Goal: Feedback & Contribution: Submit feedback/report problem

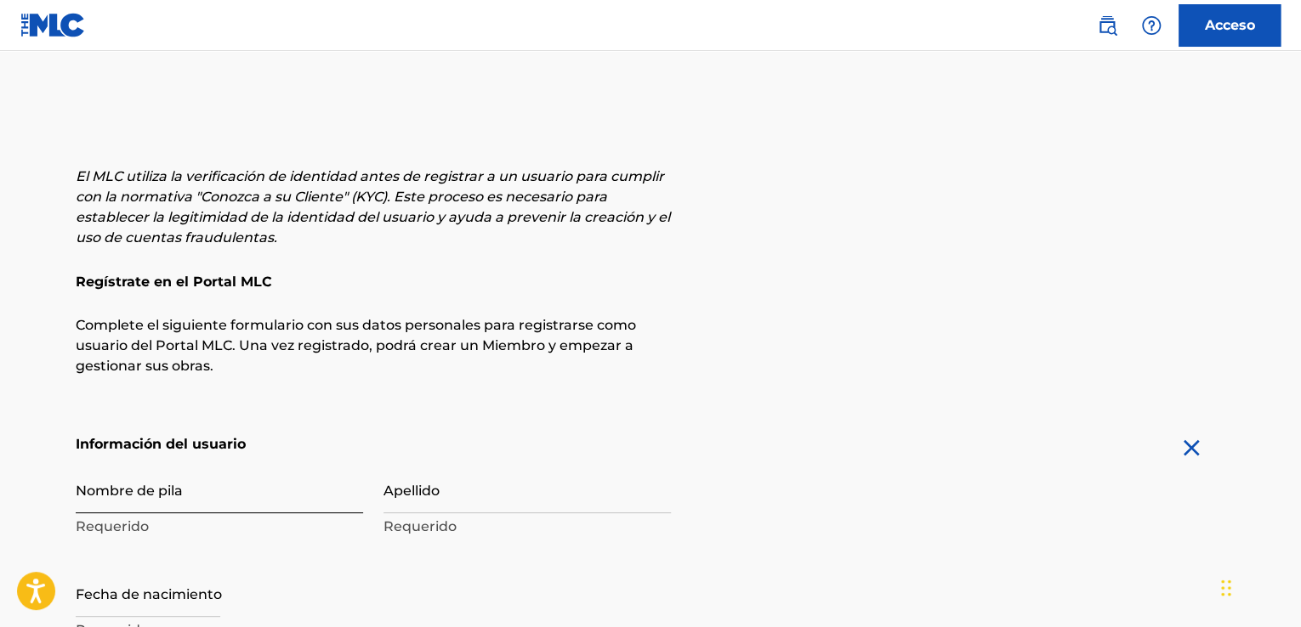
click at [216, 491] on input "Nombre de pila" at bounding box center [219, 489] width 287 height 48
type input "Jenfry"
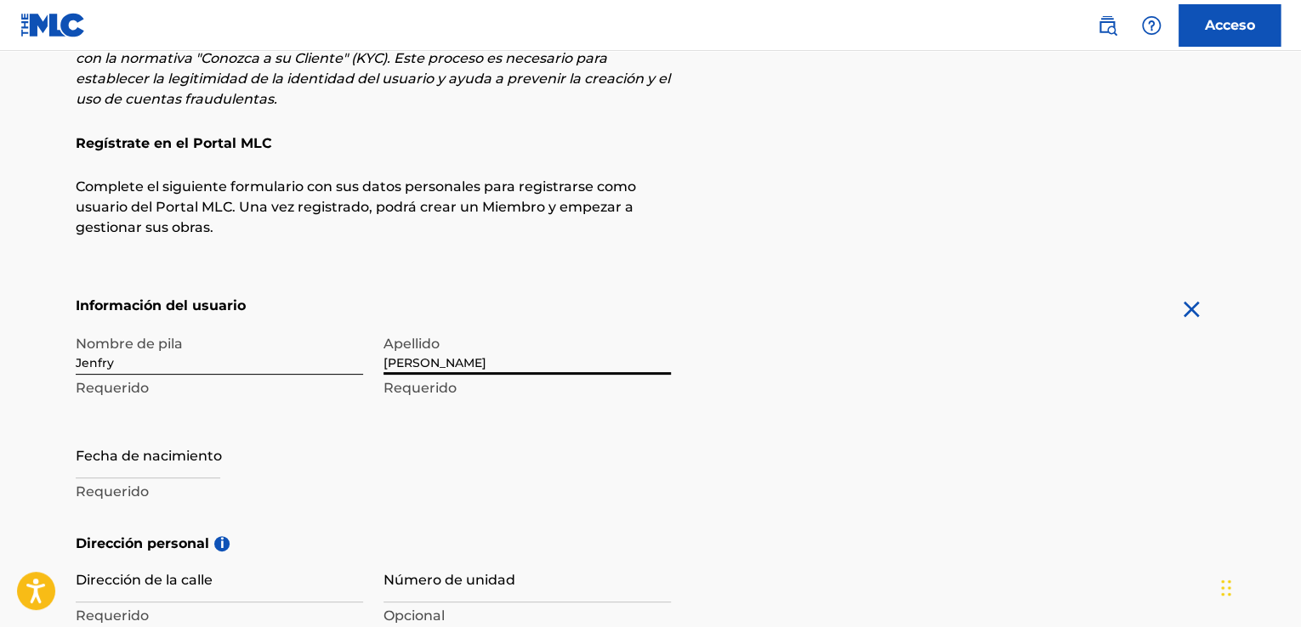
scroll to position [218, 0]
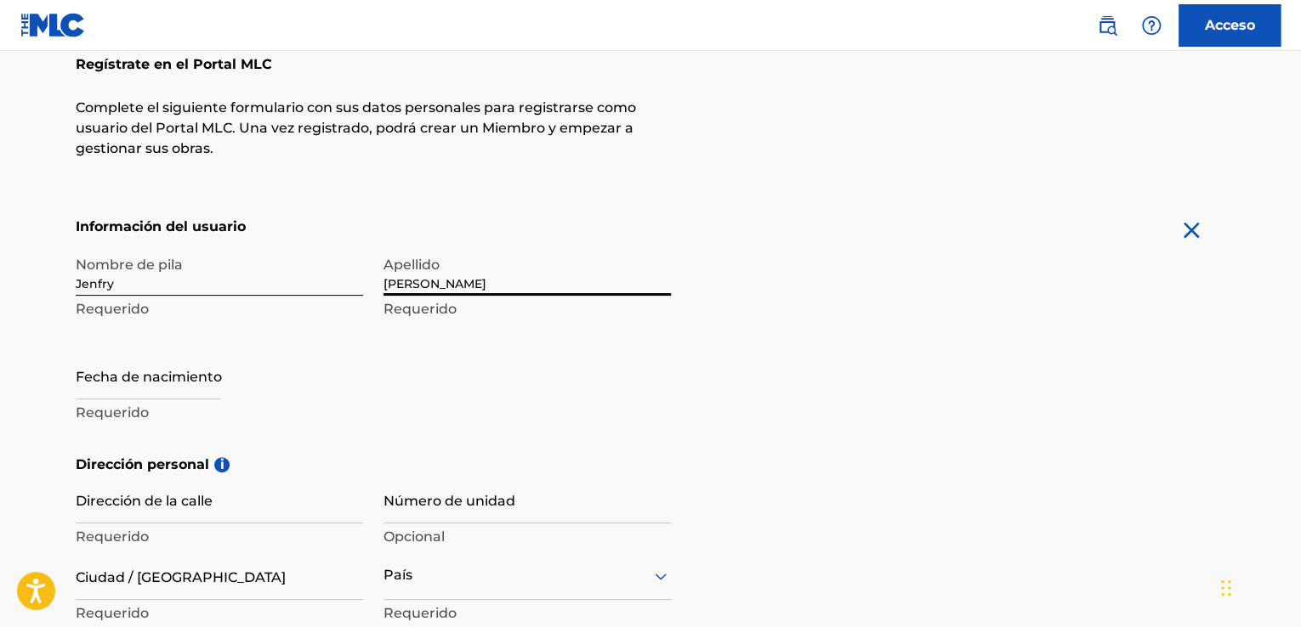
type input "[PERSON_NAME]"
click at [1186, 215] on div "El MLC utiliza la verificación de identidad antes de registrar a un usuario par…" at bounding box center [650, 464] width 1190 height 1031
click at [1195, 236] on img at bounding box center [1191, 230] width 27 height 27
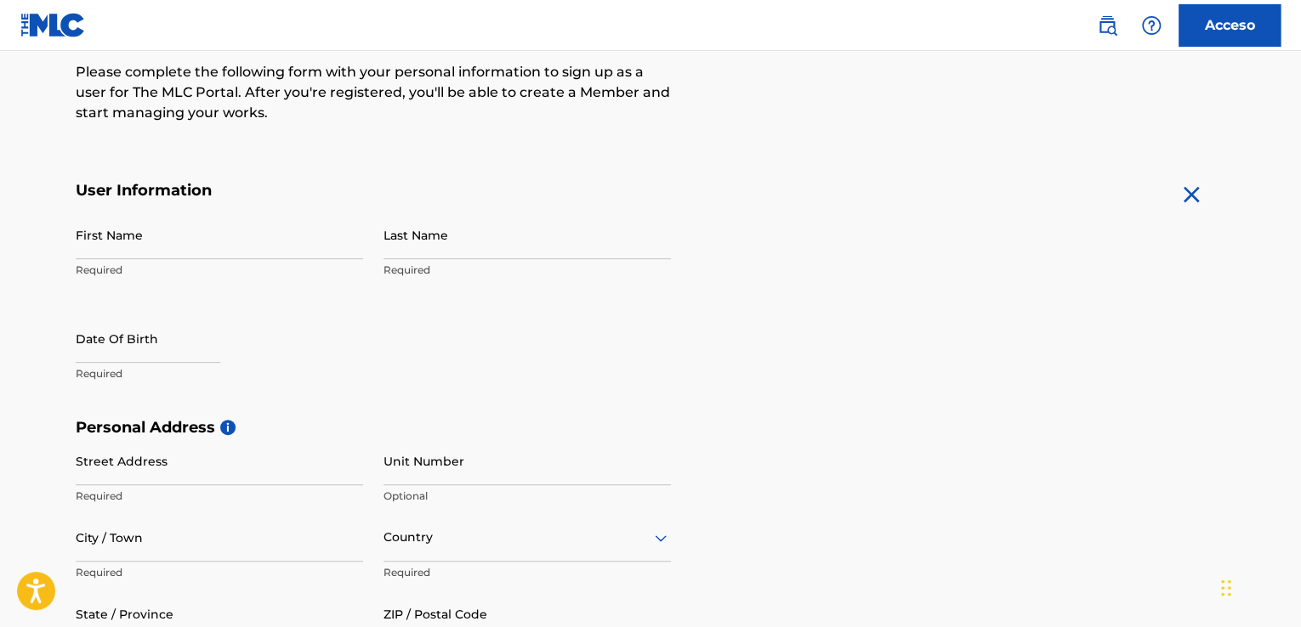
scroll to position [253, 0]
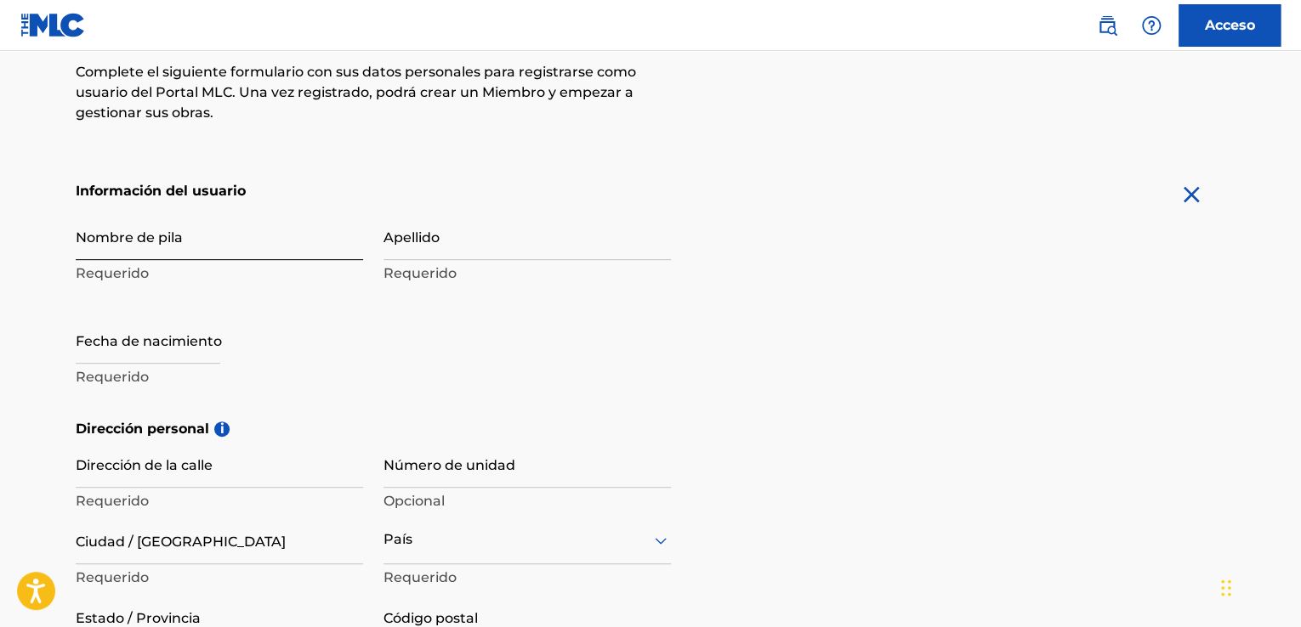
click at [228, 244] on input "Nombre de pila" at bounding box center [219, 236] width 287 height 48
type input "Jenfry"
type input "Sign up"
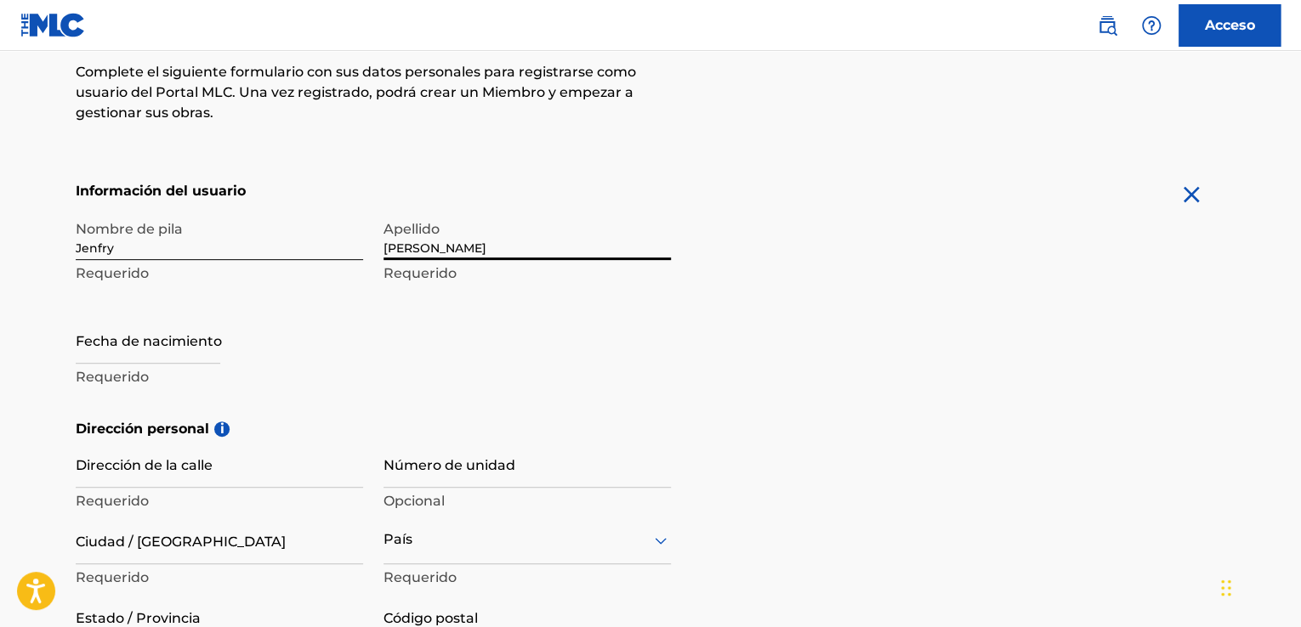
type input "[PERSON_NAME]"
select select "8"
select select "2025"
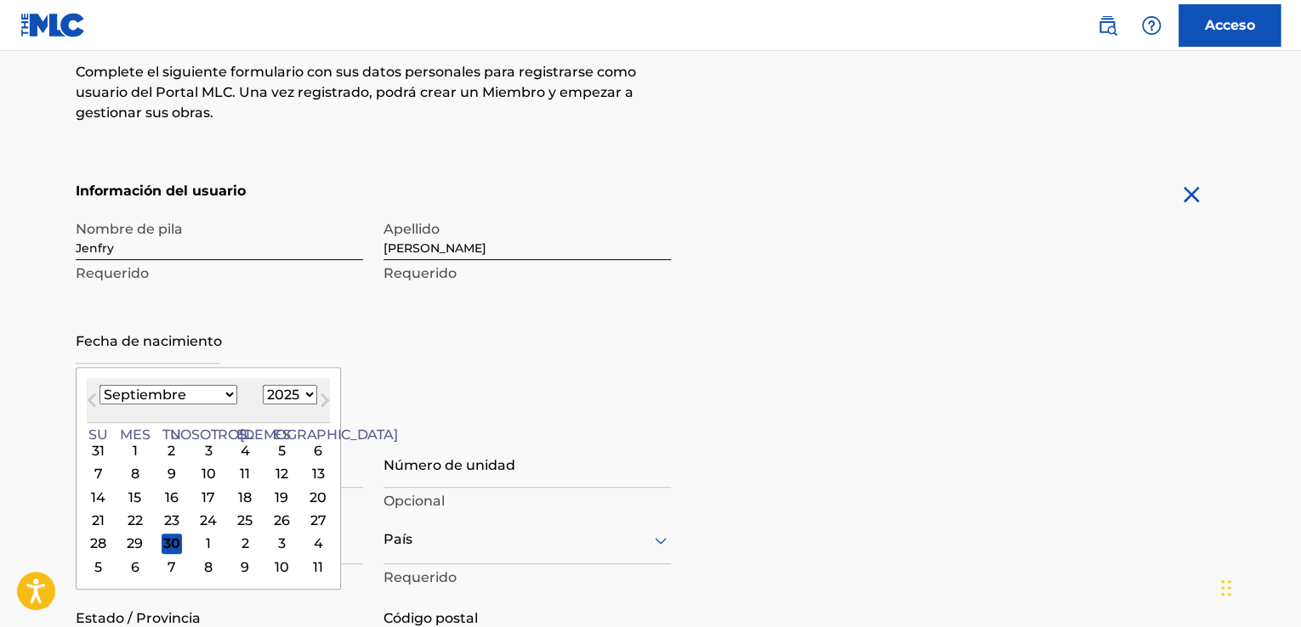
click at [189, 396] on select "Enero Febrero Marzo Abril Puede Junio Julio Agosto Septiembre Octubre Noviembre…" at bounding box center [168, 395] width 138 height 20
select select "2"
click at [99, 385] on select "Enero Febrero Marzo Abril Puede Junio Julio Agosto Septiembre Octubre Noviembre…" at bounding box center [168, 395] width 138 height 20
click at [263, 395] on select "1899 1900 1901 1902 1903 1904 1905 1906 1907 1908 1909 1910 1911 1912 1913 1914…" at bounding box center [290, 395] width 54 height 20
select select "1996"
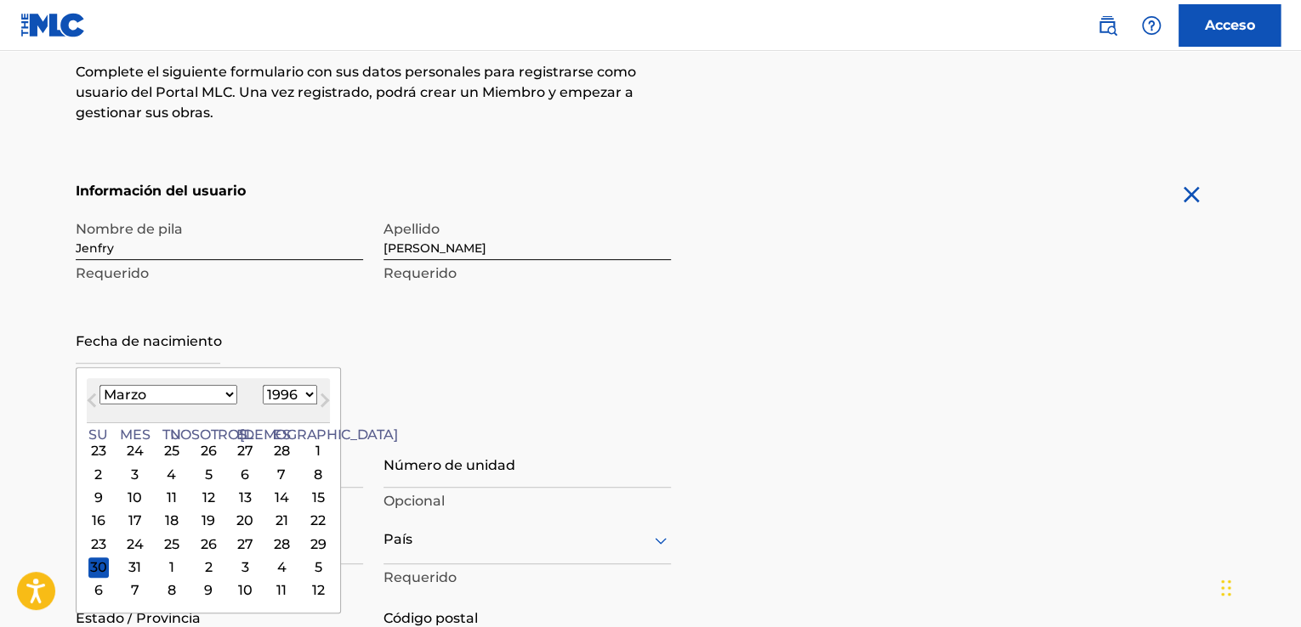
click at [263, 385] on select "1899 1900 1901 1902 1903 1904 1905 1906 1907 1908 1909 1910 1911 1912 1913 1914…" at bounding box center [290, 395] width 54 height 20
click at [556, 365] on div "Nombre de pila Jenfry Requerido Apellido Santana Requerido Fecha de nacimiento …" at bounding box center [373, 315] width 595 height 207
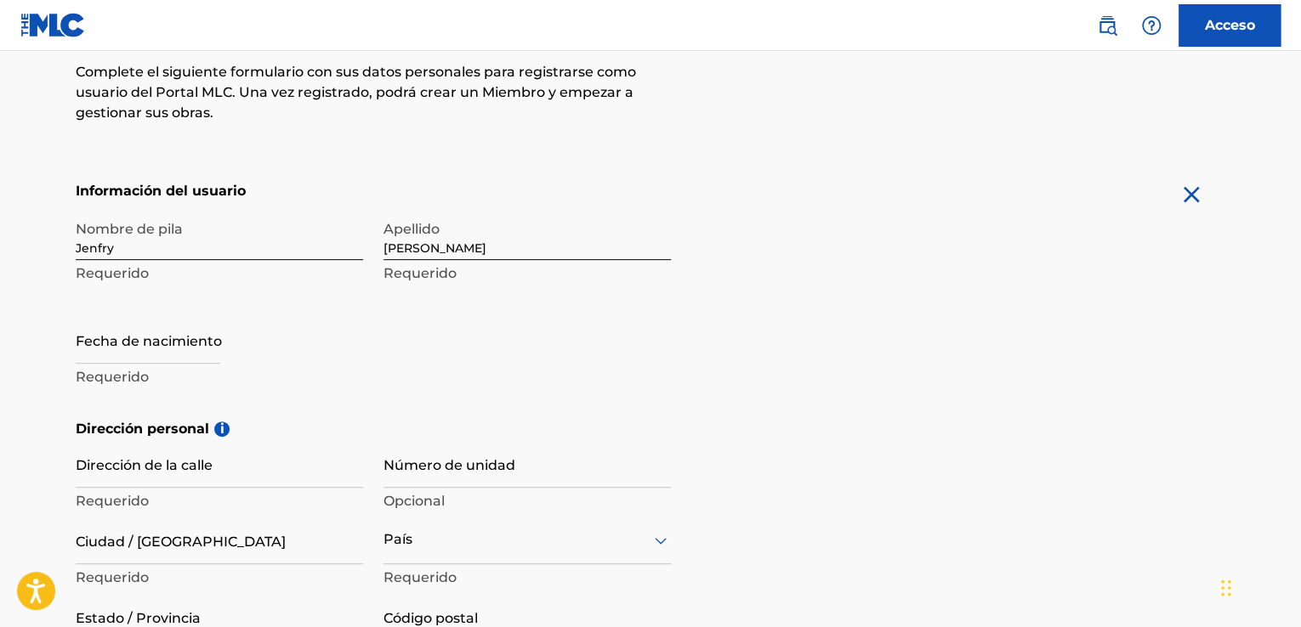
scroll to position [338, 0]
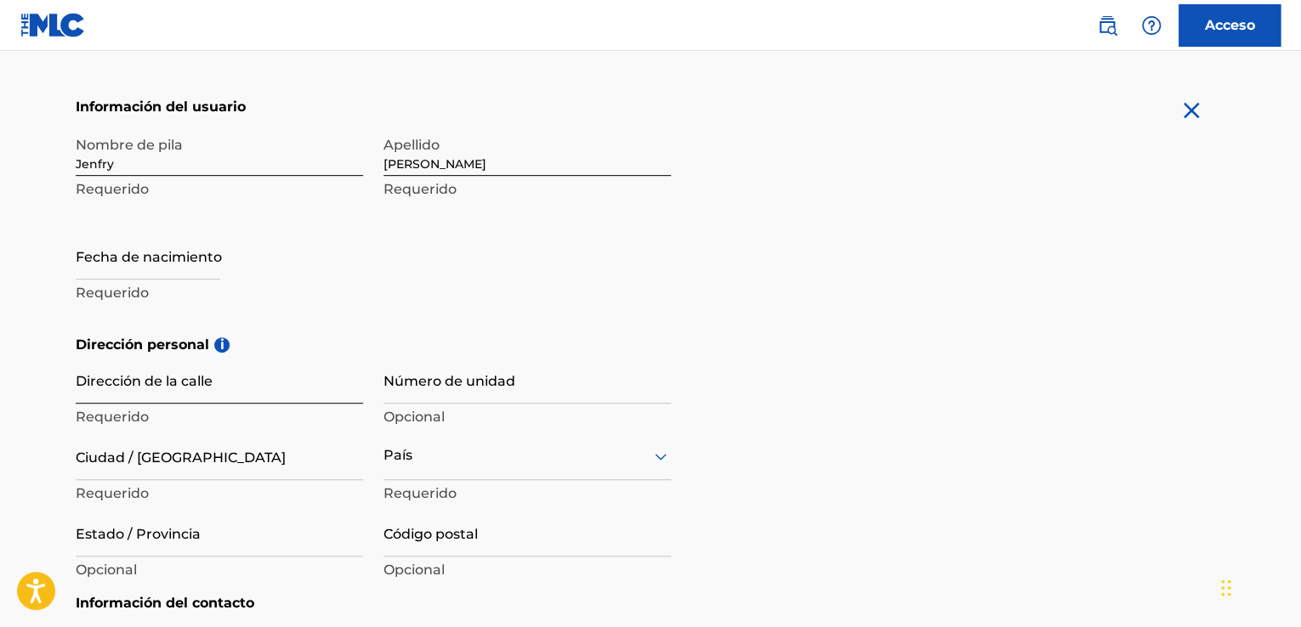
click at [242, 390] on input "Dirección de la calle" at bounding box center [219, 379] width 287 height 48
type input "calle moca con [PERSON_NAME]"
type input "244"
click at [176, 460] on input "Ciudad / [GEOGRAPHIC_DATA]" at bounding box center [219, 456] width 287 height 48
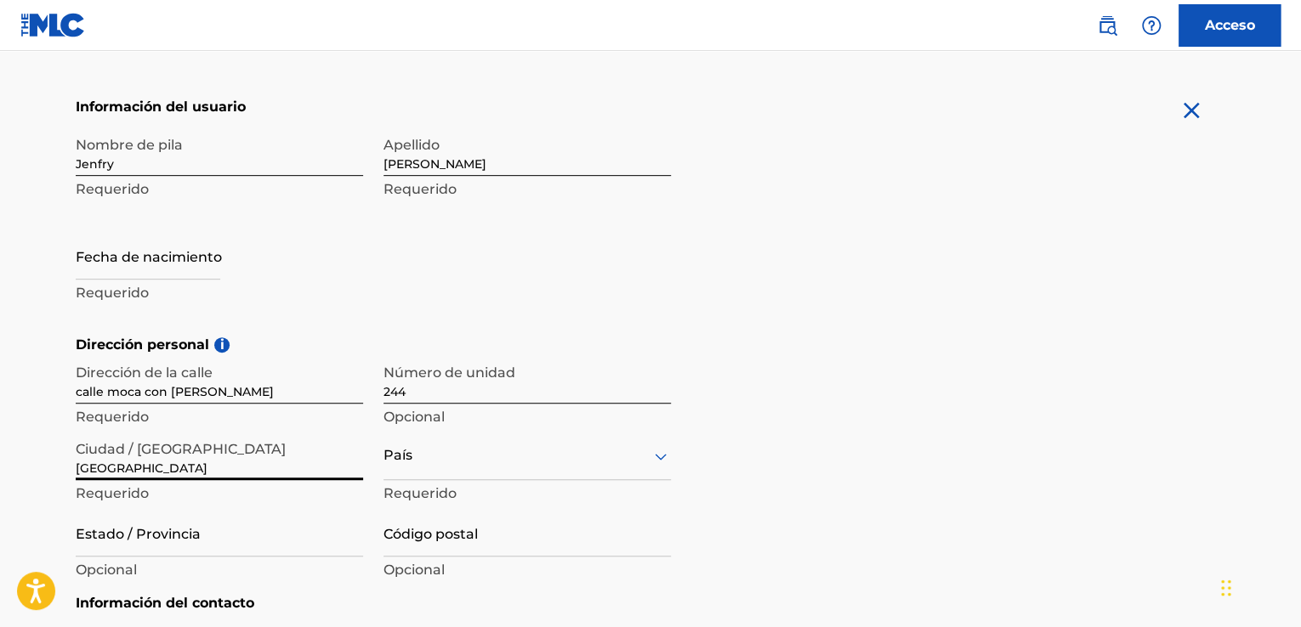
type input "Distrito nacional"
click at [428, 447] on div "option , selected. Select is focused ,type to refine list, press Down to open t…" at bounding box center [526, 456] width 287 height 48
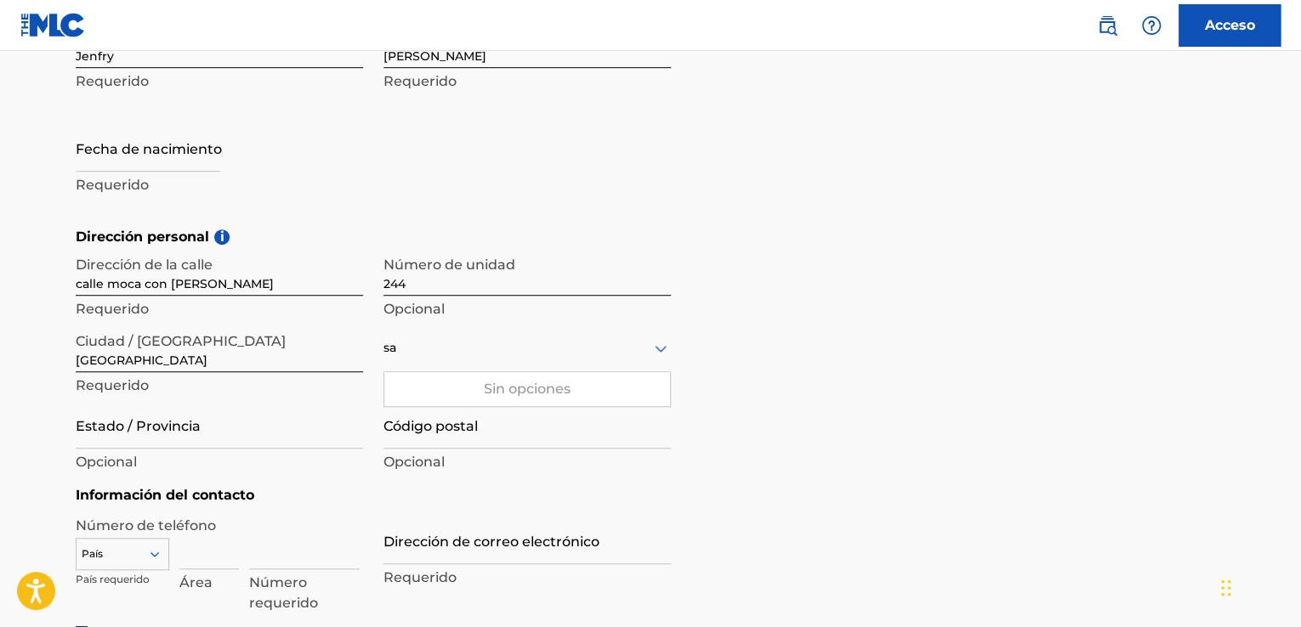
type input "s"
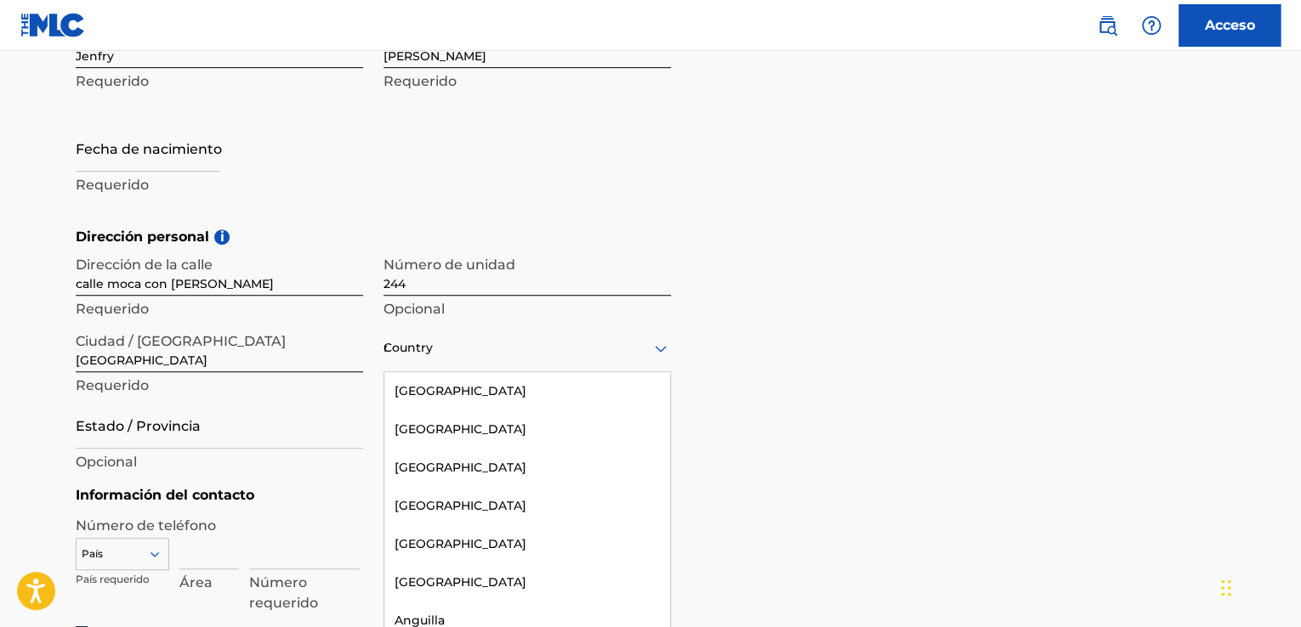
type input "re"
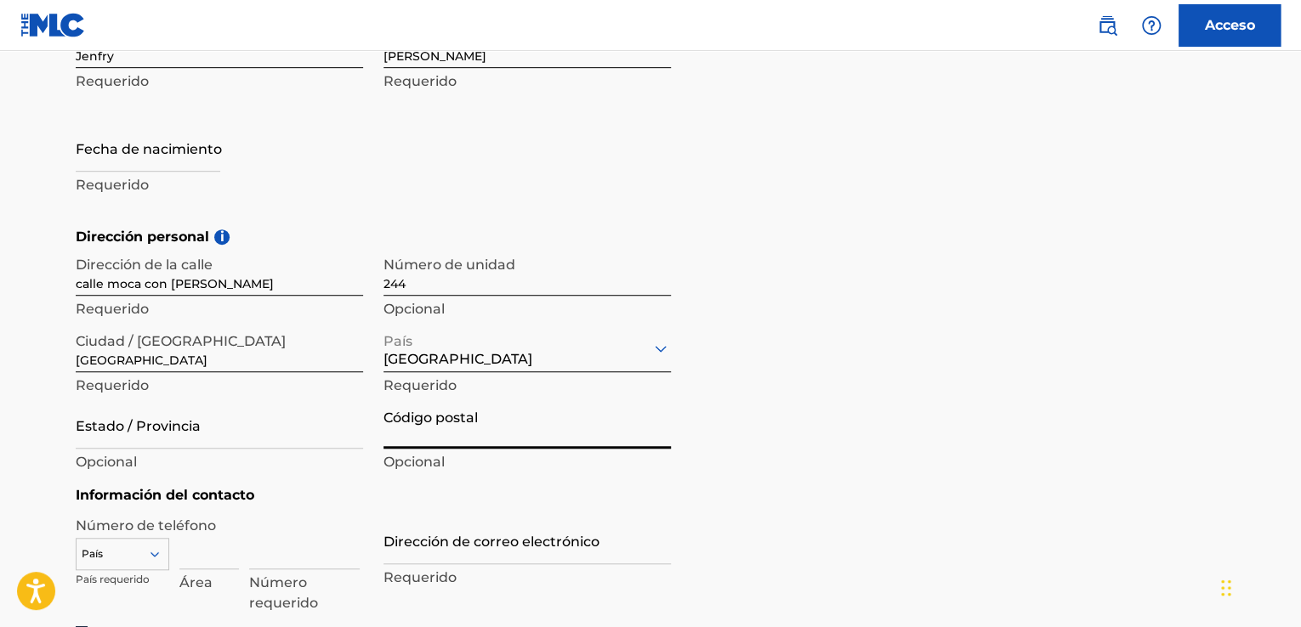
drag, startPoint x: 425, startPoint y: 430, endPoint x: 421, endPoint y: 423, distance: 8.8
click at [425, 429] on input "Código postal" at bounding box center [526, 424] width 287 height 48
type input "11400"
click at [156, 433] on input "Estado / Provincia" at bounding box center [219, 424] width 287 height 48
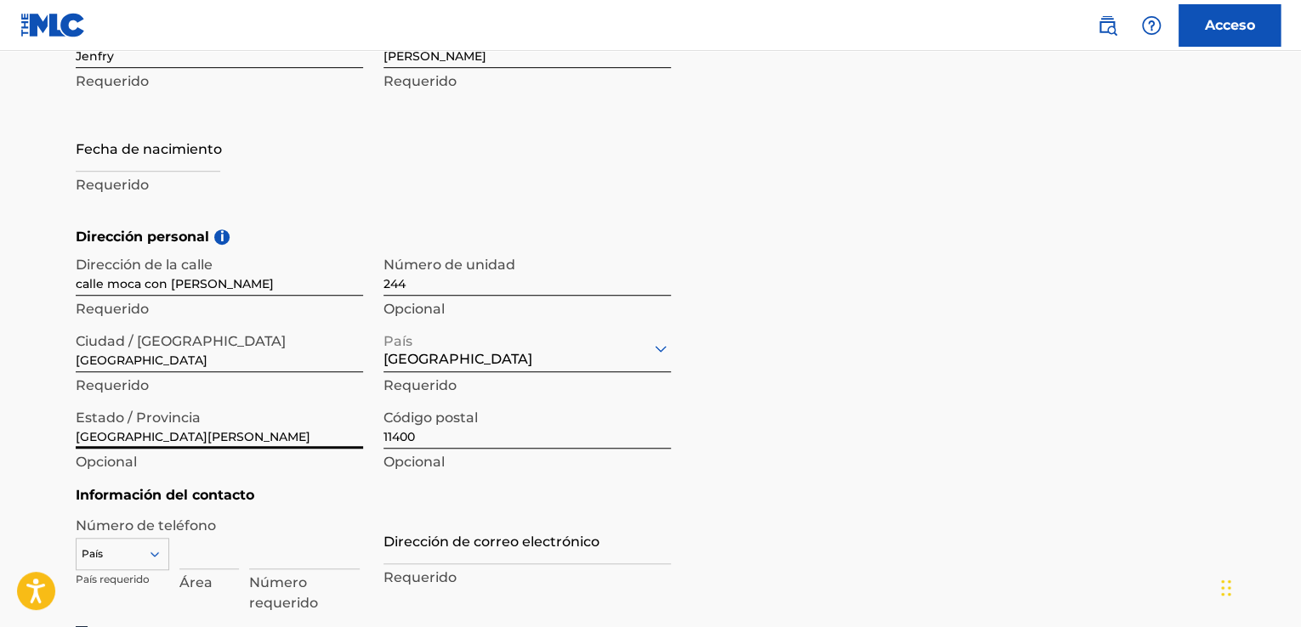
type input "[GEOGRAPHIC_DATA][PERSON_NAME]"
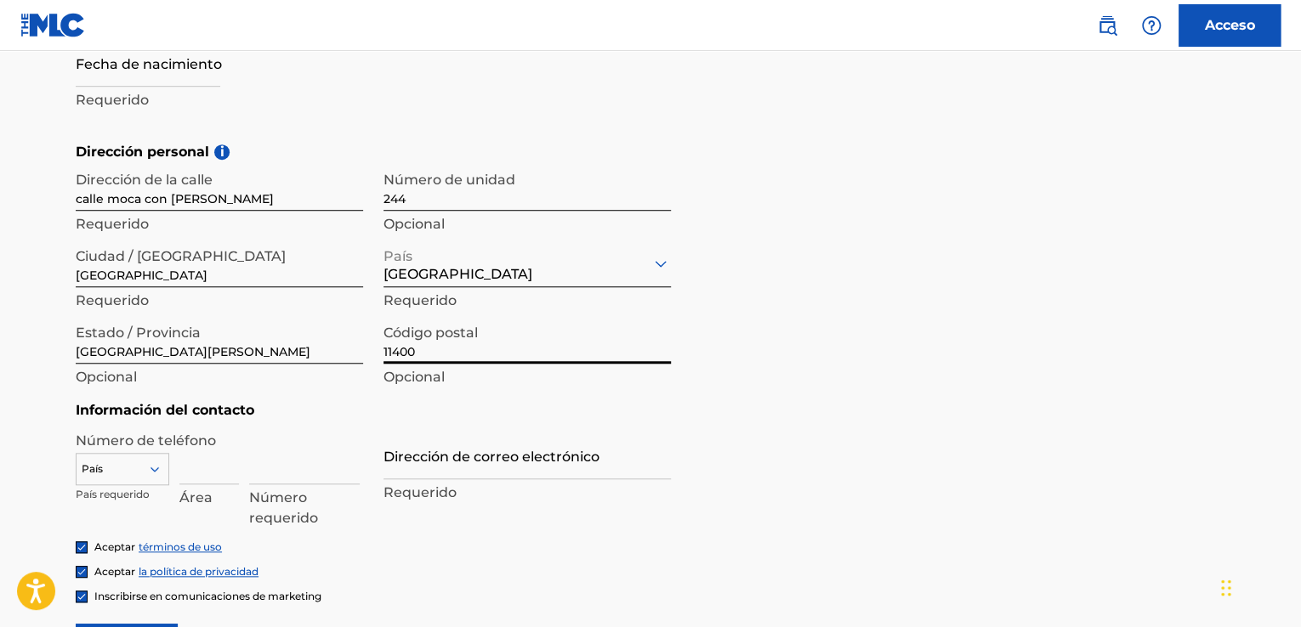
click at [156, 466] on div "País" at bounding box center [123, 466] width 94 height 26
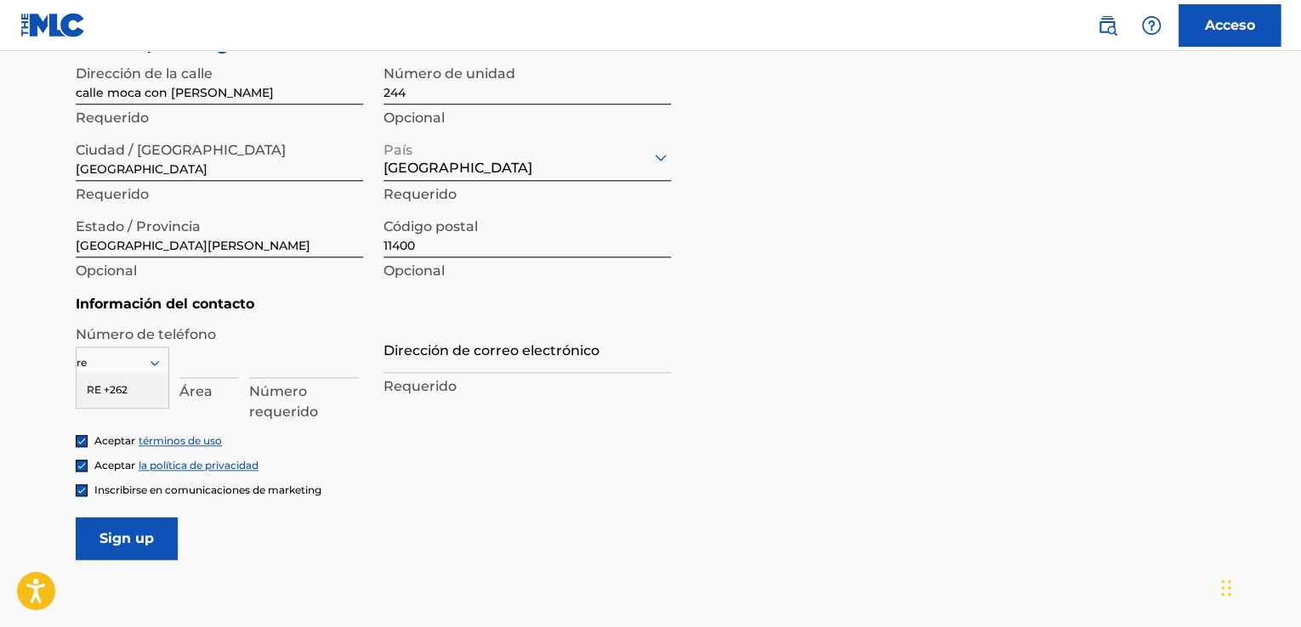
type input "r"
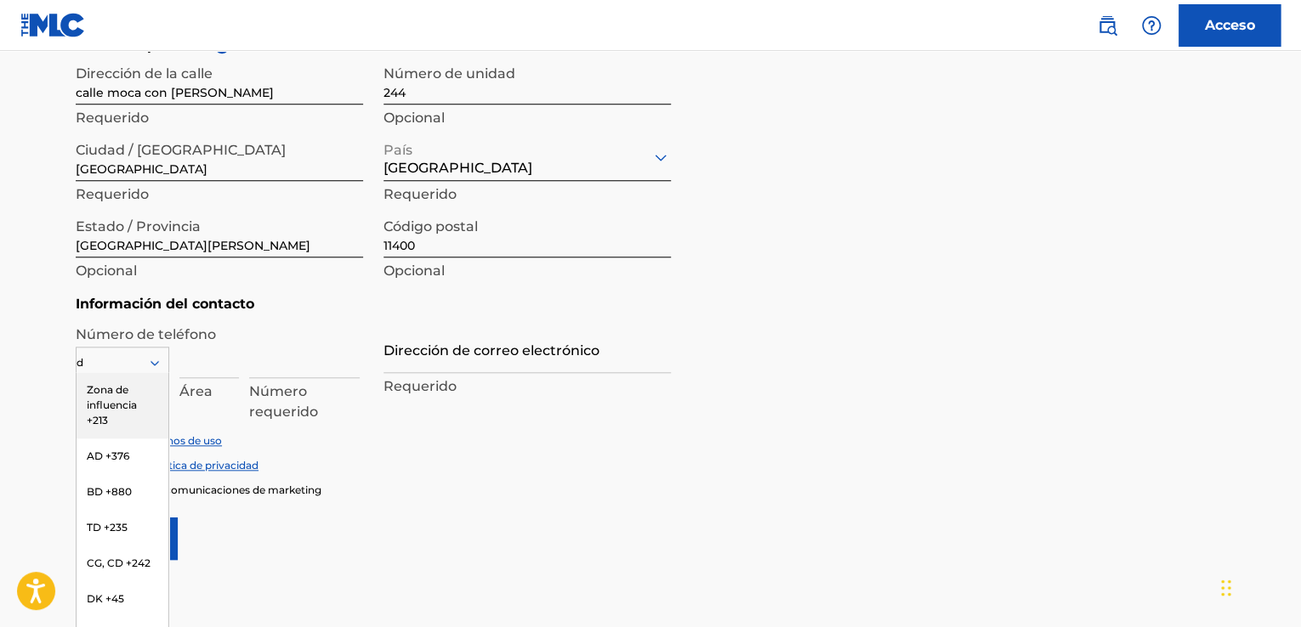
type input "do"
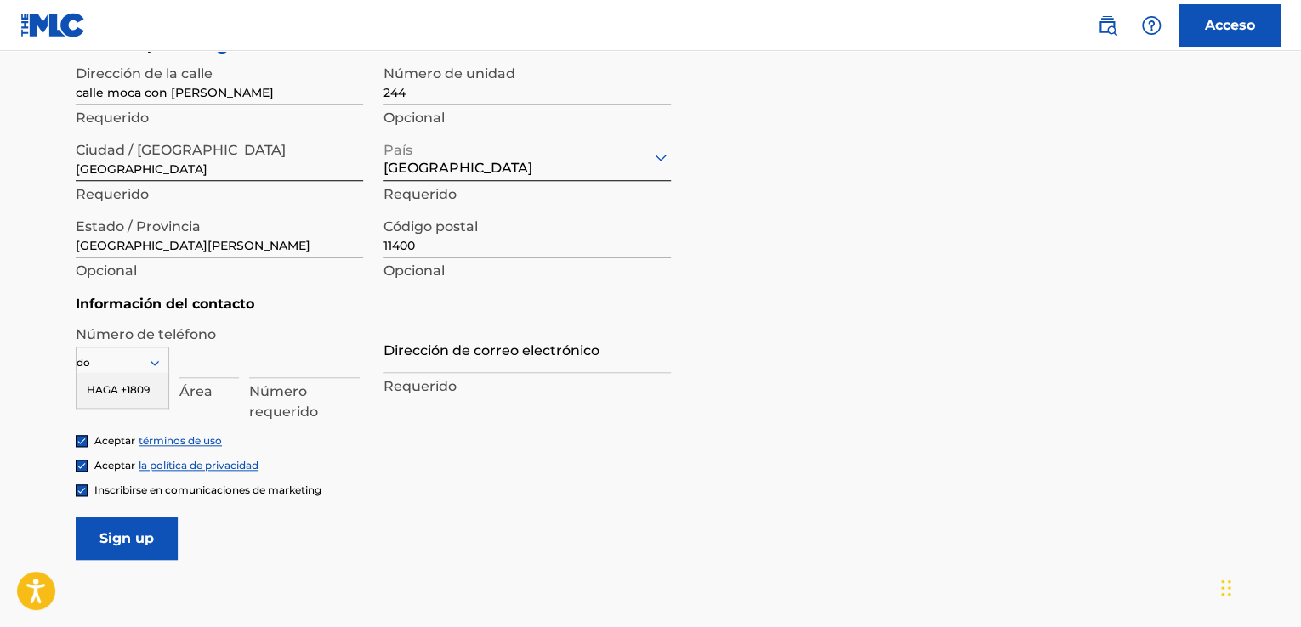
click at [139, 392] on font "HAGA +1809" at bounding box center [118, 389] width 63 height 13
click at [190, 365] on input at bounding box center [209, 354] width 60 height 48
type input "5808089"
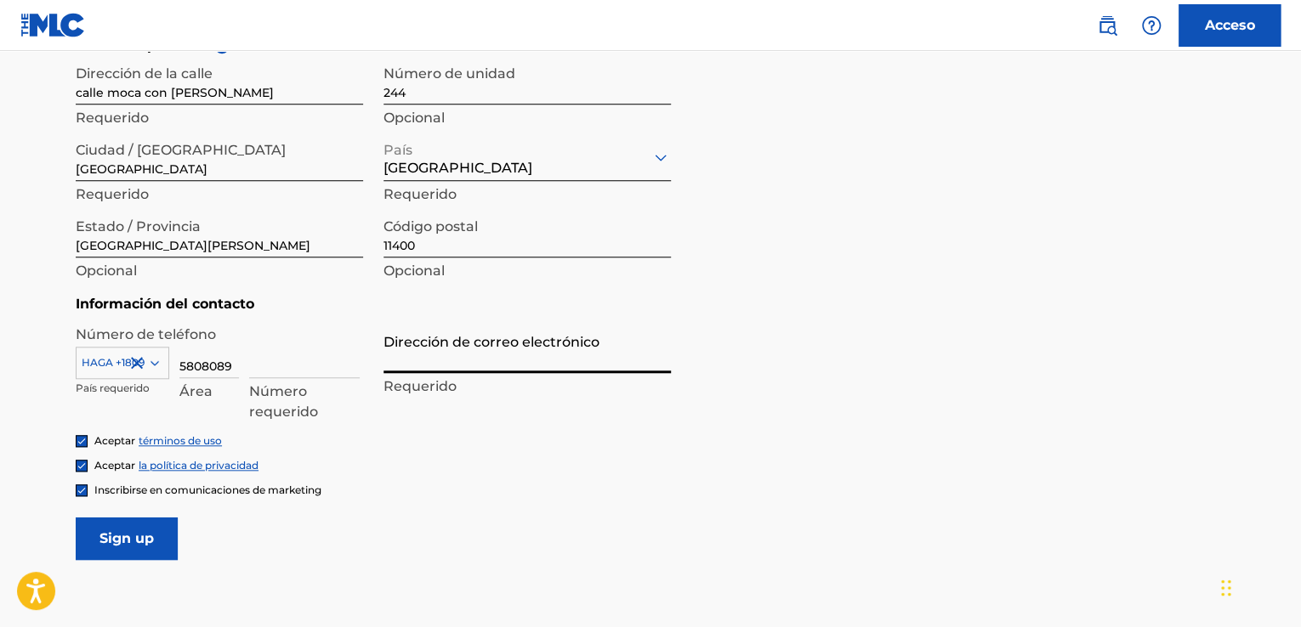
click at [461, 358] on input "Dirección de correo electrónico" at bounding box center [526, 349] width 287 height 48
type input "[EMAIL_ADDRESS][DOMAIN_NAME]"
click at [235, 365] on input "5808089" at bounding box center [209, 354] width 60 height 48
type input "580"
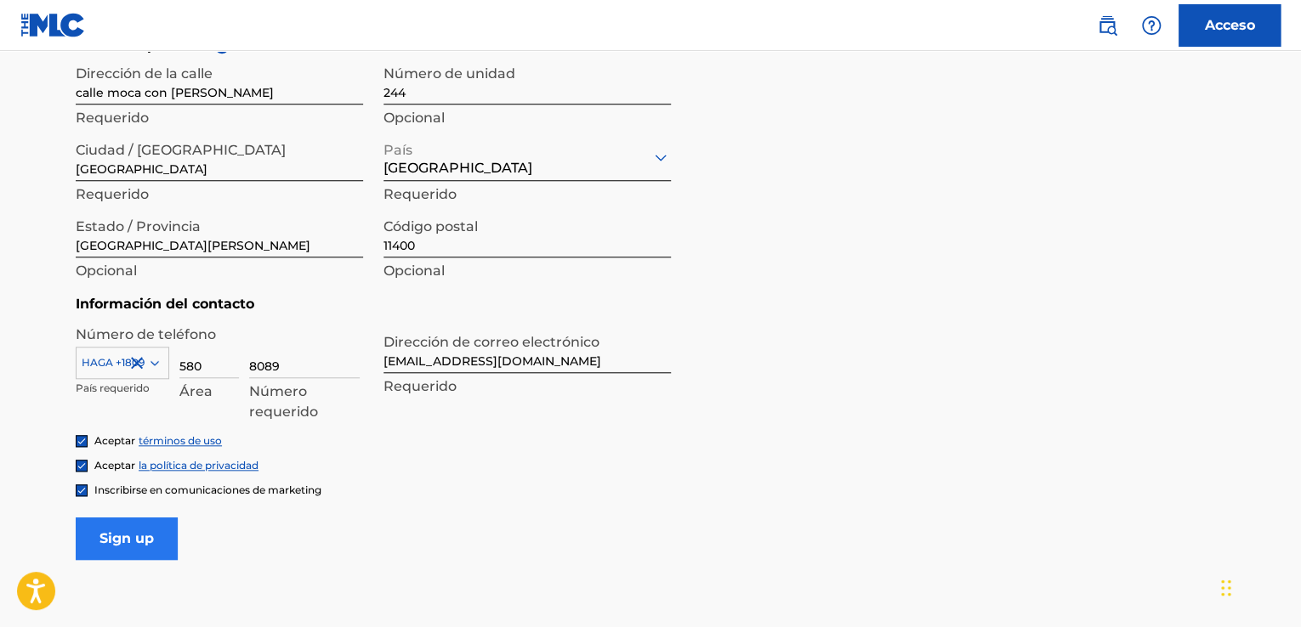
type input "8089"
click at [139, 550] on input "Sign up" at bounding box center [127, 539] width 102 height 43
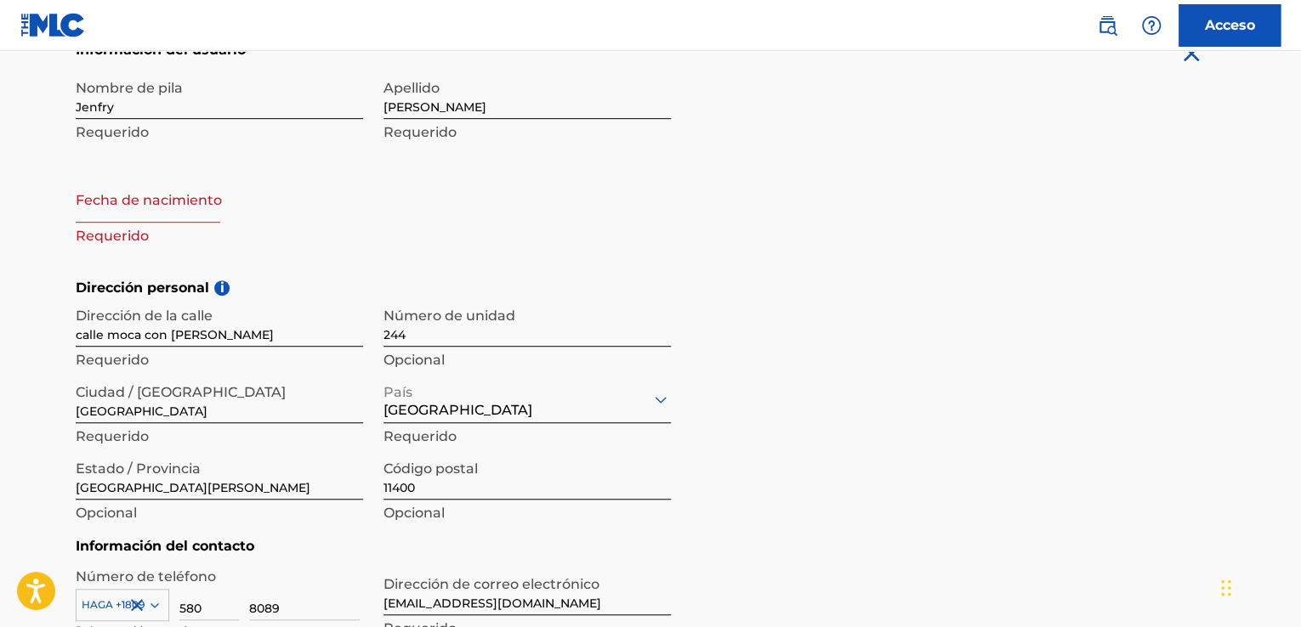
scroll to position [392, 0]
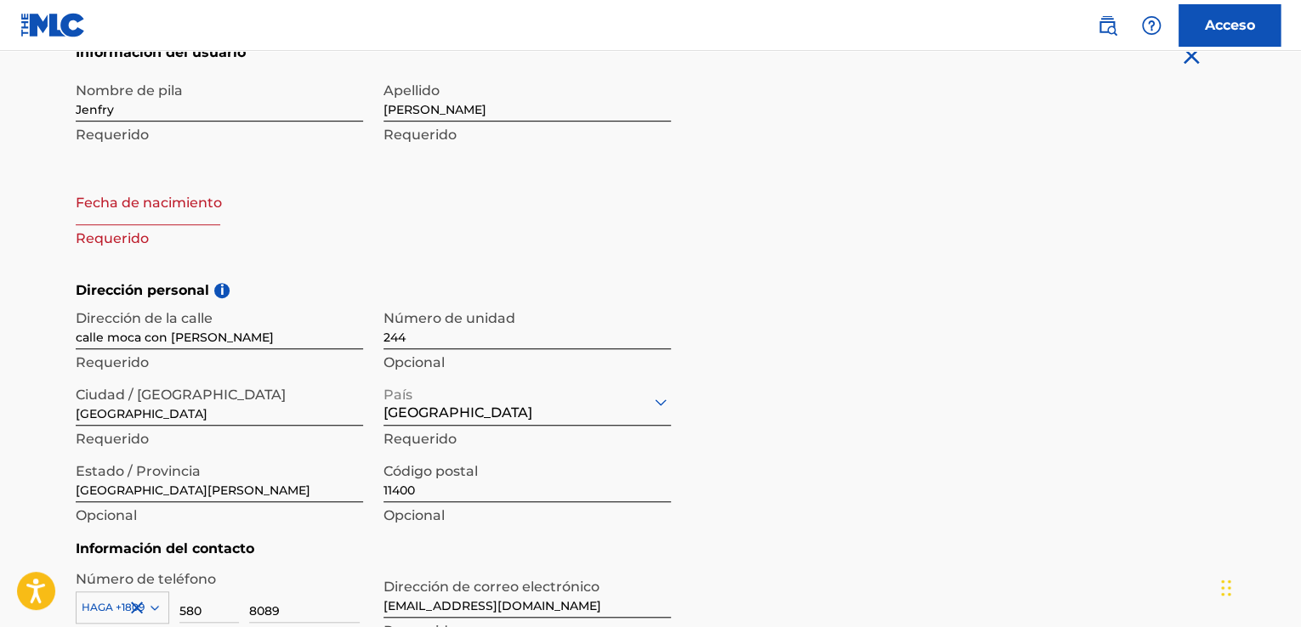
click at [177, 211] on input "text" at bounding box center [148, 201] width 145 height 48
select select "8"
select select "2025"
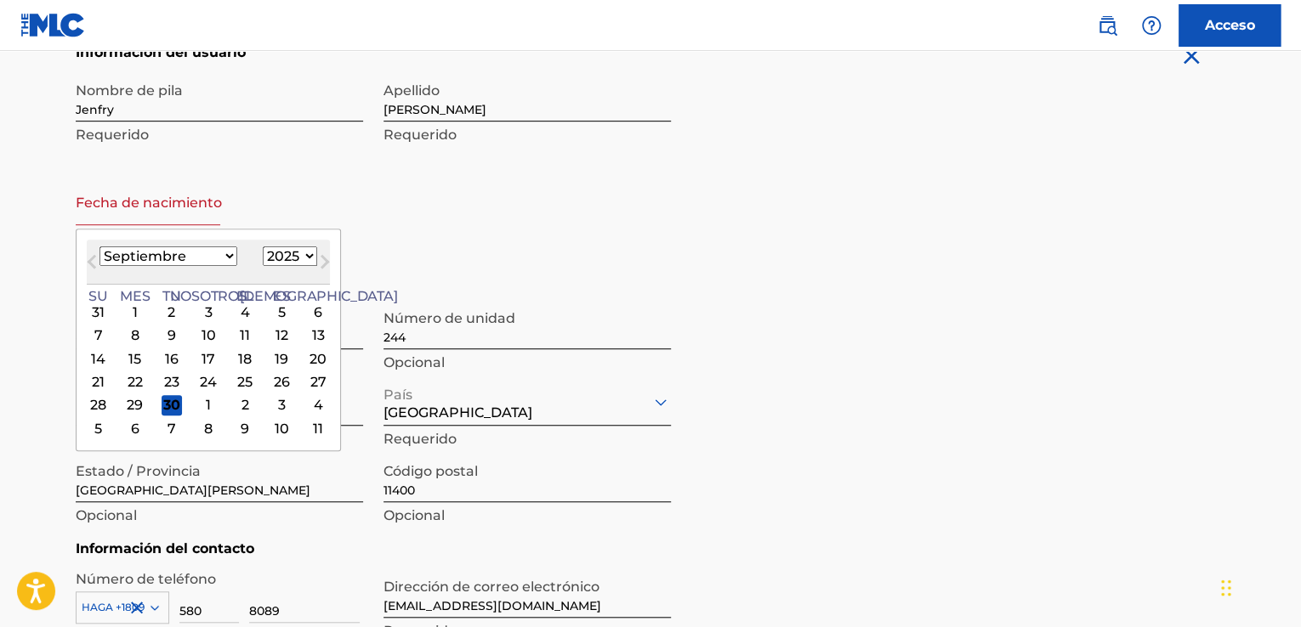
click at [163, 256] on select "Enero Febrero Marzo Abril Puede Junio Julio Agosto Septiembre Octubre Noviembre…" at bounding box center [168, 257] width 138 height 20
select select "2"
click at [99, 247] on select "Enero Febrero Marzo Abril Puede Junio Julio Agosto Septiembre Octubre Noviembre…" at bounding box center [168, 257] width 138 height 20
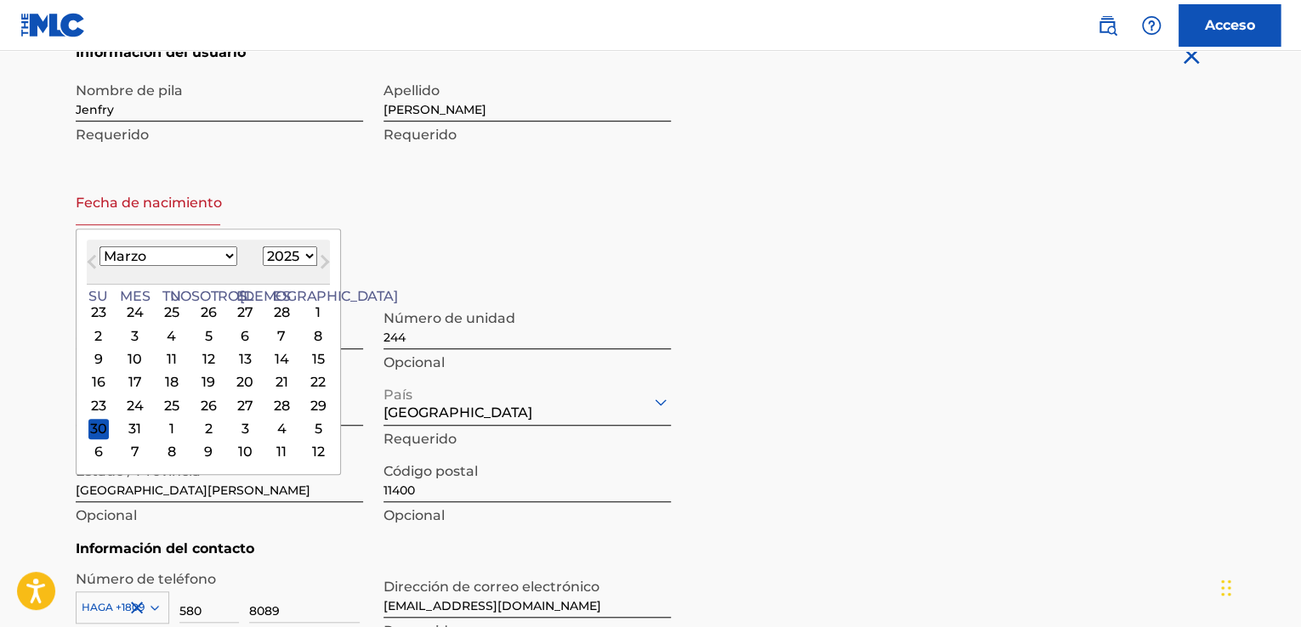
click at [263, 253] on select "1899 1900 1901 1902 1903 1904 1905 1906 1907 1908 1909 1910 1911 1912 1913 1914…" at bounding box center [290, 257] width 54 height 20
select select "1996"
click at [263, 247] on select "1899 1900 1901 1902 1903 1904 1905 1906 1907 1908 1909 1910 1911 1912 1913 1914…" at bounding box center [290, 257] width 54 height 20
click at [129, 405] on div "25" at bounding box center [135, 405] width 20 height 20
type input "March 25 1996"
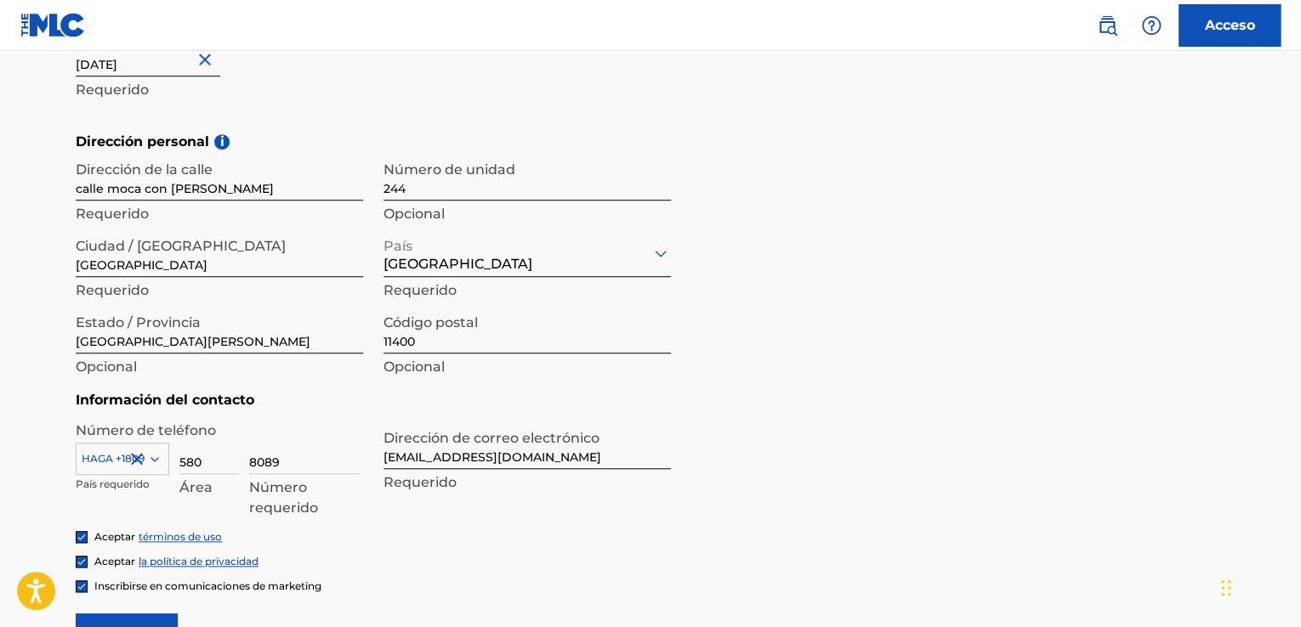
scroll to position [723, 0]
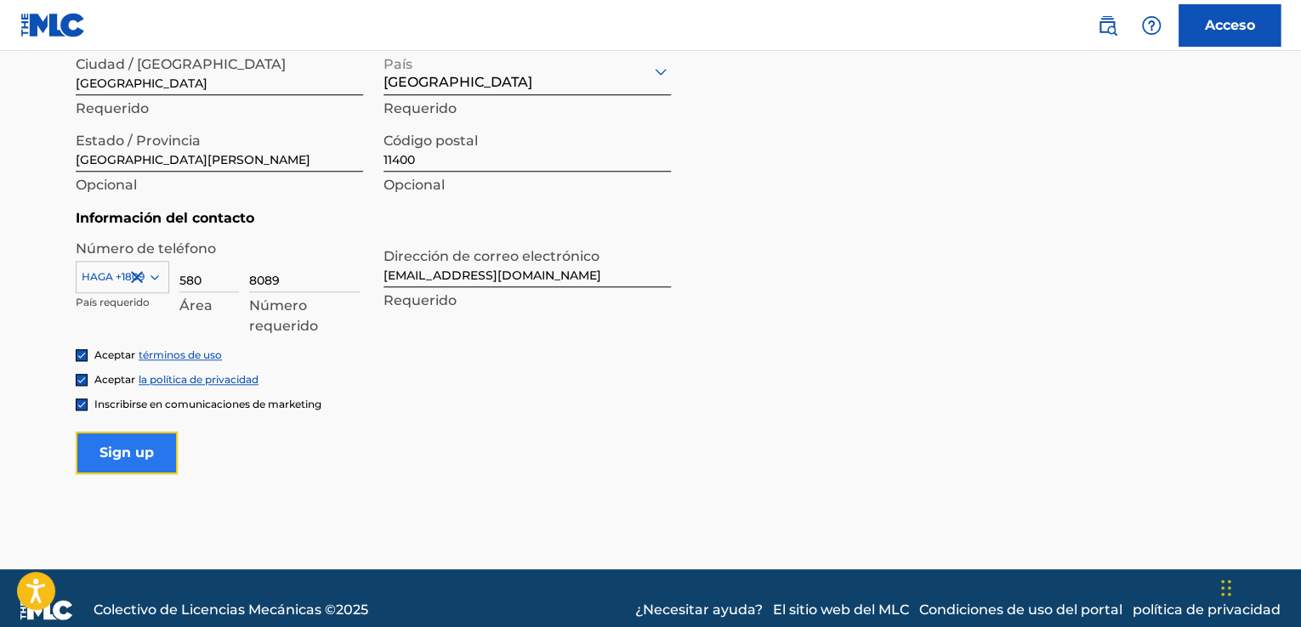
click at [145, 451] on input "Sign up" at bounding box center [127, 453] width 102 height 43
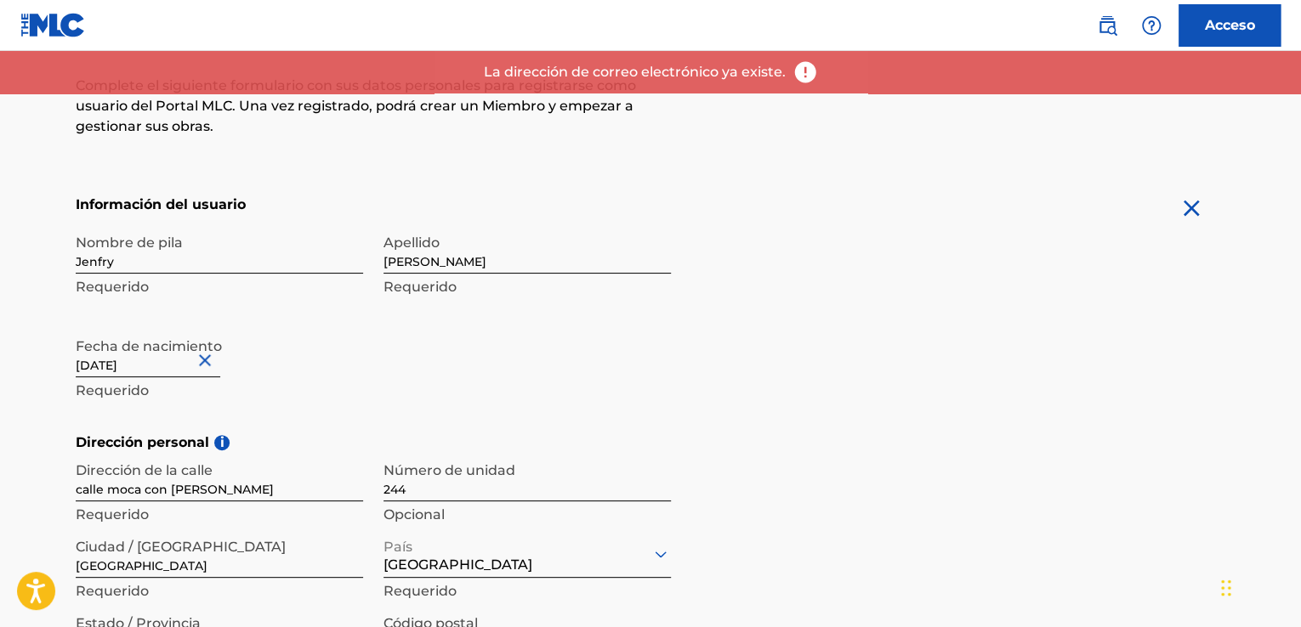
scroll to position [231, 0]
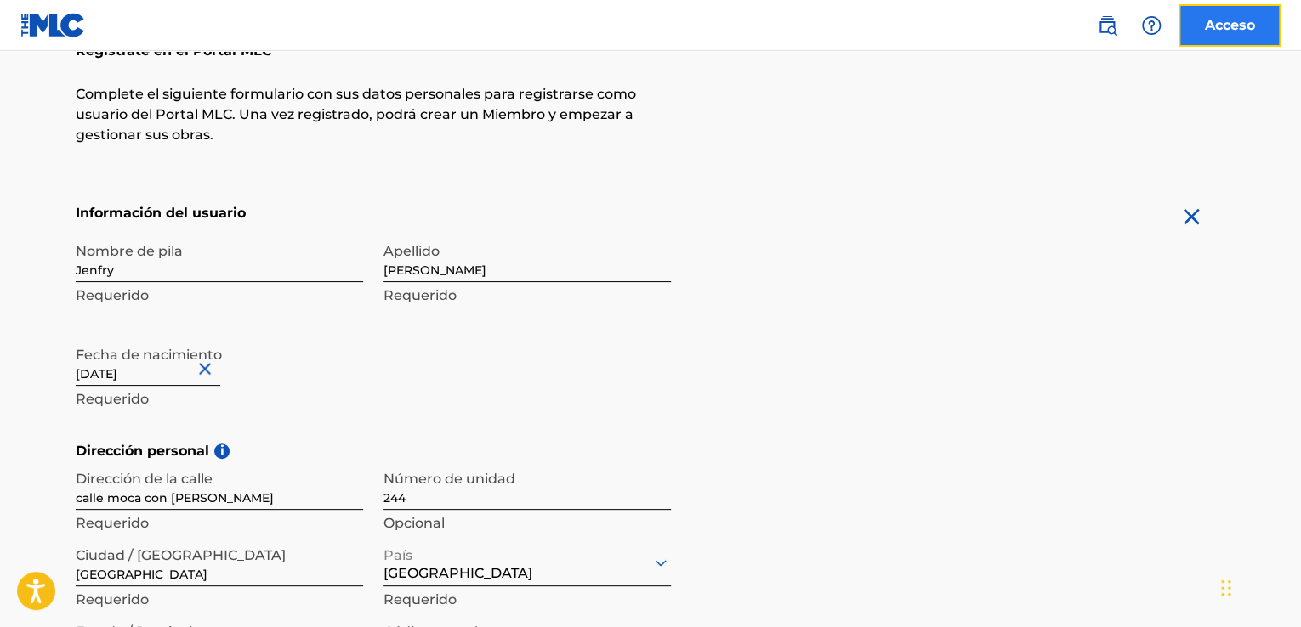
click at [1228, 34] on font "Acceso" at bounding box center [1230, 25] width 50 height 20
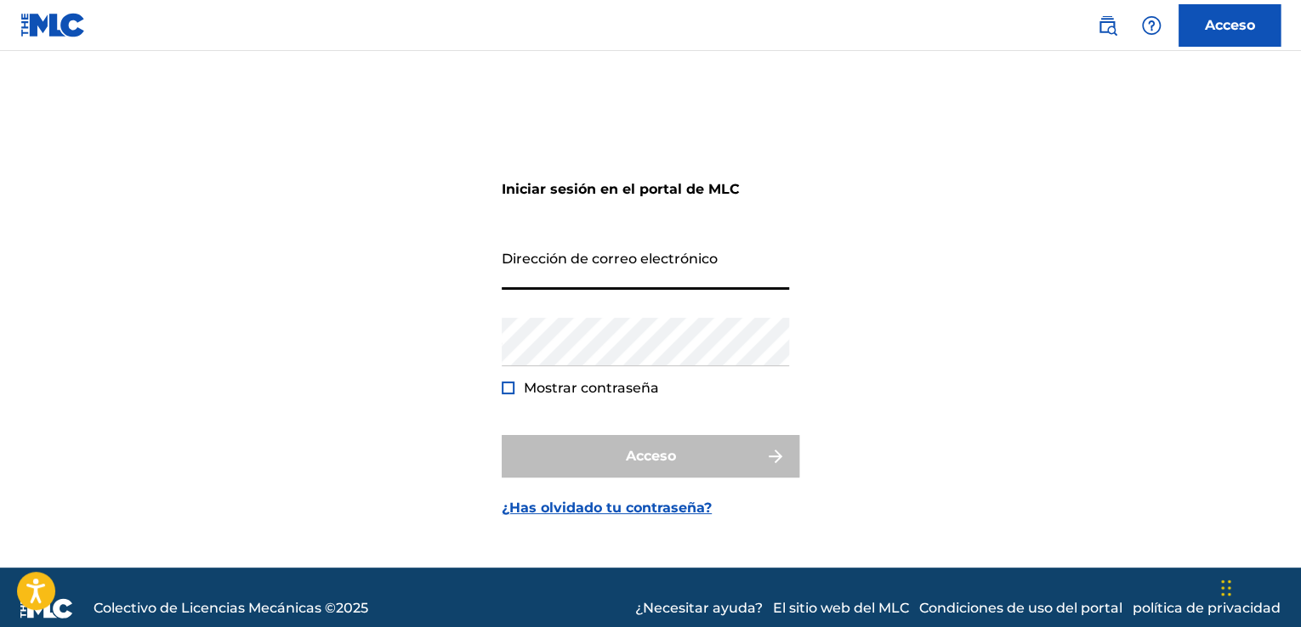
click at [663, 265] on input "Dirección de correo electrónico" at bounding box center [645, 265] width 287 height 48
type input "[EMAIL_ADDRESS][DOMAIN_NAME]"
click at [432, 355] on div "Iniciar sesión en el portal de MLC Dirección de correo electrónico starmusicon3…" at bounding box center [650, 331] width 1190 height 474
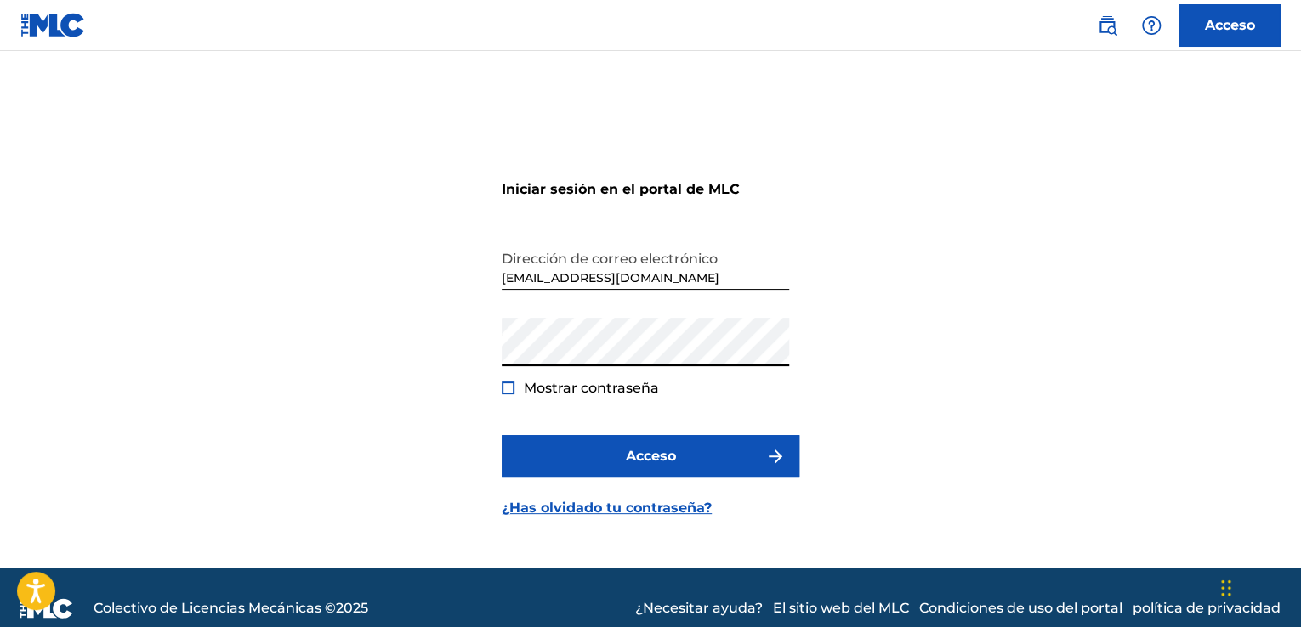
click at [511, 389] on div at bounding box center [508, 388] width 13 height 13
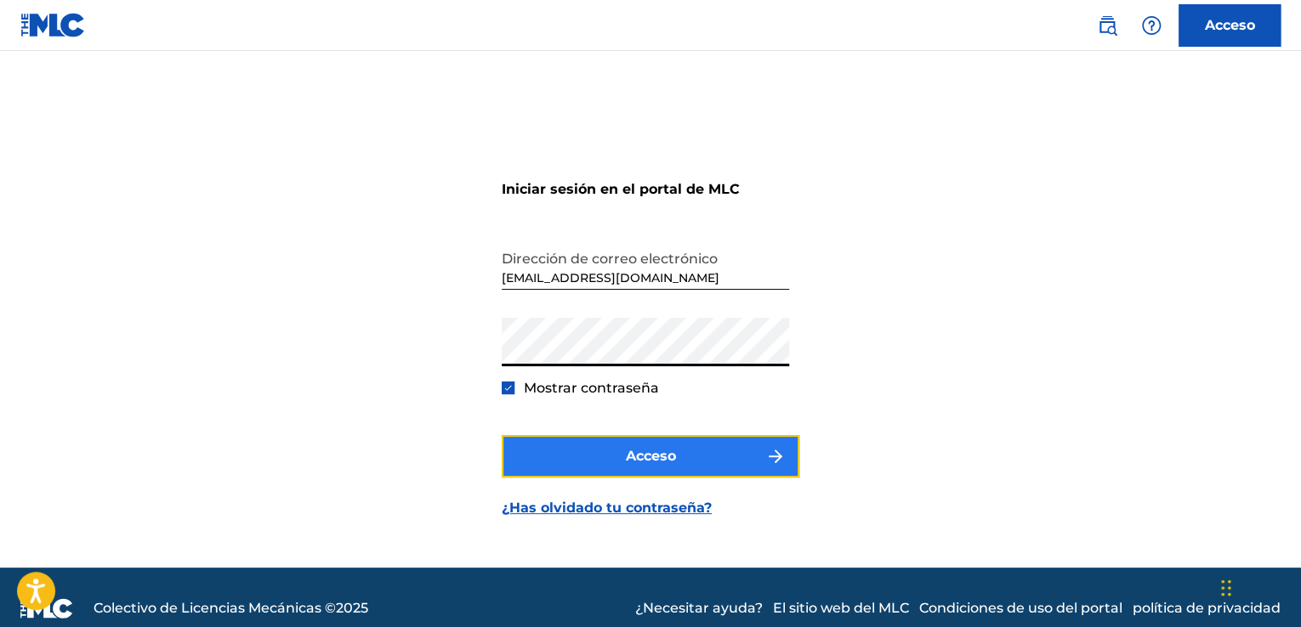
click at [623, 446] on button "Acceso" at bounding box center [651, 456] width 298 height 43
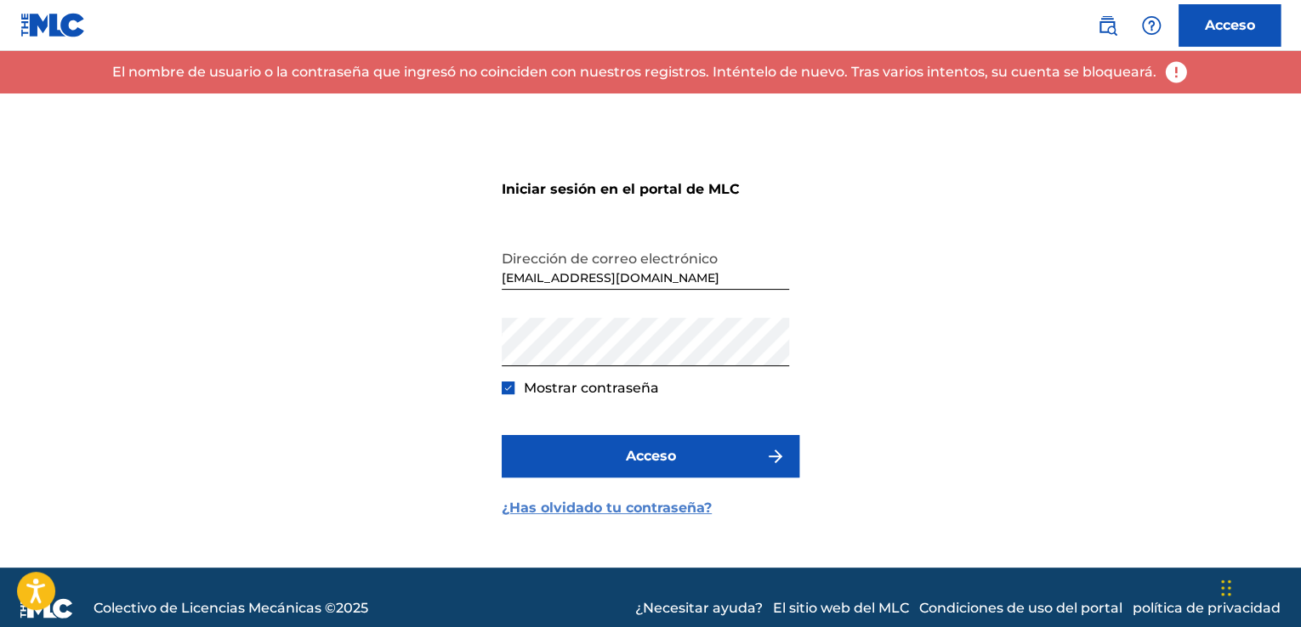
click at [628, 503] on font "¿Has olvidado tu contraseña?" at bounding box center [607, 508] width 210 height 16
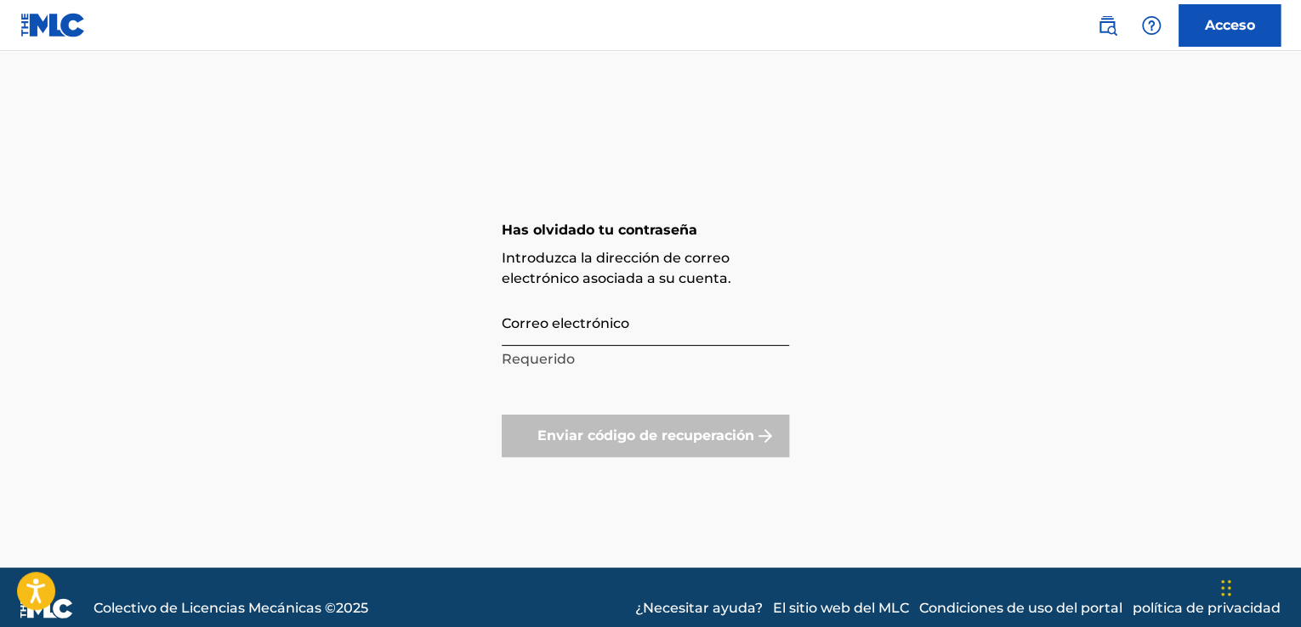
click at [603, 338] on input "Correo electrónico" at bounding box center [645, 322] width 287 height 48
type input "[EMAIL_ADDRESS][DOMAIN_NAME]"
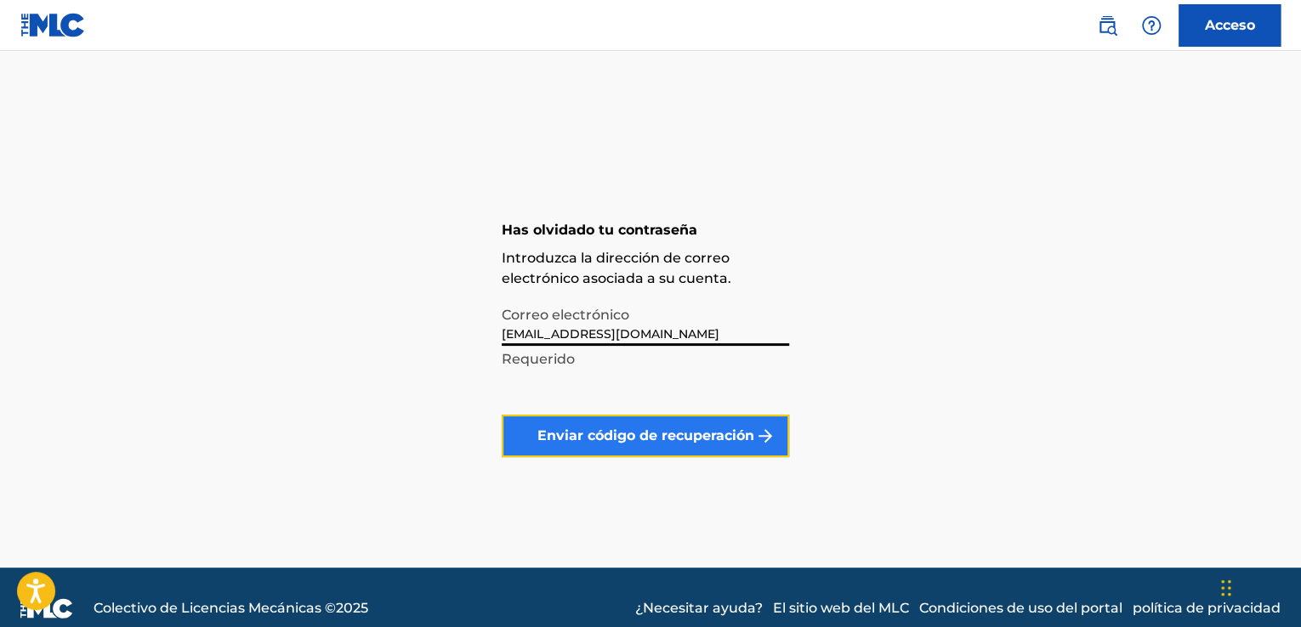
click at [607, 434] on font "Enviar código de recuperación" at bounding box center [645, 436] width 217 height 16
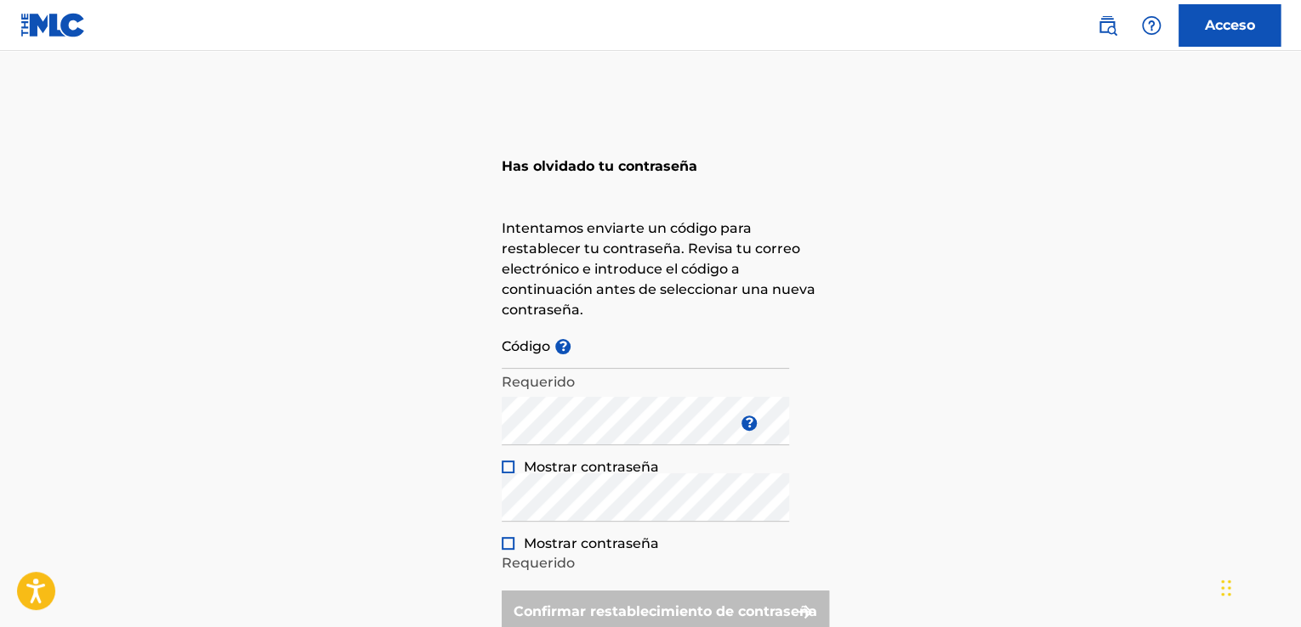
click at [538, 369] on div "Código ? Requerido" at bounding box center [645, 359] width 287 height 77
click at [527, 377] on font "Requerido" at bounding box center [538, 382] width 73 height 16
click at [523, 361] on input "Código ?" at bounding box center [645, 345] width 287 height 48
paste input "FP_fa6085a5127f6497a7d5f98ac539"
type input "FP_fa6085a5127f6497a7d5f98ac539"
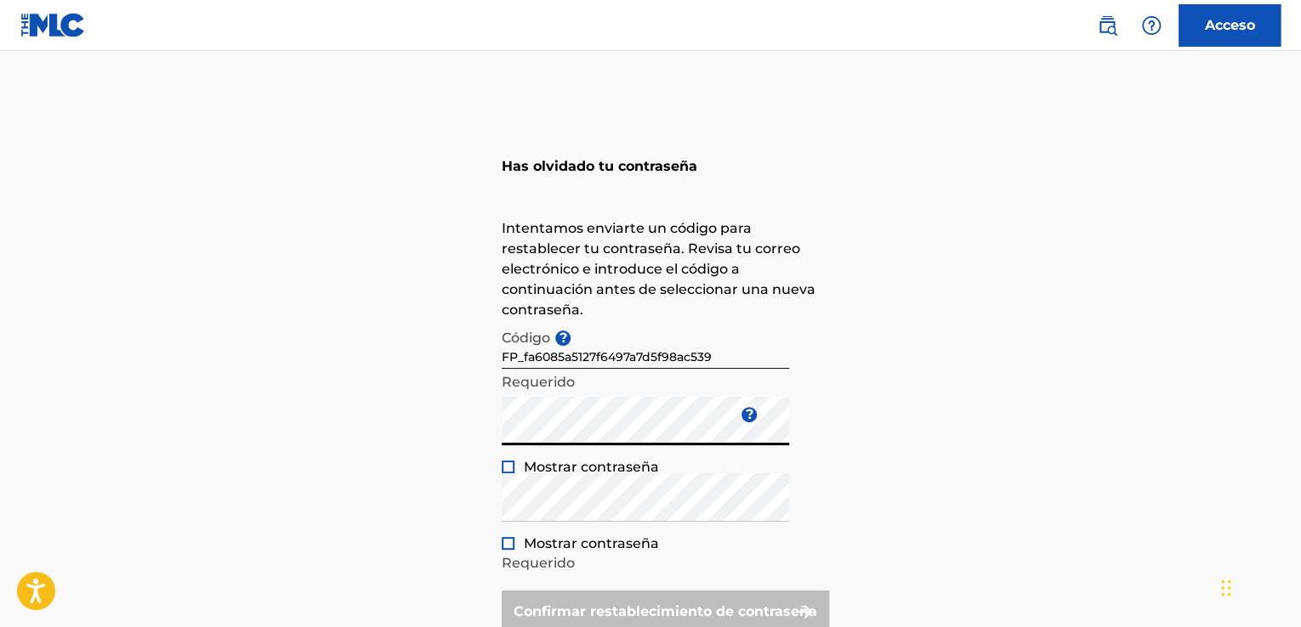
click at [504, 467] on div at bounding box center [508, 467] width 13 height 13
click at [505, 542] on div at bounding box center [508, 543] width 13 height 13
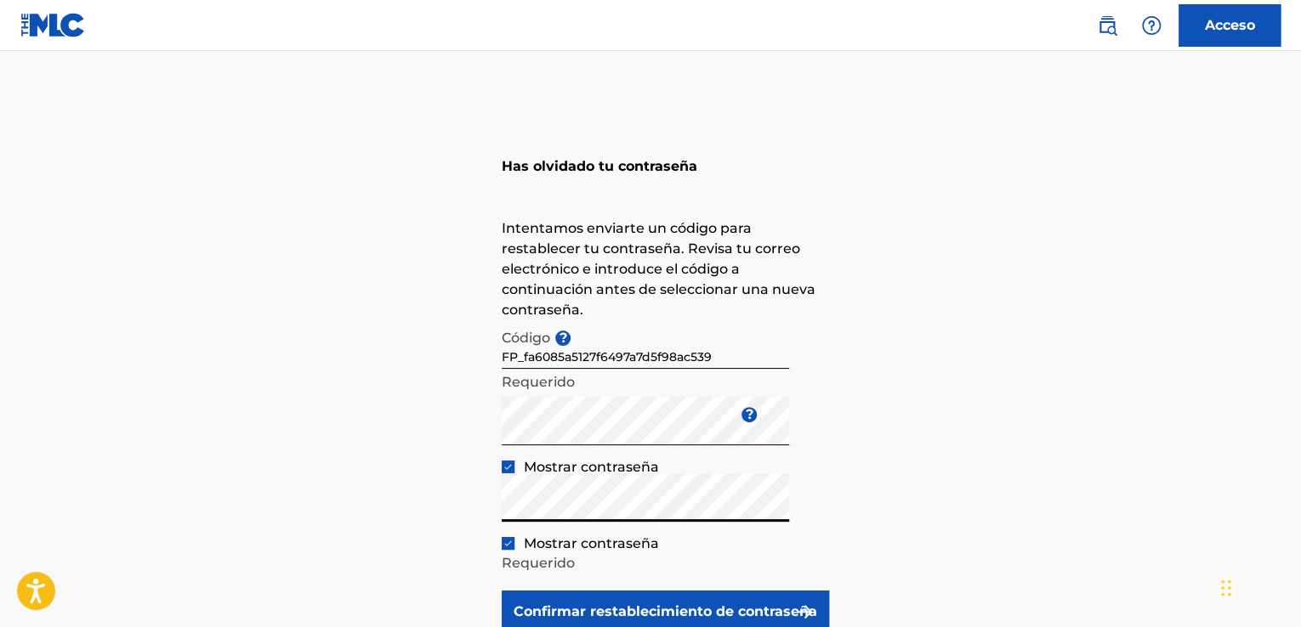
scroll to position [85, 0]
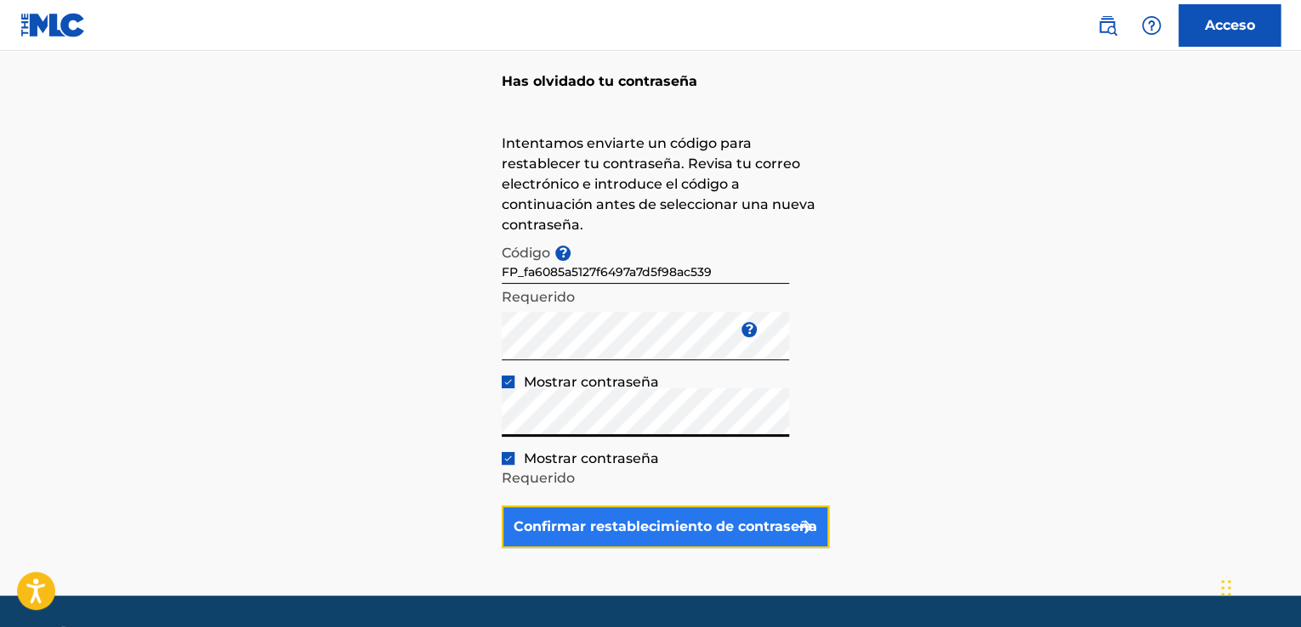
click at [697, 513] on button "Confirmar restablecimiento de contraseña" at bounding box center [665, 527] width 327 height 43
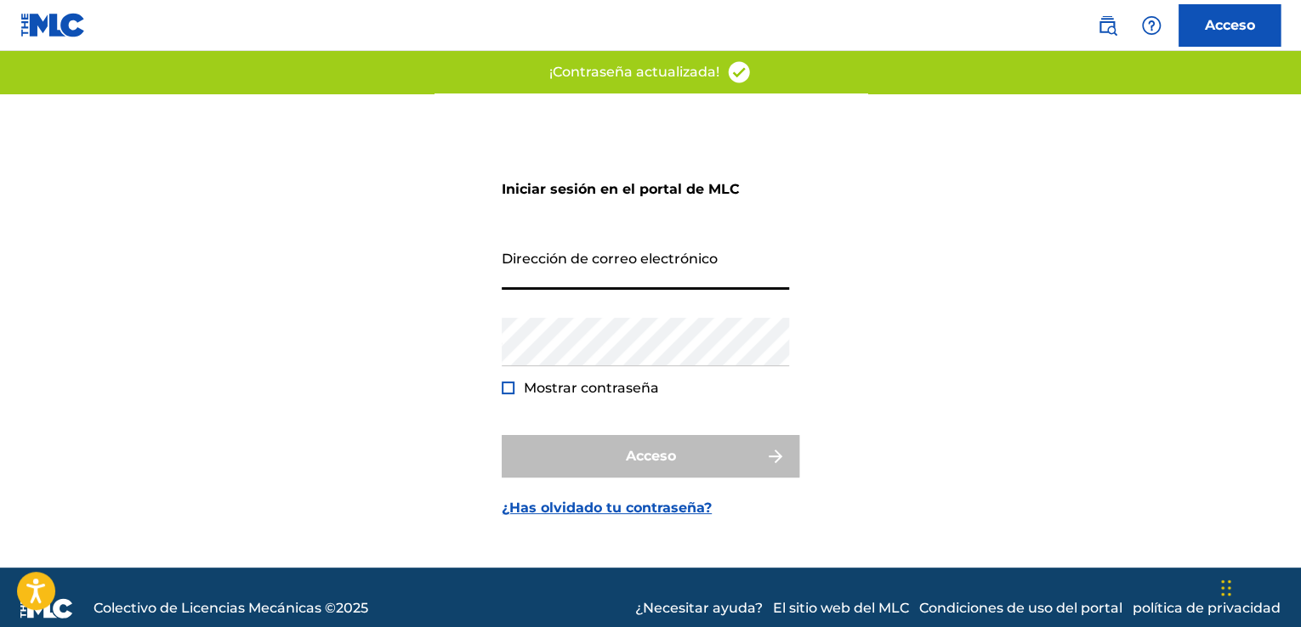
click at [613, 265] on input "Dirección de correo electrónico" at bounding box center [645, 265] width 287 height 48
type input "[EMAIL_ADDRESS][DOMAIN_NAME]"
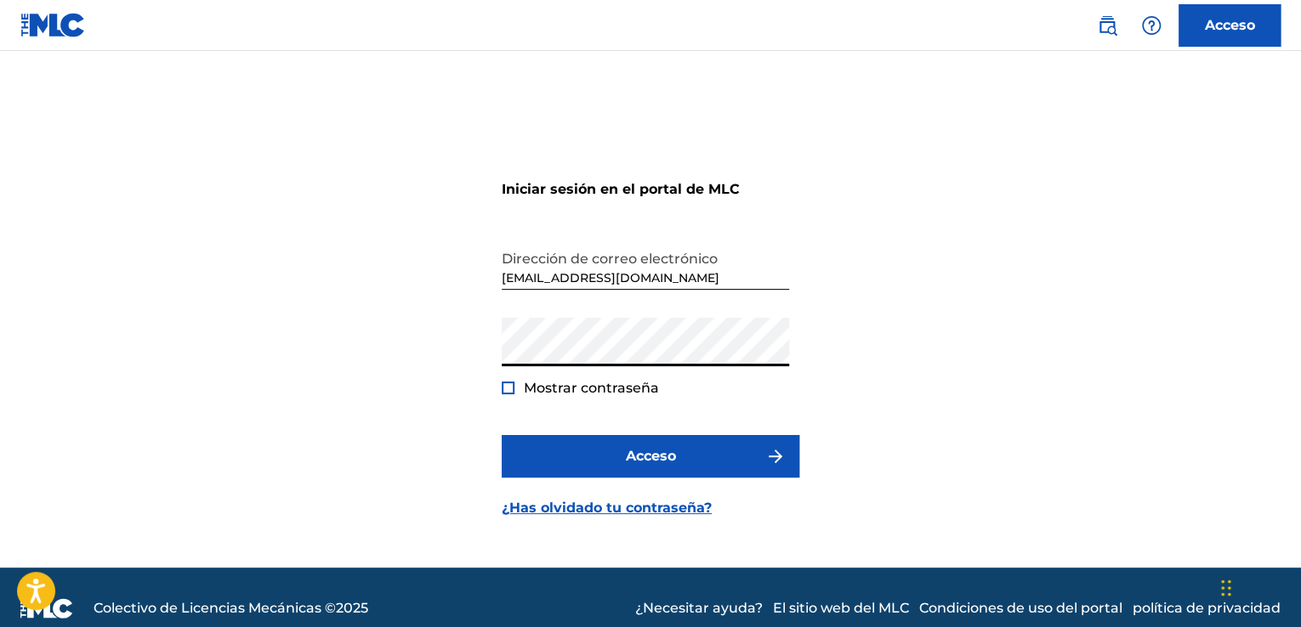
click at [510, 387] on div at bounding box center [508, 388] width 13 height 13
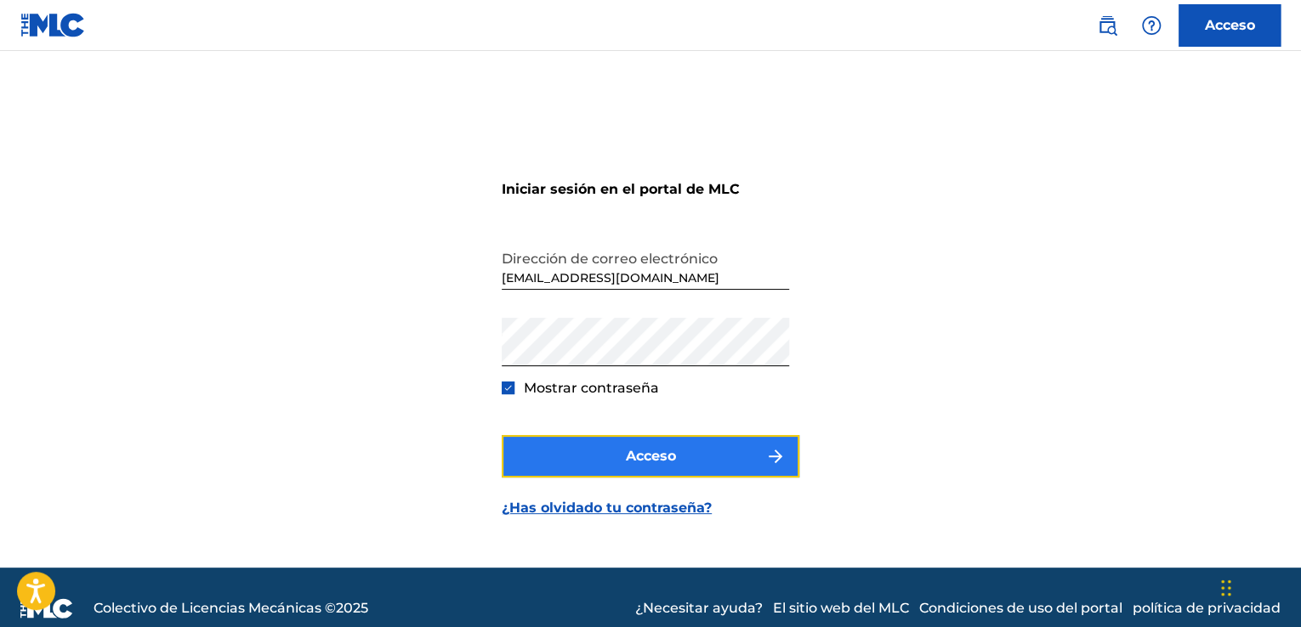
click at [615, 455] on button "Acceso" at bounding box center [651, 456] width 298 height 43
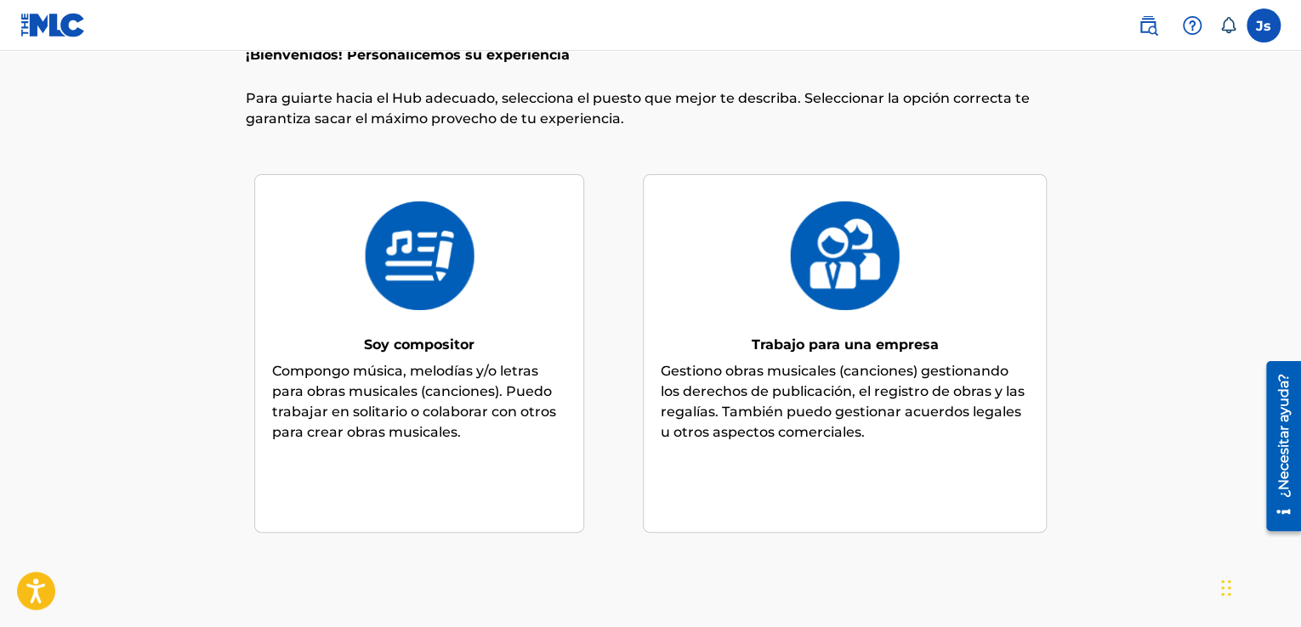
scroll to position [65, 0]
click at [427, 282] on img at bounding box center [418, 255] width 111 height 109
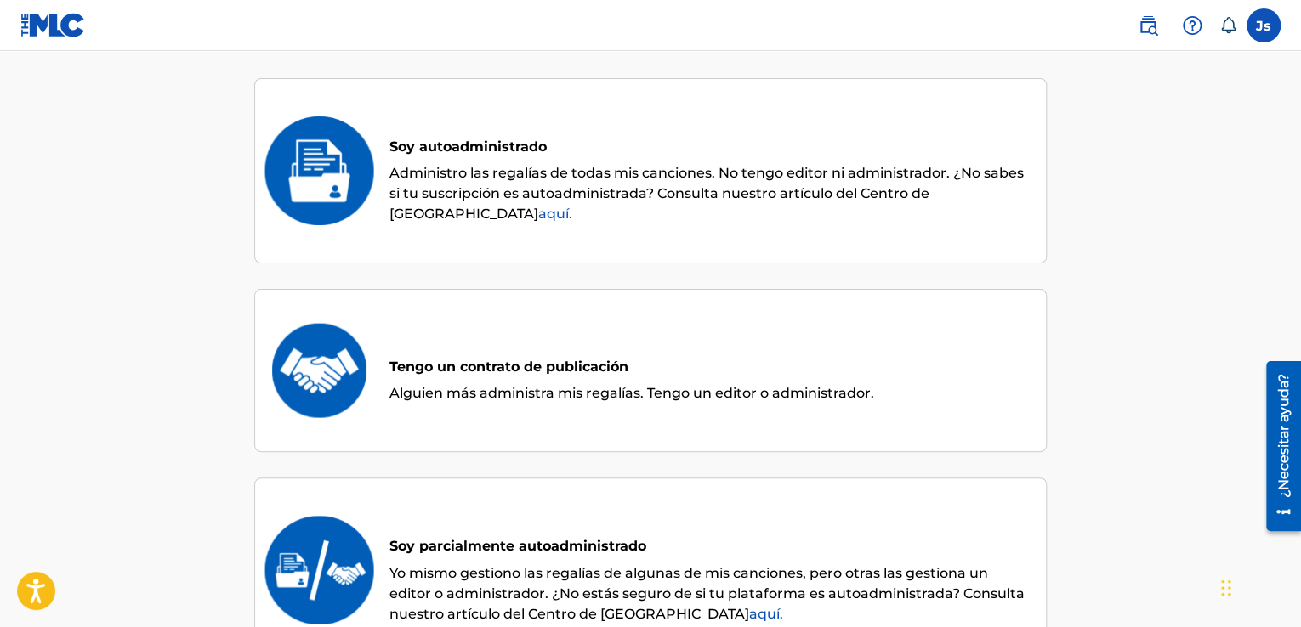
scroll to position [77, 0]
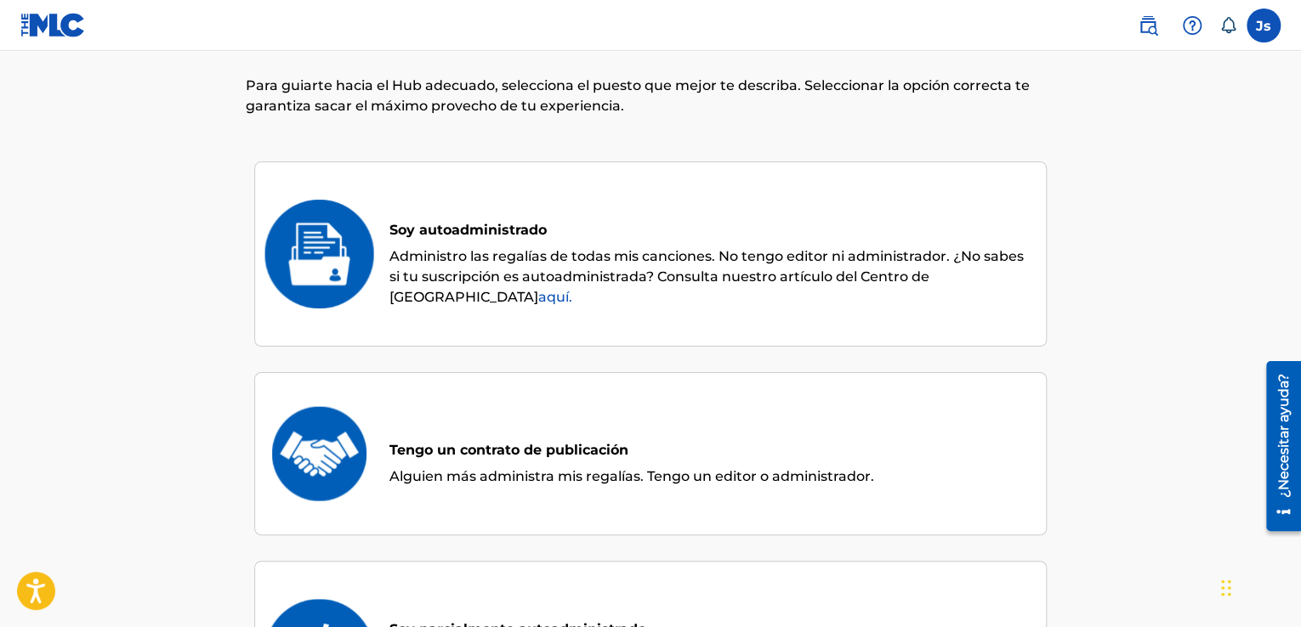
click at [773, 280] on font "Administro las regalías de todas mis canciones. No tengo editor ni administrado…" at bounding box center [706, 276] width 634 height 57
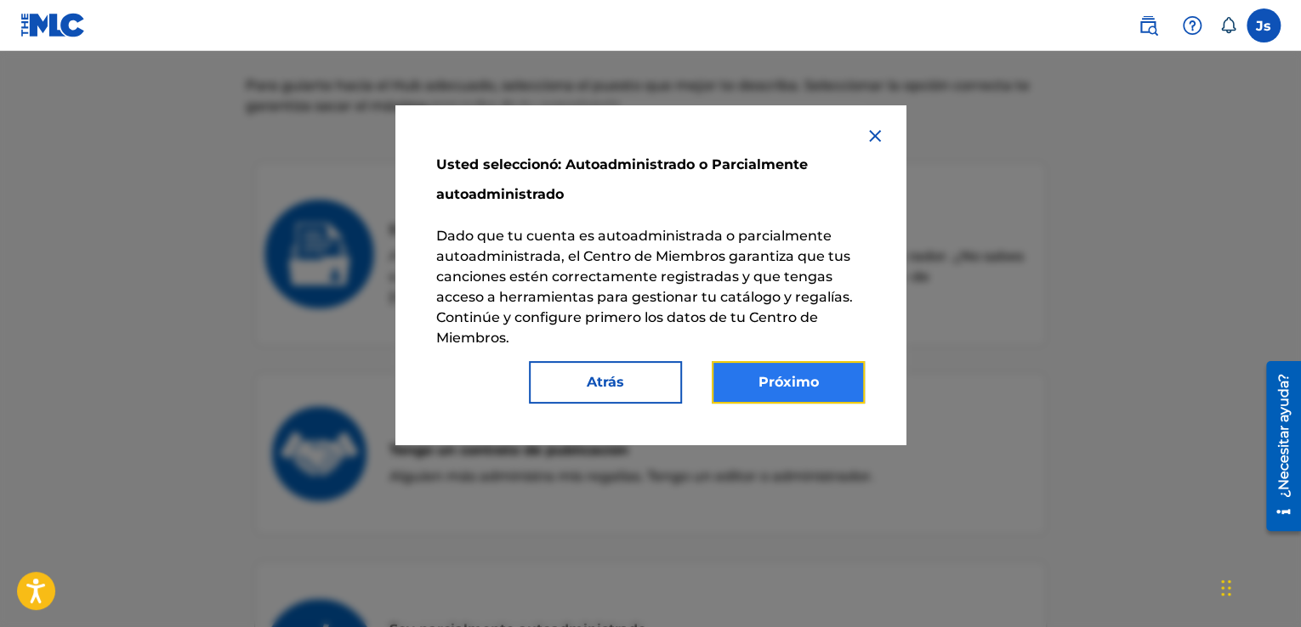
click at [752, 376] on button "Próximo" at bounding box center [788, 382] width 153 height 43
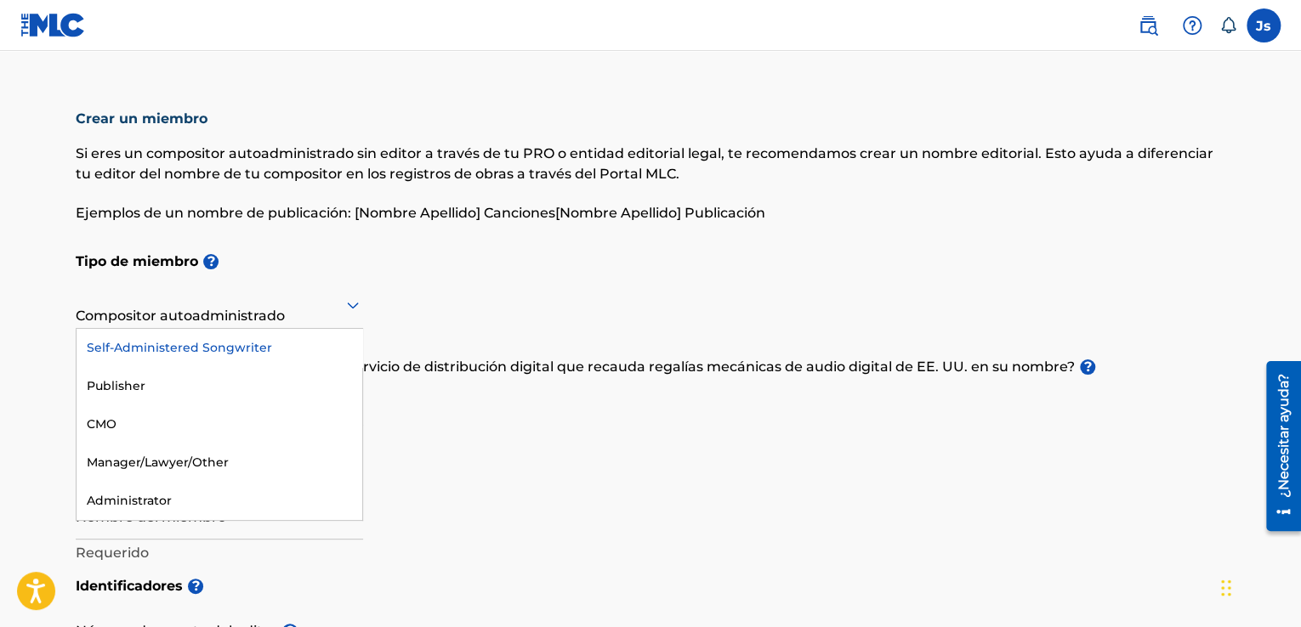
click at [341, 305] on div at bounding box center [219, 304] width 287 height 21
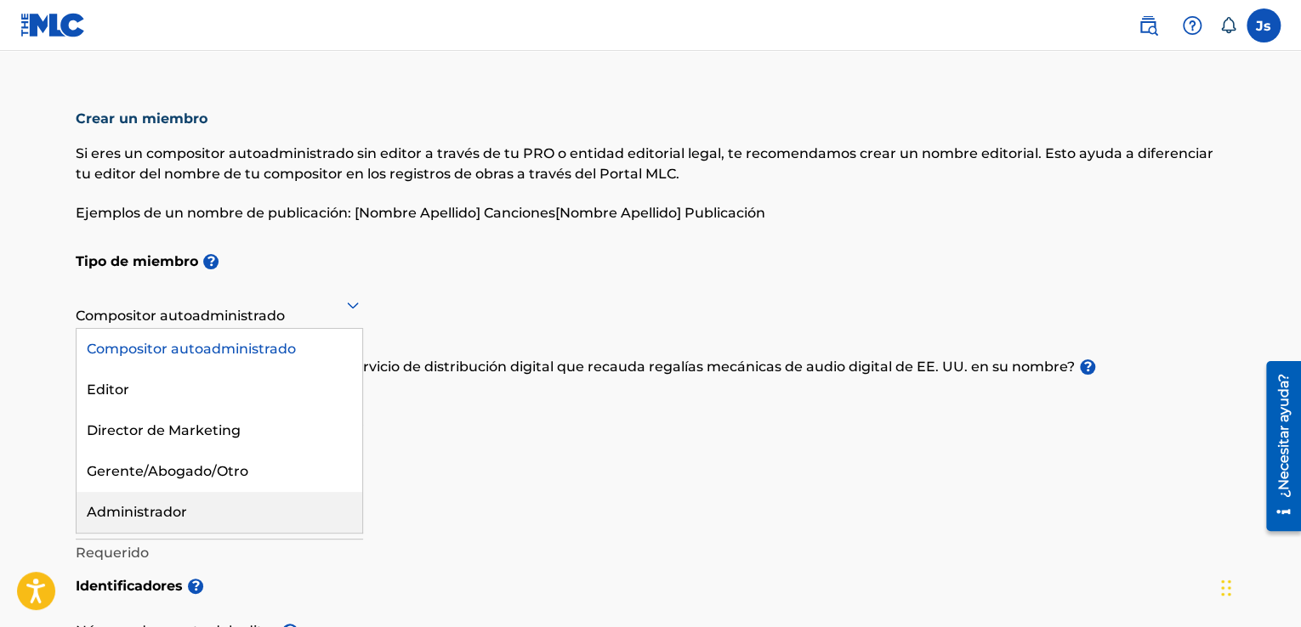
click at [229, 503] on div "Administrador" at bounding box center [220, 512] width 286 height 41
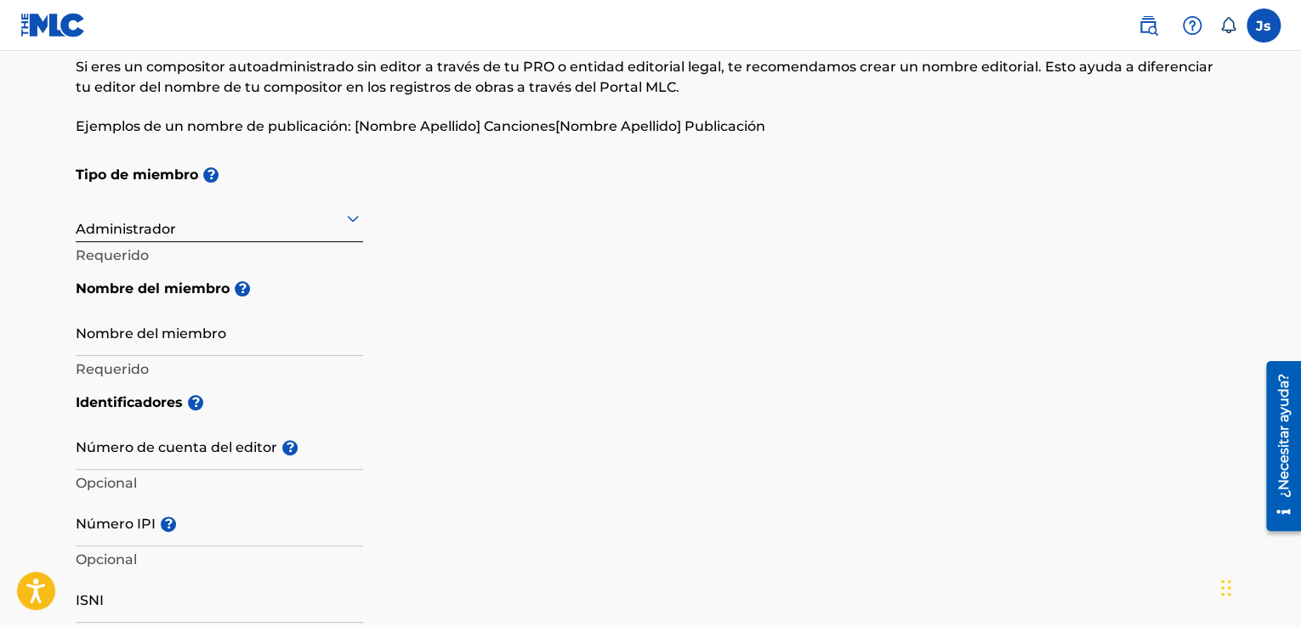
scroll to position [88, 0]
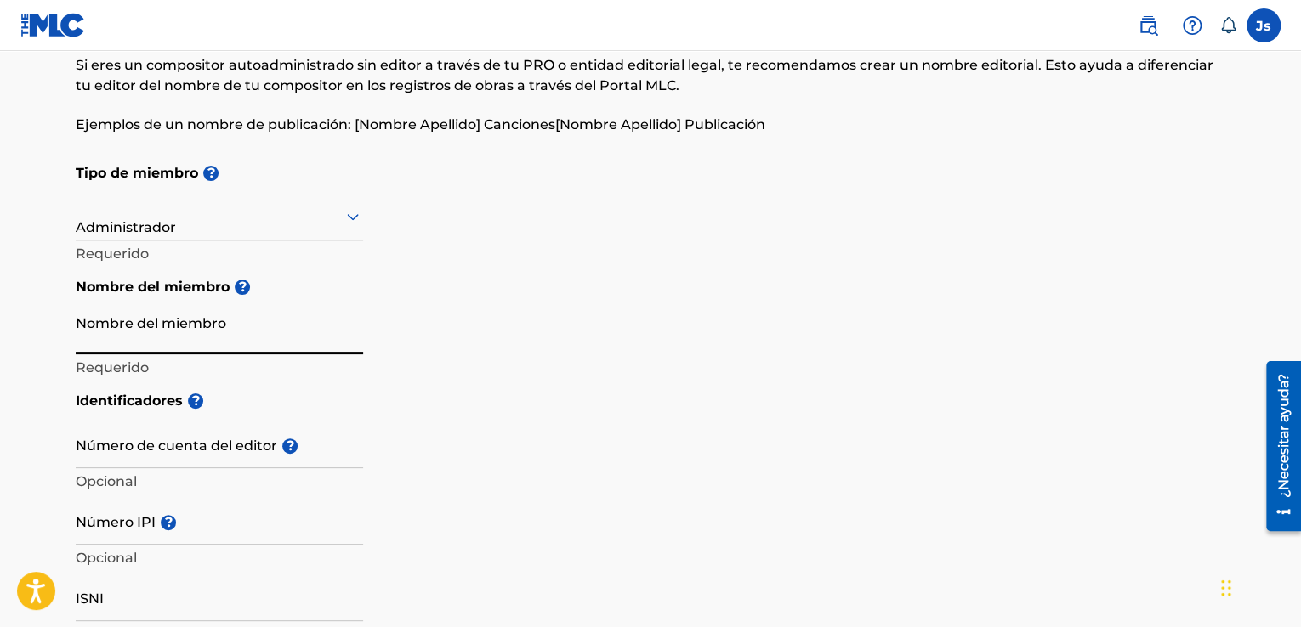
click at [187, 315] on input "Nombre del miembro" at bounding box center [219, 330] width 287 height 48
type input "Jenfry Santana"
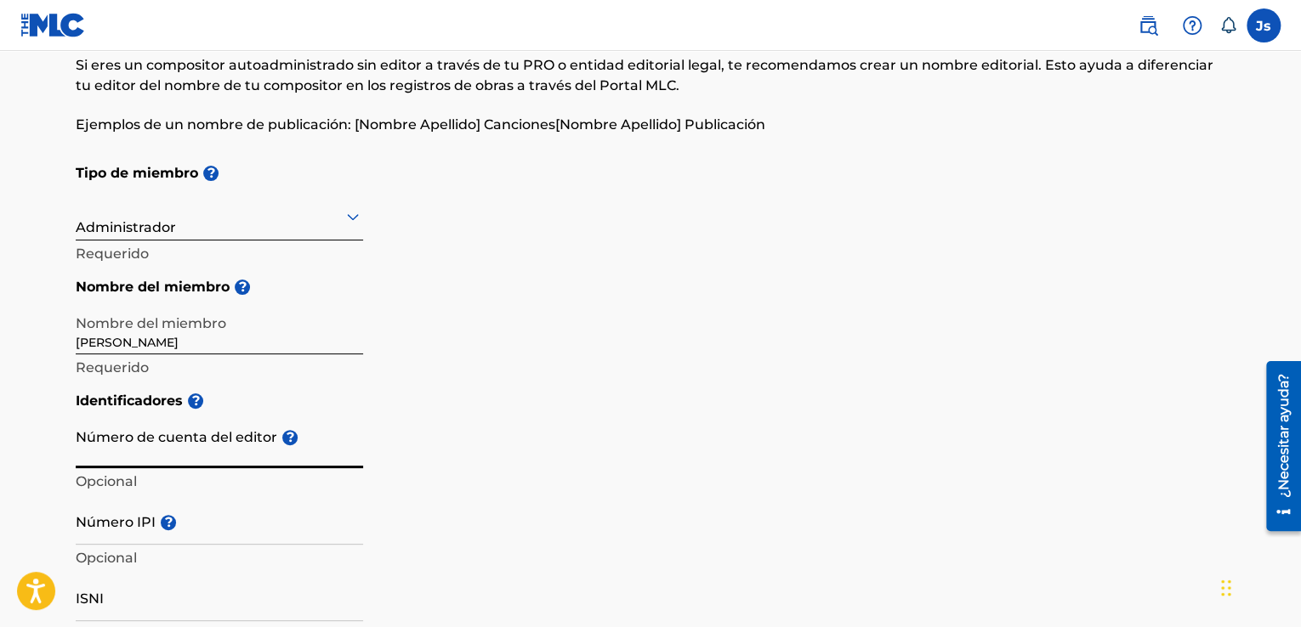
click at [181, 433] on input "Número de cuenta del editor ?" at bounding box center [219, 444] width 287 height 48
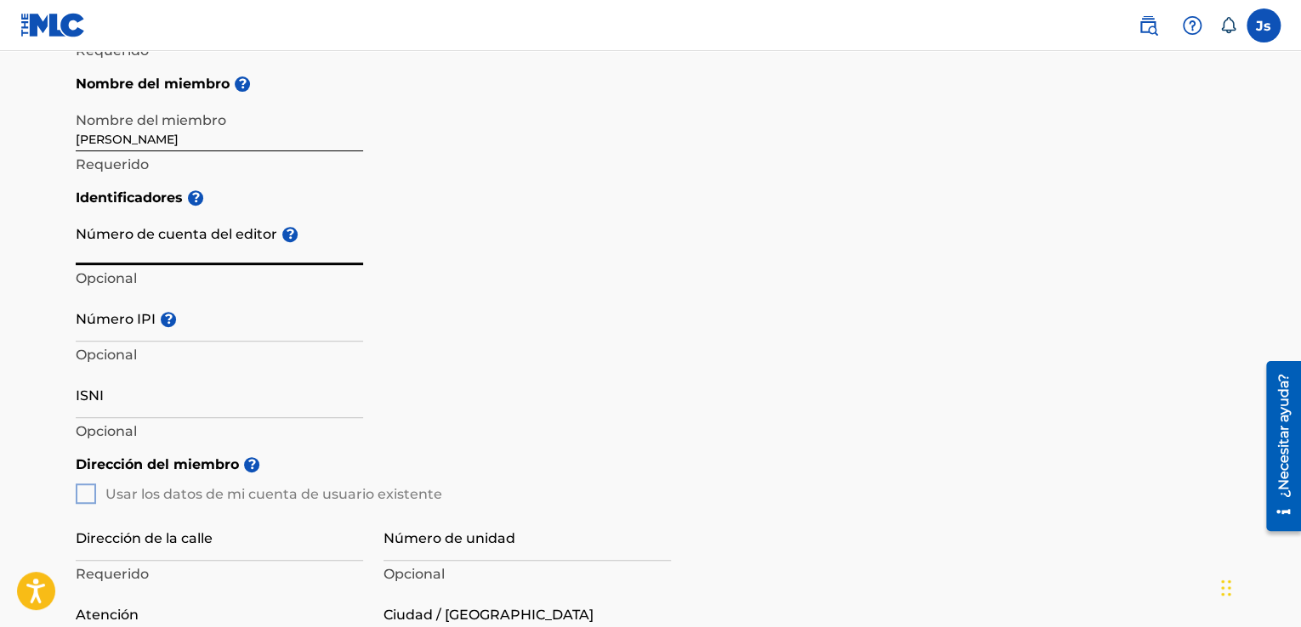
scroll to position [290, 0]
click at [200, 327] on input "Número IPI ?" at bounding box center [219, 319] width 287 height 48
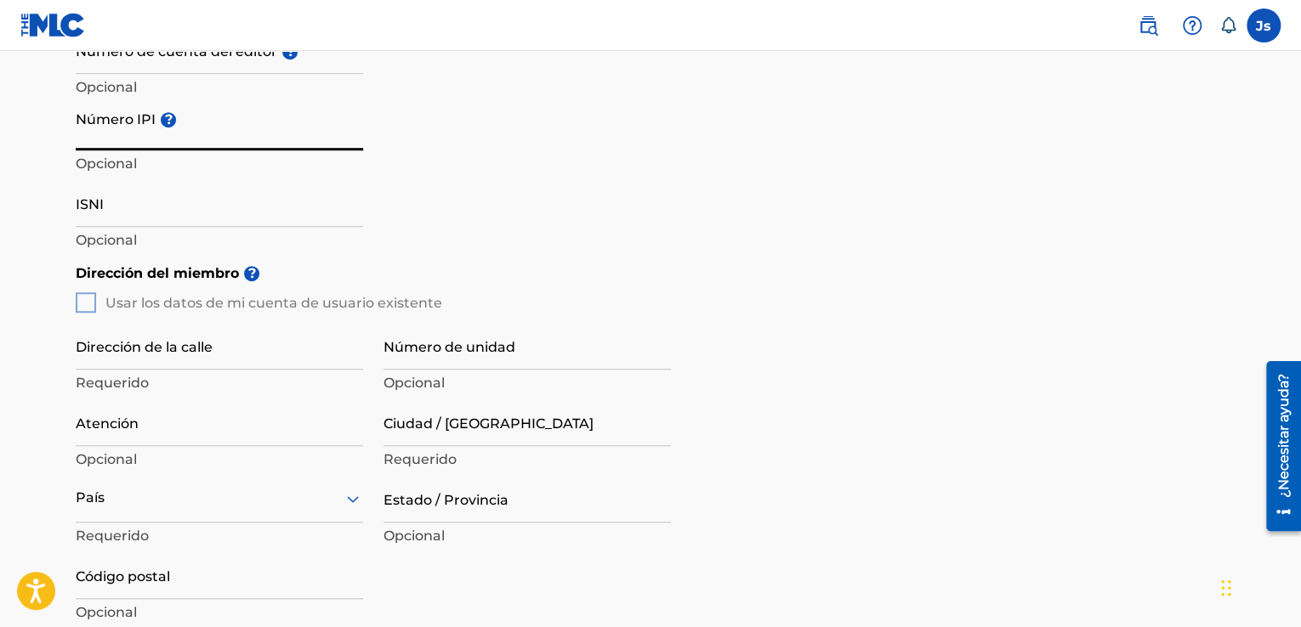
scroll to position [485, 0]
click at [88, 300] on div "Dirección del miembro ? Usar los datos de mi cuenta de usuario existente Direcc…" at bounding box center [651, 447] width 1150 height 389
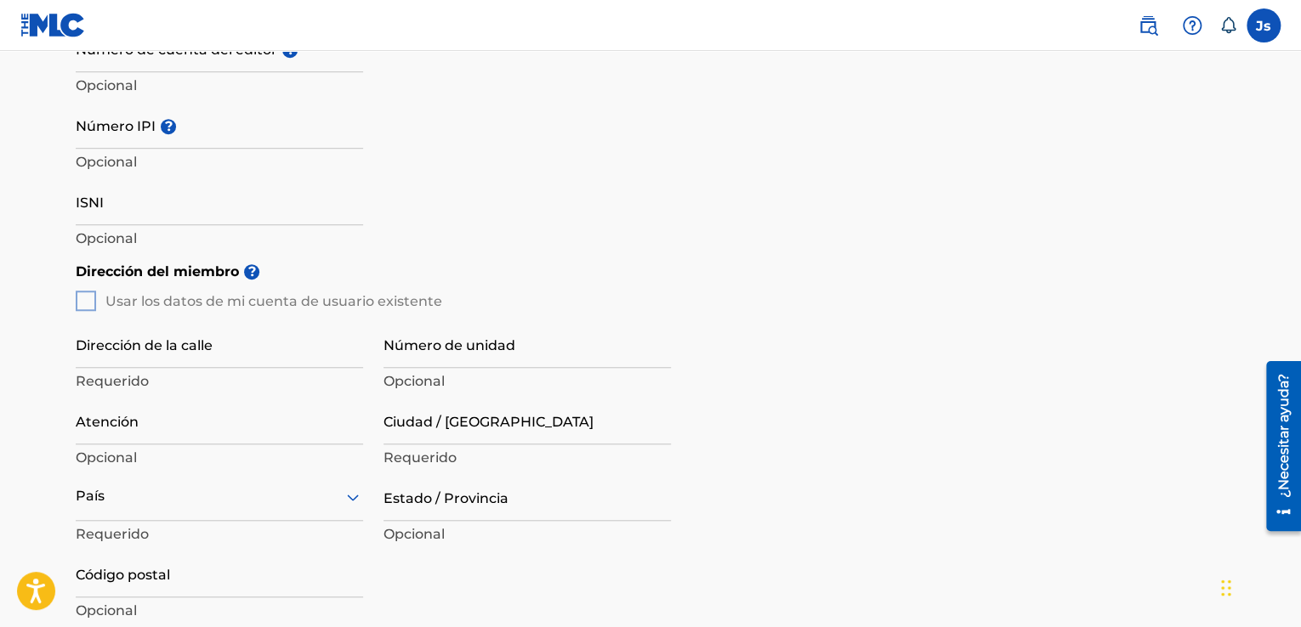
click at [88, 300] on div "Dirección del miembro ? Usar los datos de mi cuenta de usuario existente Direcc…" at bounding box center [651, 447] width 1150 height 389
drag, startPoint x: 88, startPoint y: 300, endPoint x: 78, endPoint y: 305, distance: 11.4
click at [88, 301] on div "Dirección del miembro ? Usar los datos de mi cuenta de usuario existente Direcc…" at bounding box center [651, 447] width 1150 height 389
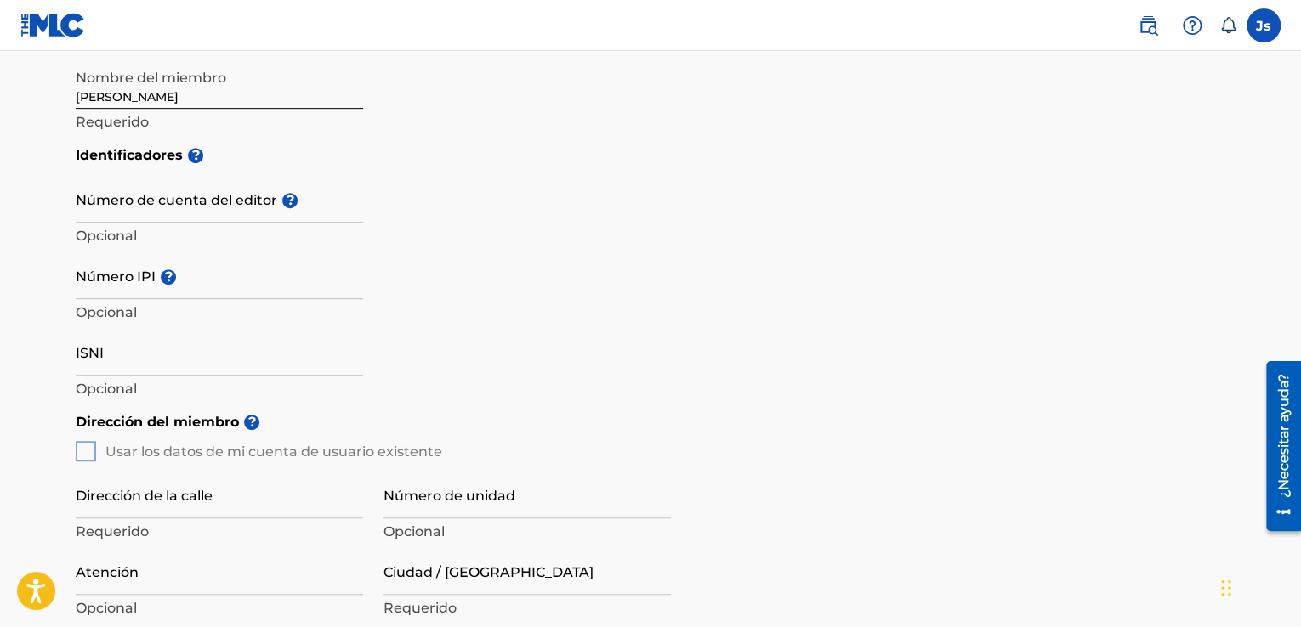
scroll to position [330, 0]
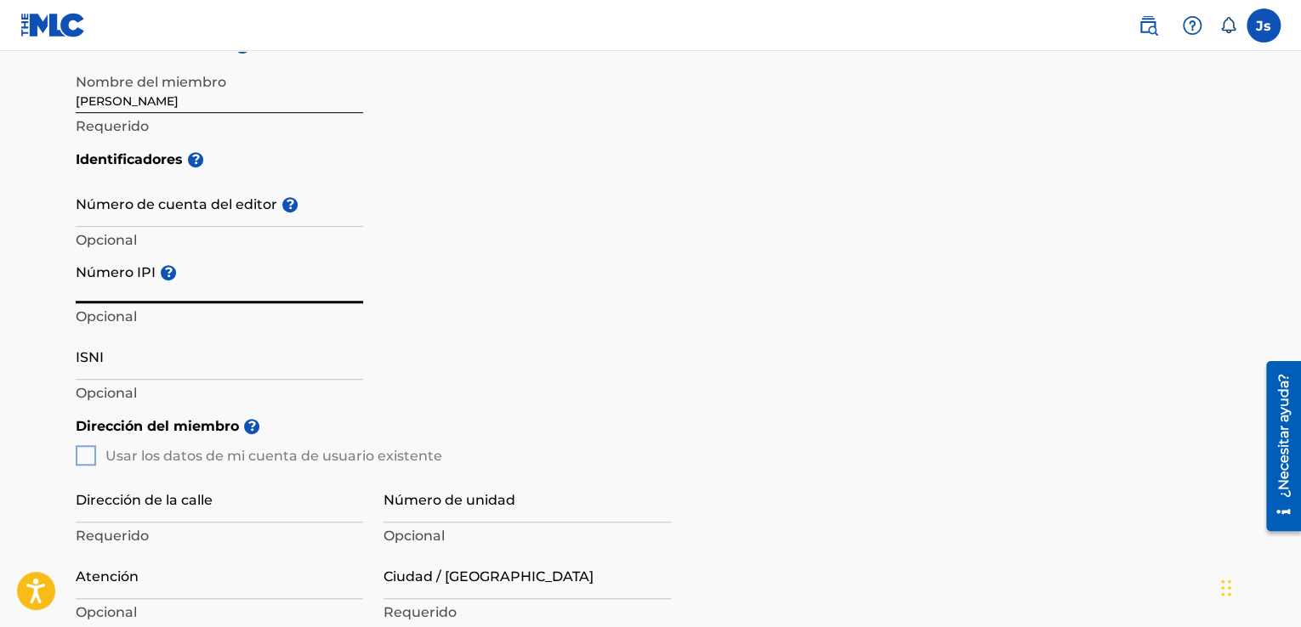
click at [248, 292] on input "Número IPI ?" at bounding box center [219, 279] width 287 height 48
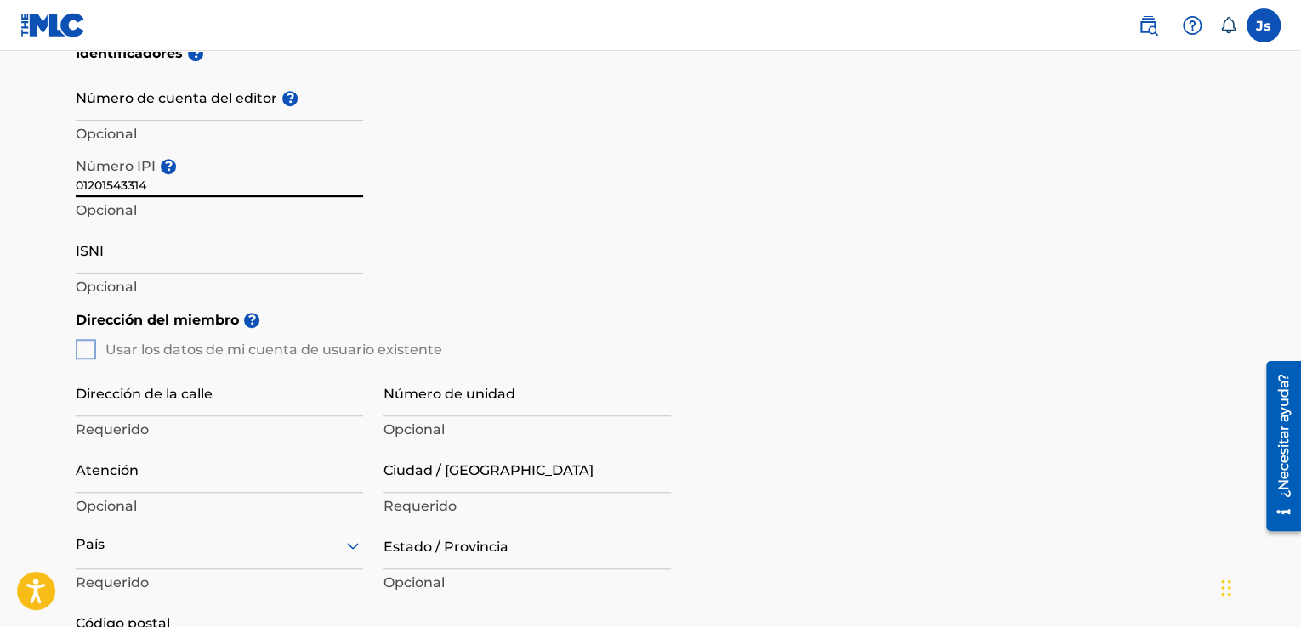
scroll to position [440, 0]
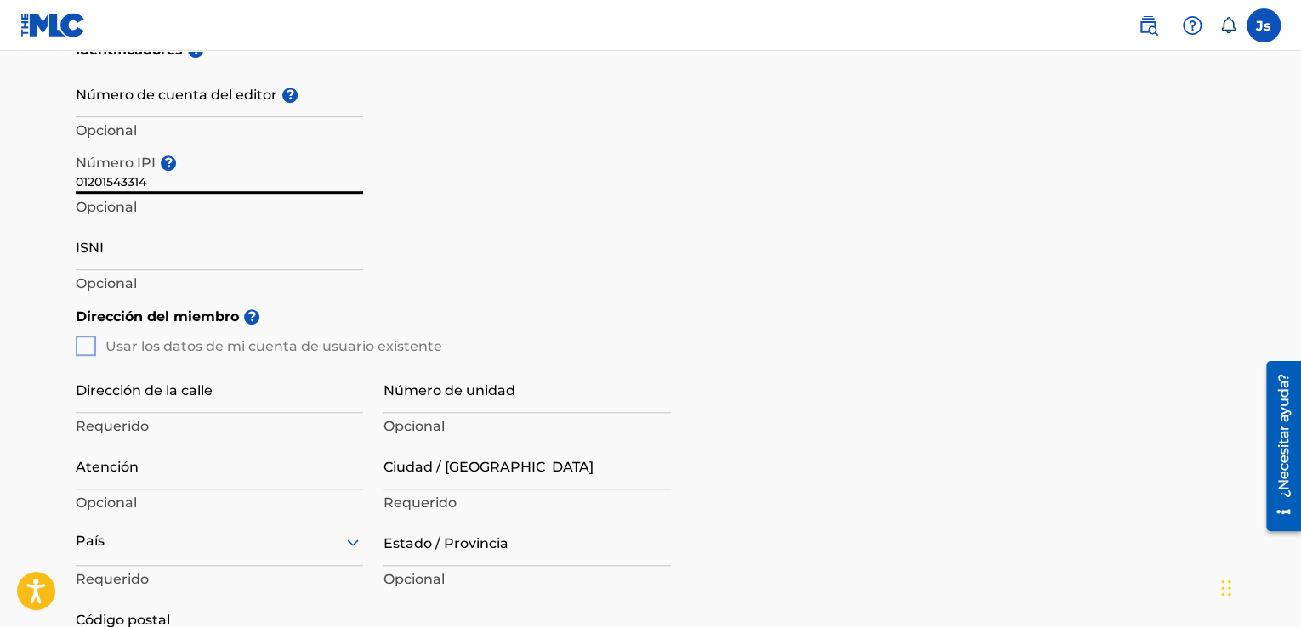
type input "01201543314"
click at [88, 346] on div "Dirección del miembro ? Usar los datos de mi cuenta de usuario existente Direcc…" at bounding box center [651, 492] width 1150 height 389
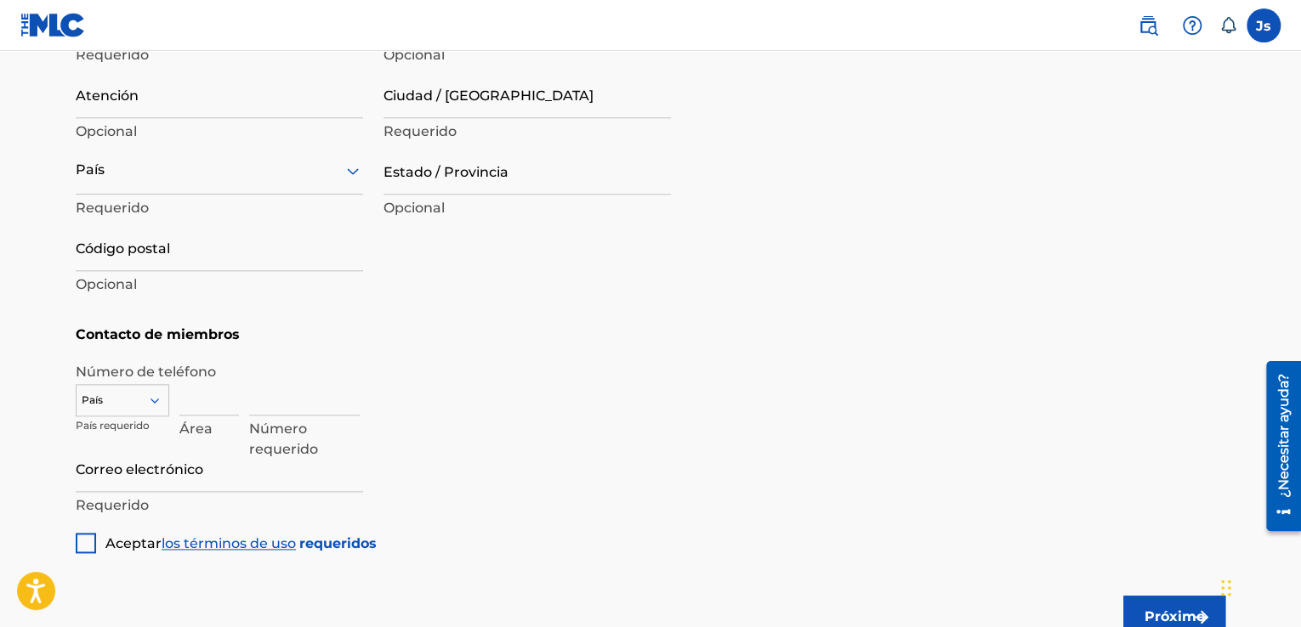
scroll to position [814, 0]
click at [88, 542] on div at bounding box center [86, 541] width 20 height 20
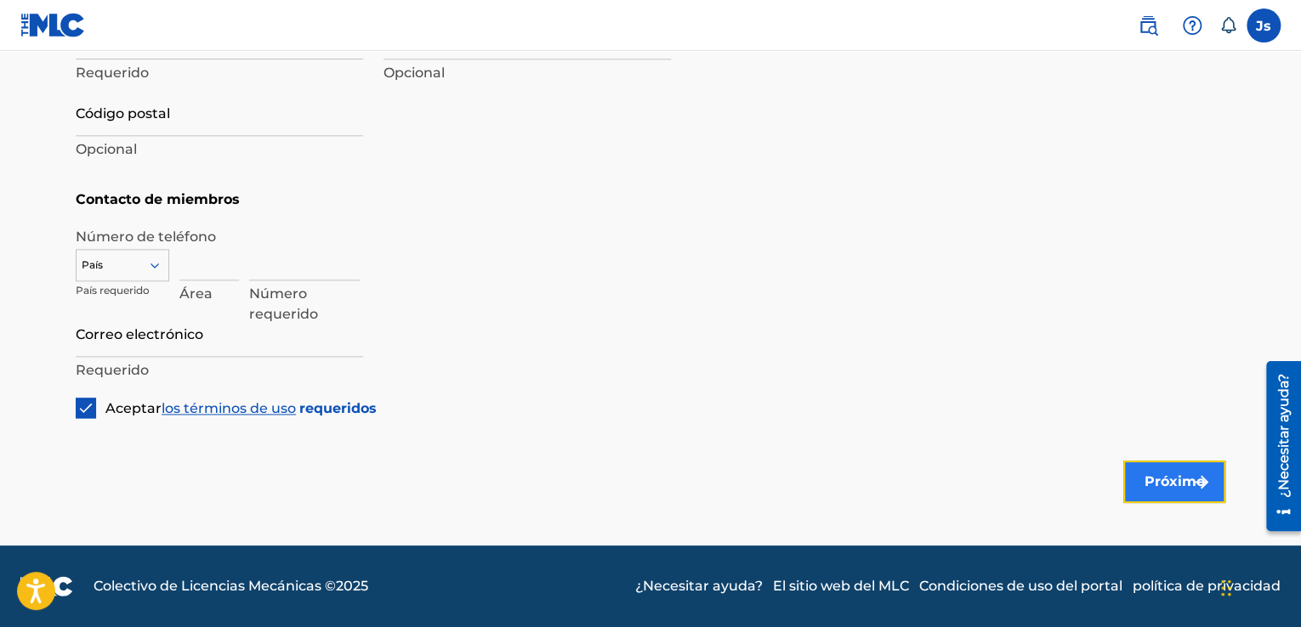
click at [1159, 480] on font "Próximo" at bounding box center [1174, 482] width 60 height 16
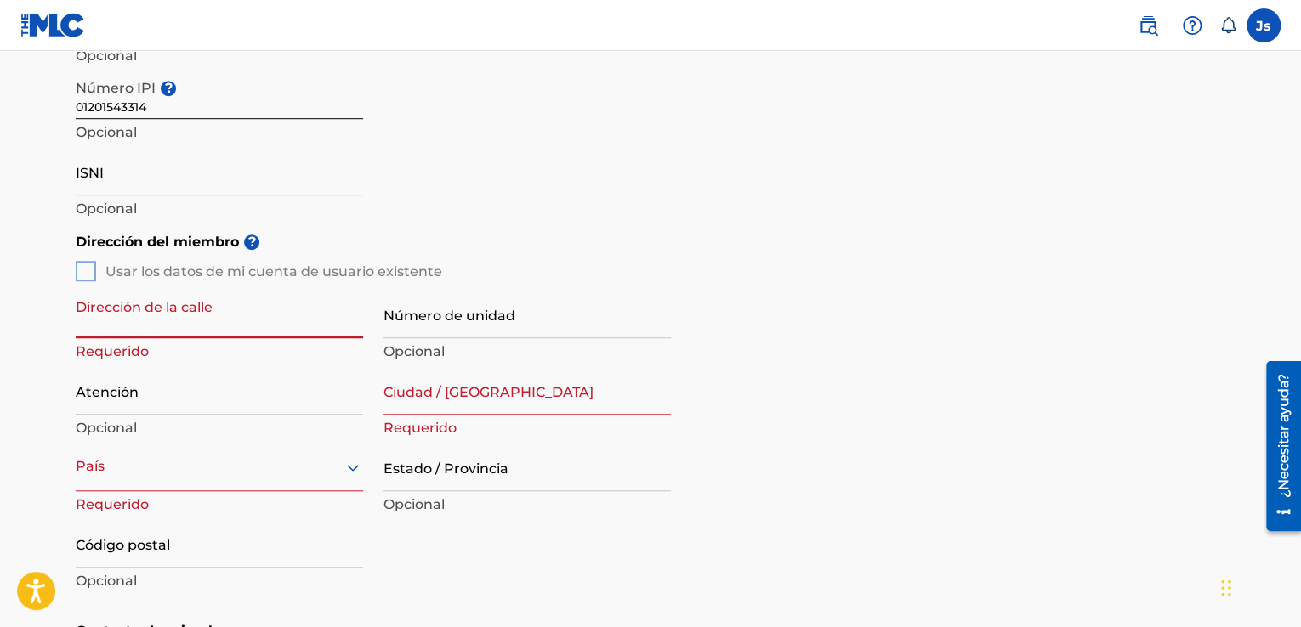
click at [90, 273] on div "Dirección del miembro ? Usar los datos de mi cuenta de usuario existente Direcc…" at bounding box center [651, 418] width 1150 height 389
click at [89, 273] on div "Dirección del miembro ? Usar los datos de mi cuenta de usuario existente Direcc…" at bounding box center [651, 418] width 1150 height 389
click at [153, 321] on input "Dirección de la calle" at bounding box center [219, 314] width 287 height 48
type input "calle moca con [PERSON_NAME]"
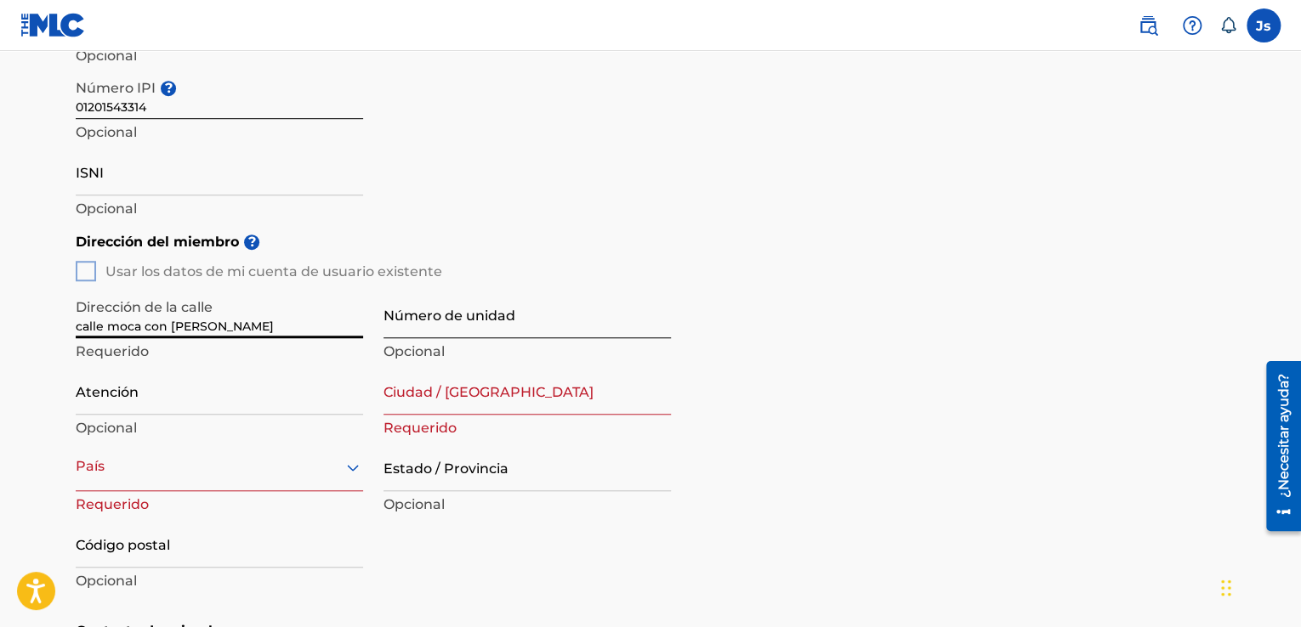
click at [461, 332] on input "Número de unidad" at bounding box center [526, 314] width 287 height 48
type input "244"
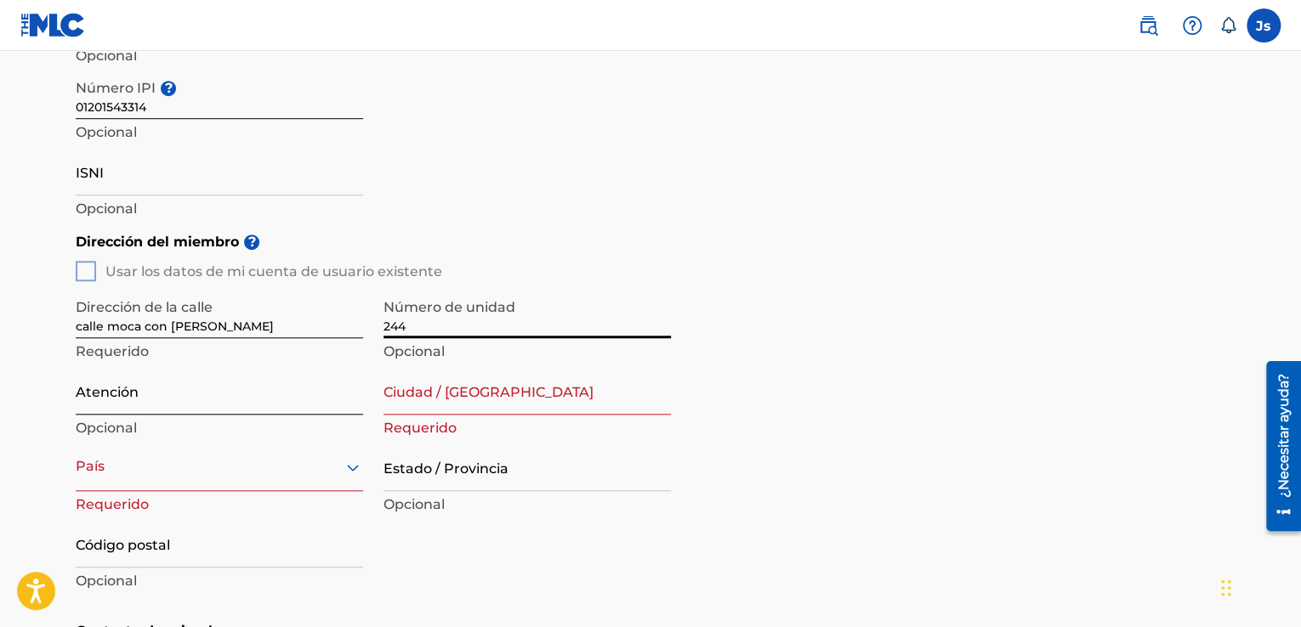
click at [168, 399] on input "Atención" at bounding box center [219, 390] width 287 height 48
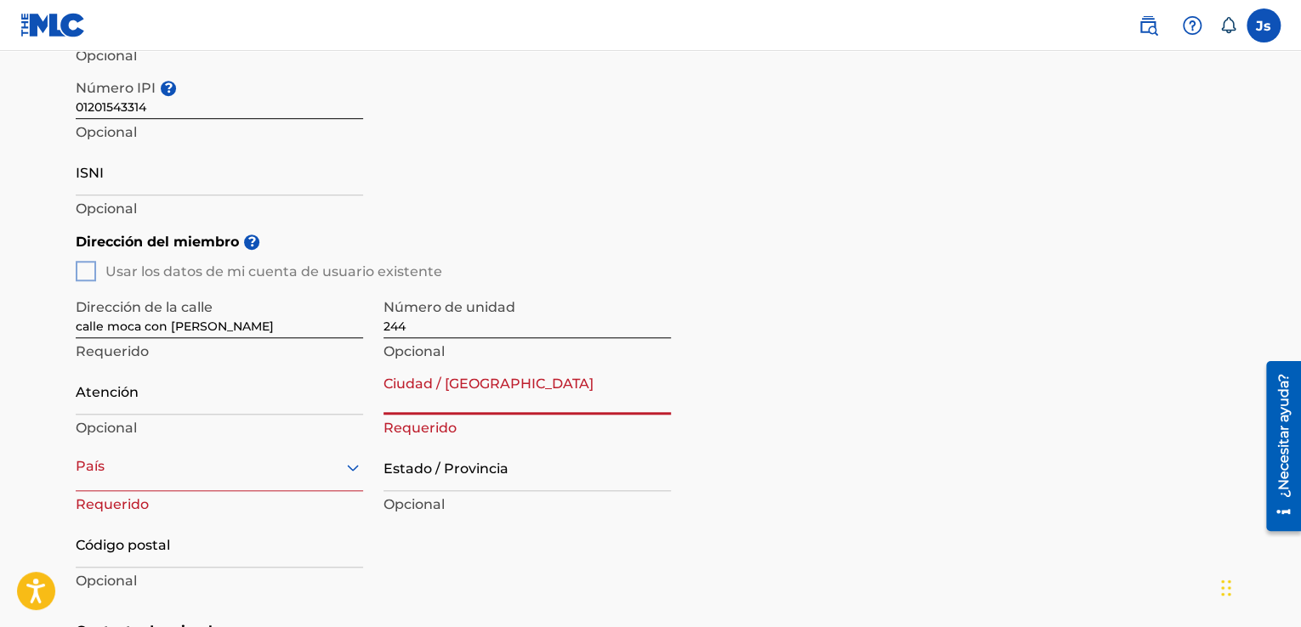
click at [453, 402] on input "Ciudad / [GEOGRAPHIC_DATA]" at bounding box center [526, 390] width 287 height 48
type input "Distrito nacional"
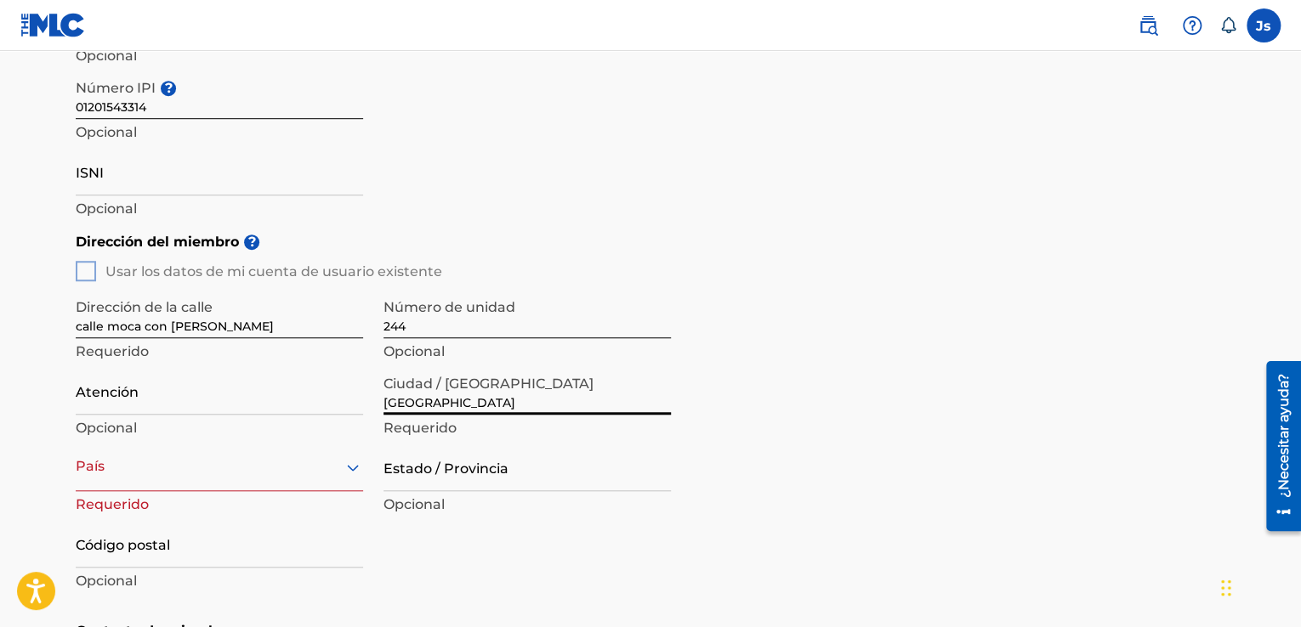
click at [196, 482] on div "País" at bounding box center [219, 467] width 287 height 48
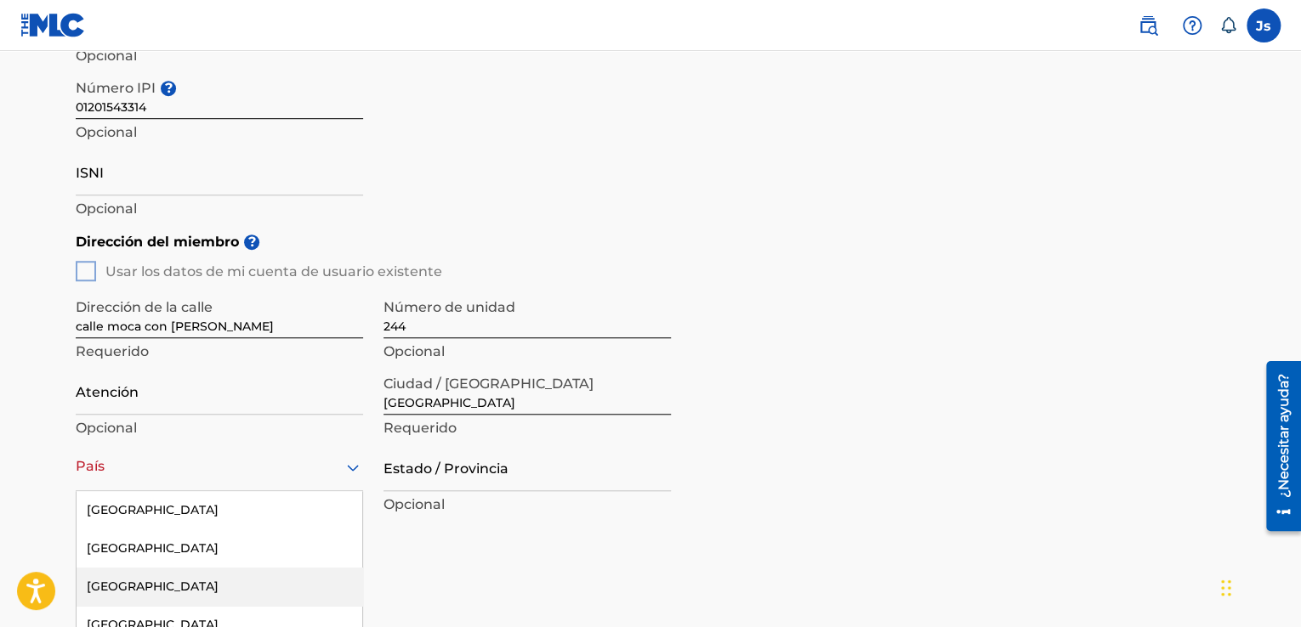
scroll to position [633, 0]
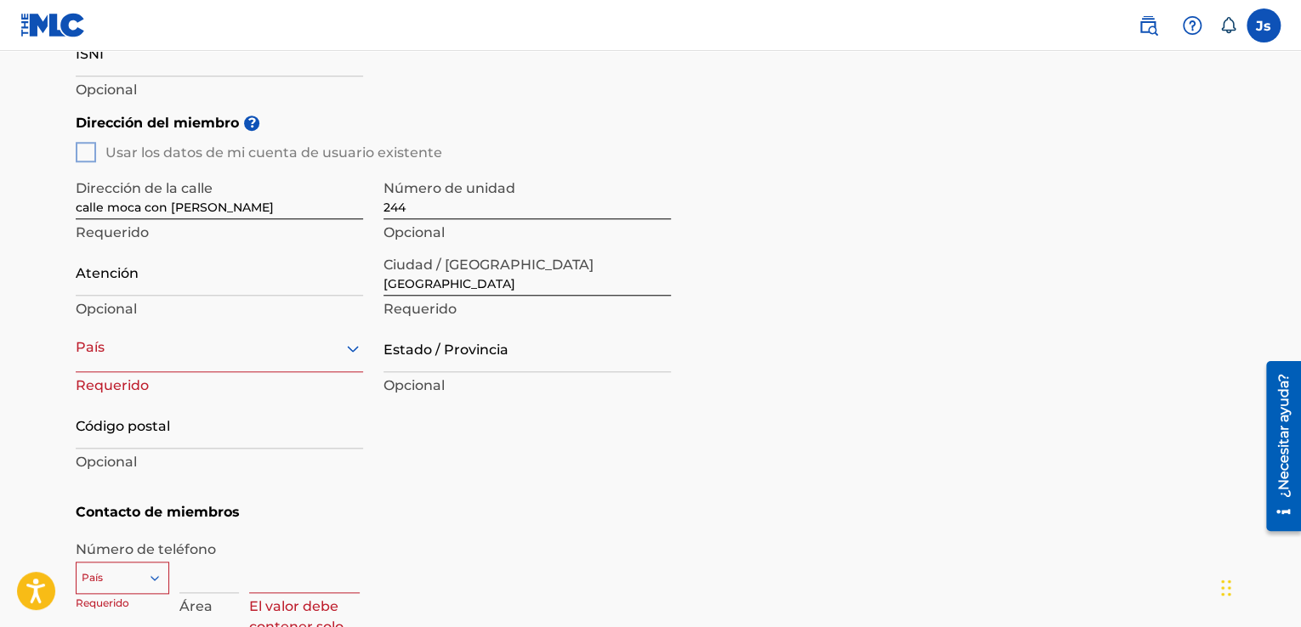
click at [176, 353] on div at bounding box center [219, 348] width 287 height 21
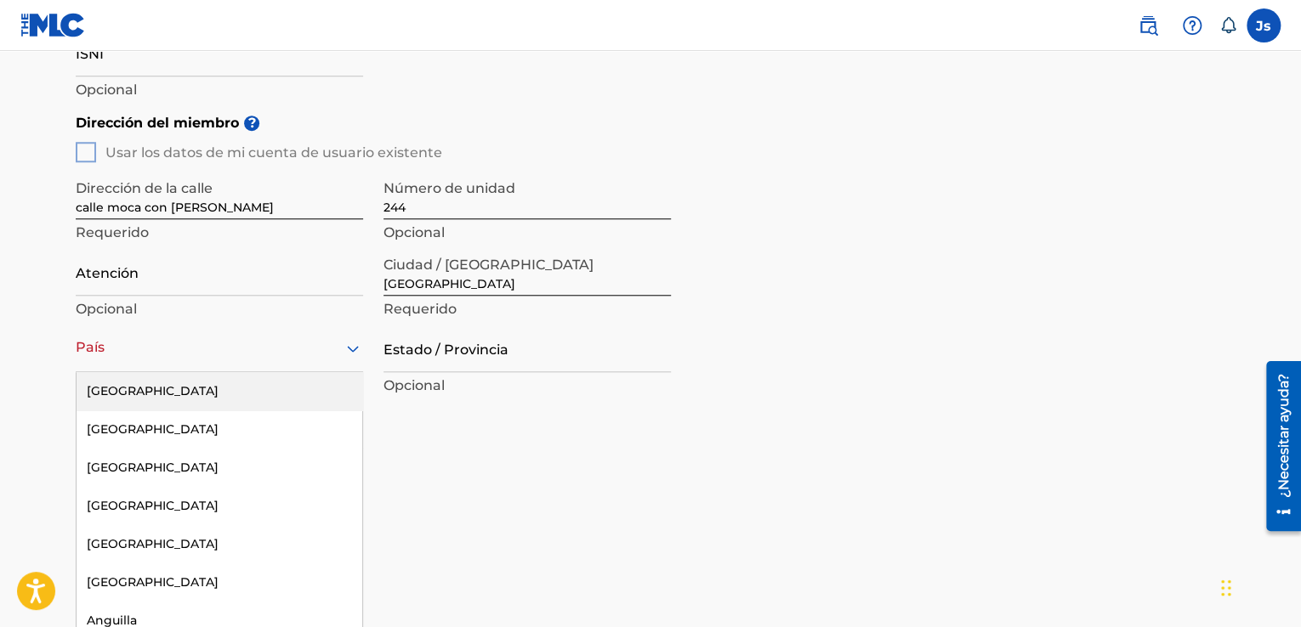
click at [176, 353] on div at bounding box center [219, 348] width 287 height 21
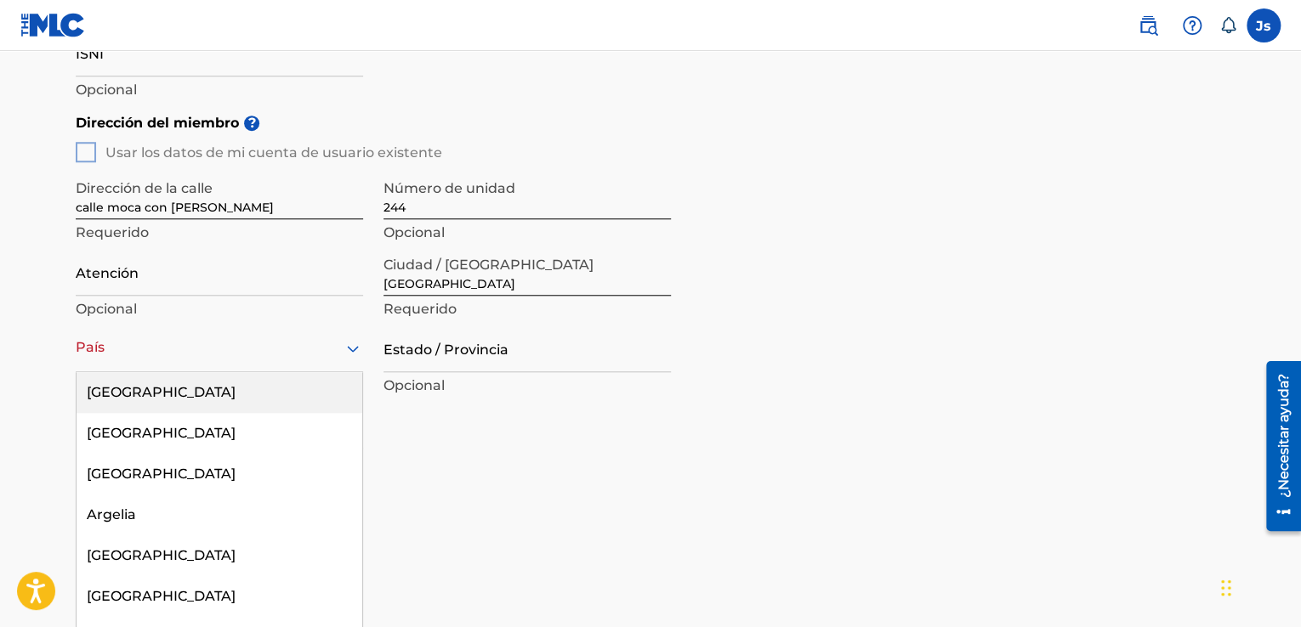
type input "d"
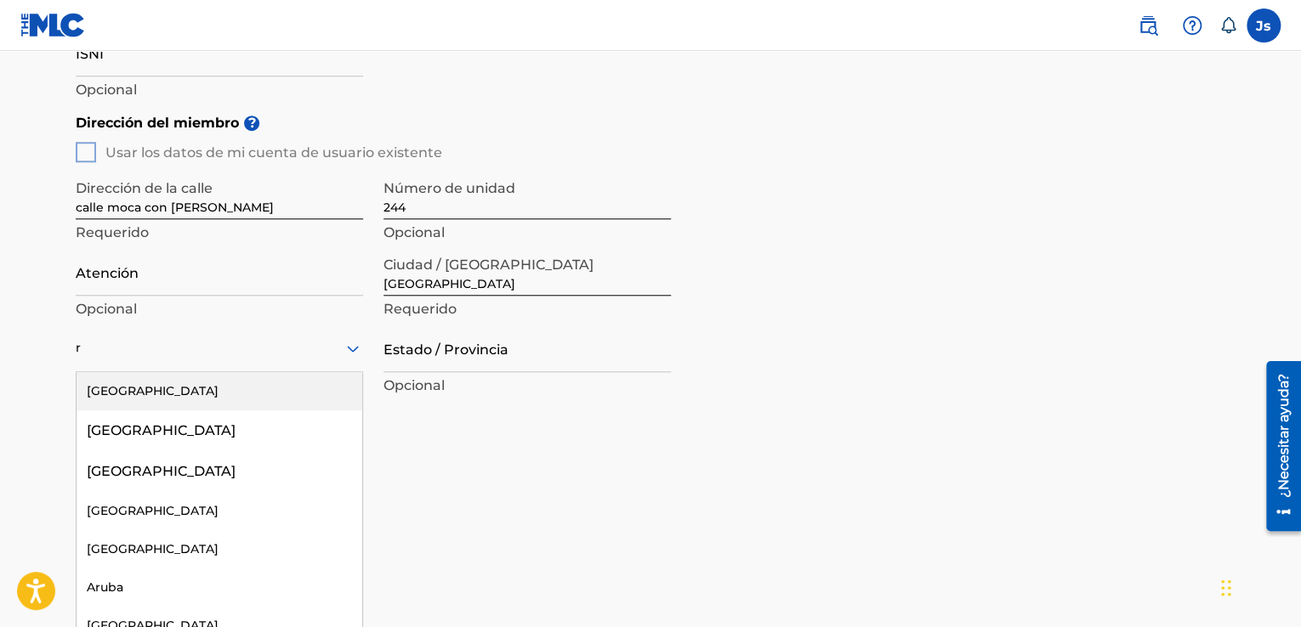
type input "re"
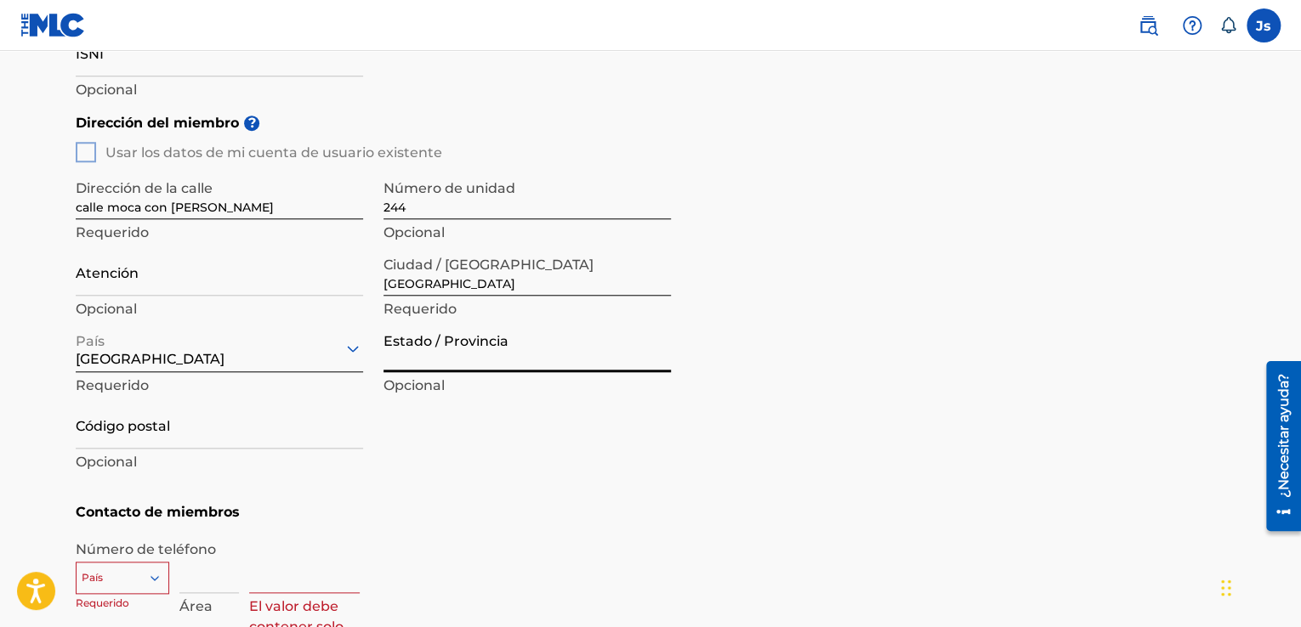
click at [497, 341] on input "Estado / Provincia" at bounding box center [526, 348] width 287 height 48
type input "[GEOGRAPHIC_DATA][PERSON_NAME]"
click at [180, 429] on input "Código postal" at bounding box center [219, 424] width 287 height 48
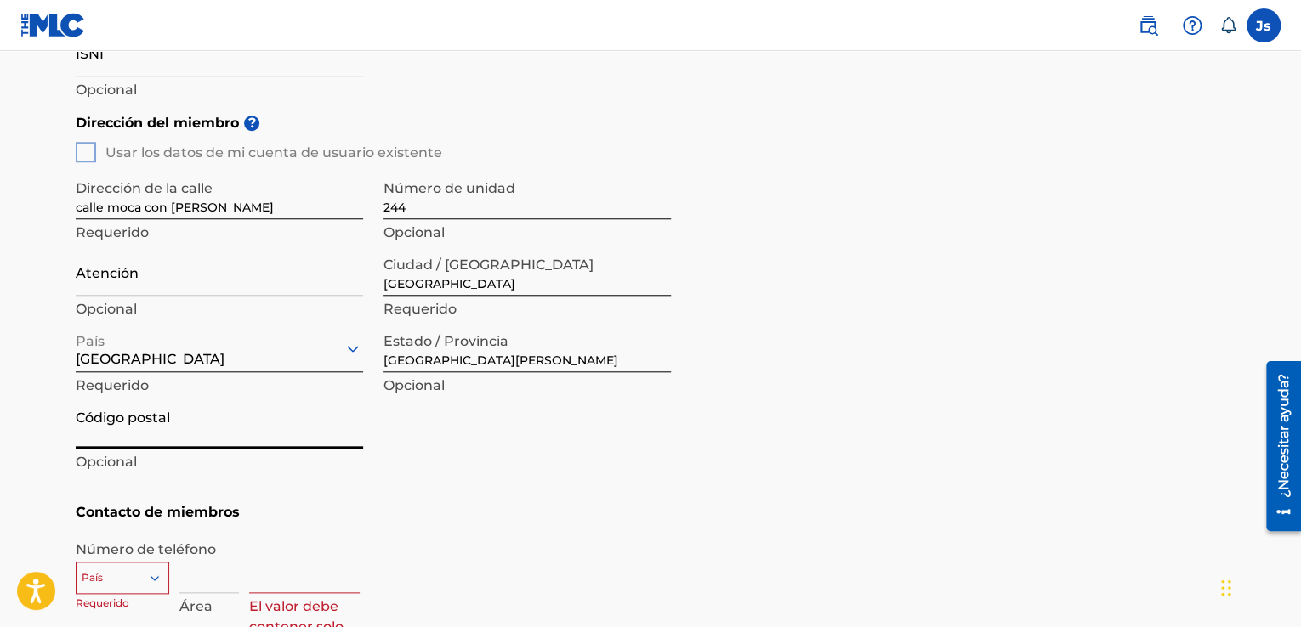
type input "11400"
click at [161, 569] on div "País" at bounding box center [123, 575] width 94 height 26
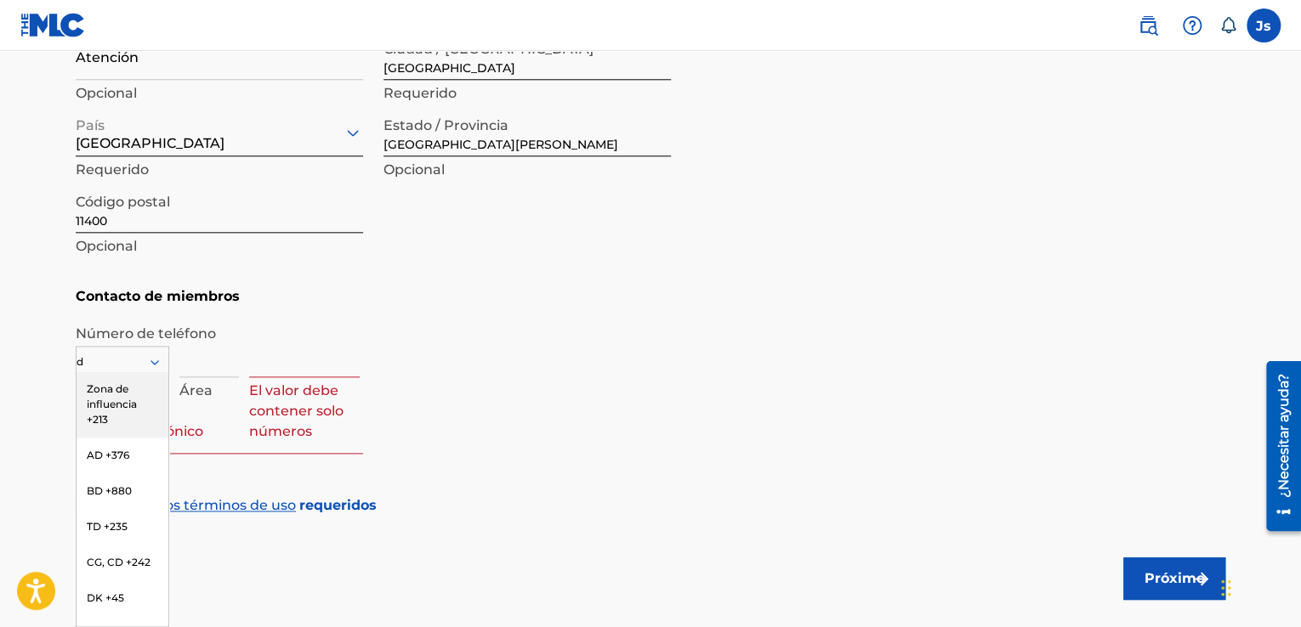
type input "do"
click at [126, 392] on font "HAGA +1809" at bounding box center [118, 389] width 63 height 13
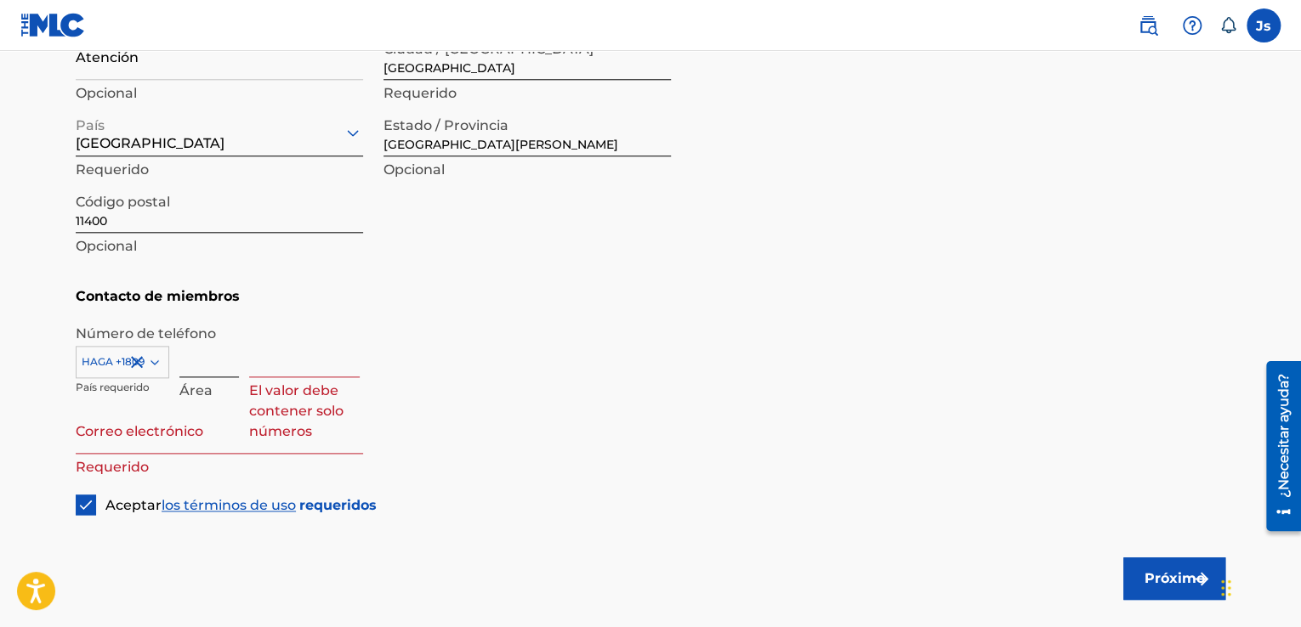
click at [184, 372] on input at bounding box center [209, 353] width 60 height 48
type input "580"
click at [264, 372] on input at bounding box center [304, 353] width 111 height 48
type input "8089"
click at [207, 445] on input "Correo electrónico" at bounding box center [219, 430] width 287 height 48
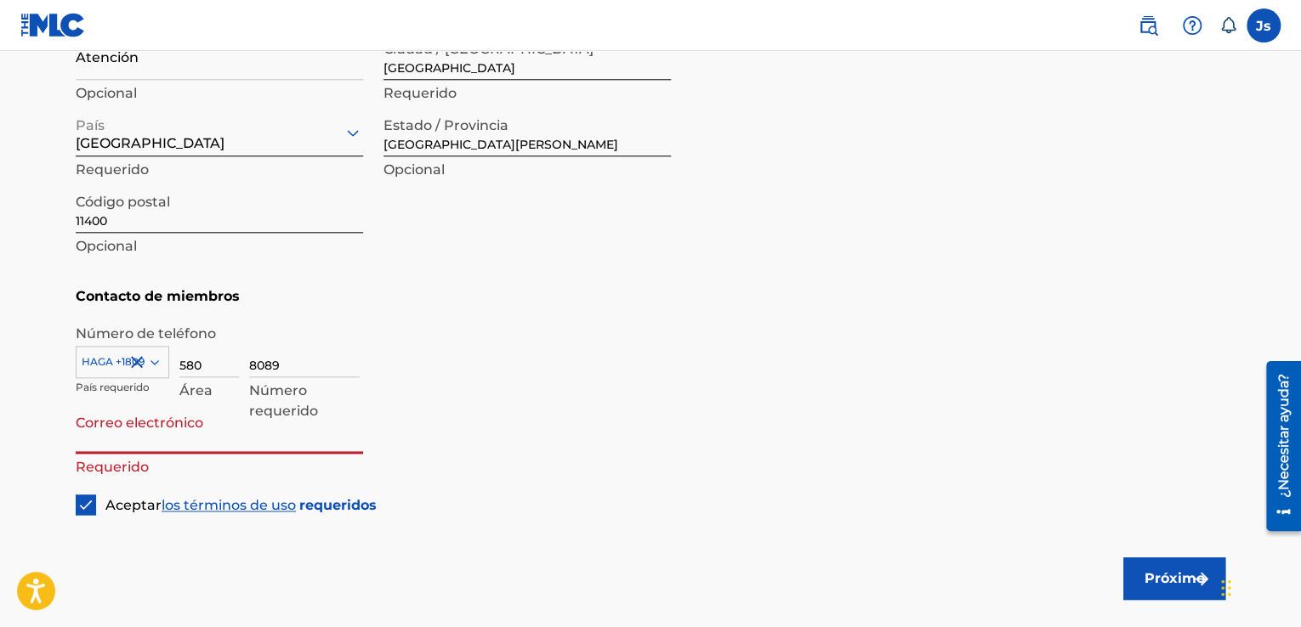
type input "[EMAIL_ADDRESS][DOMAIN_NAME]"
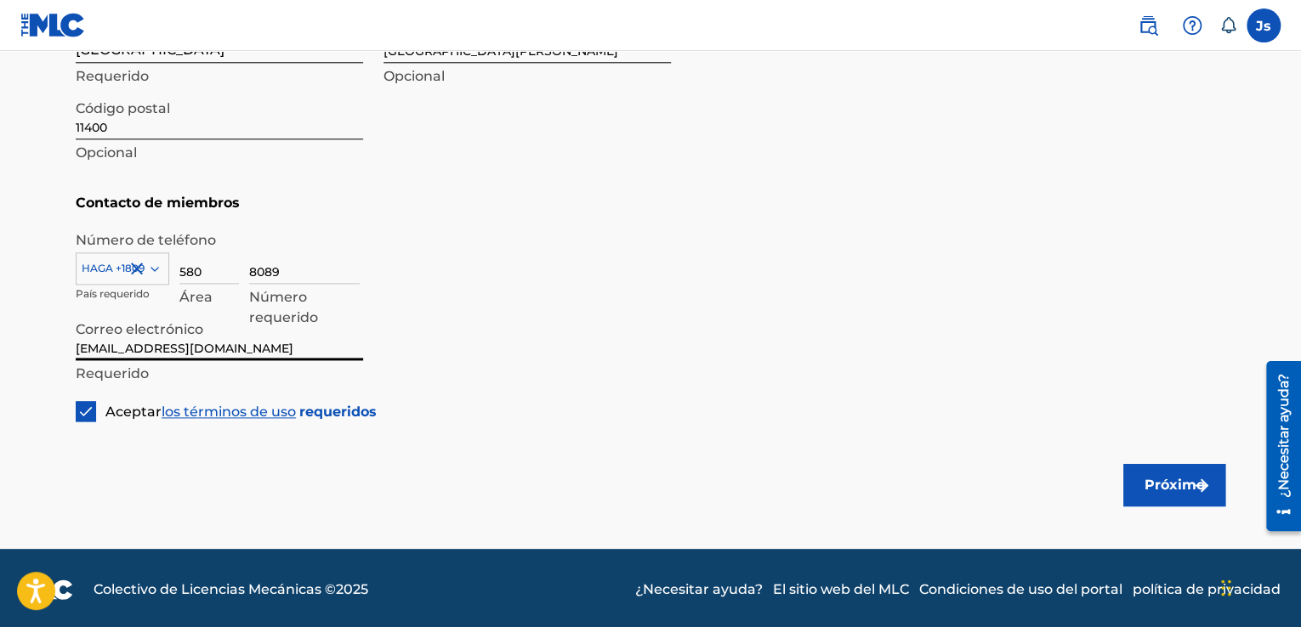
scroll to position [946, 0]
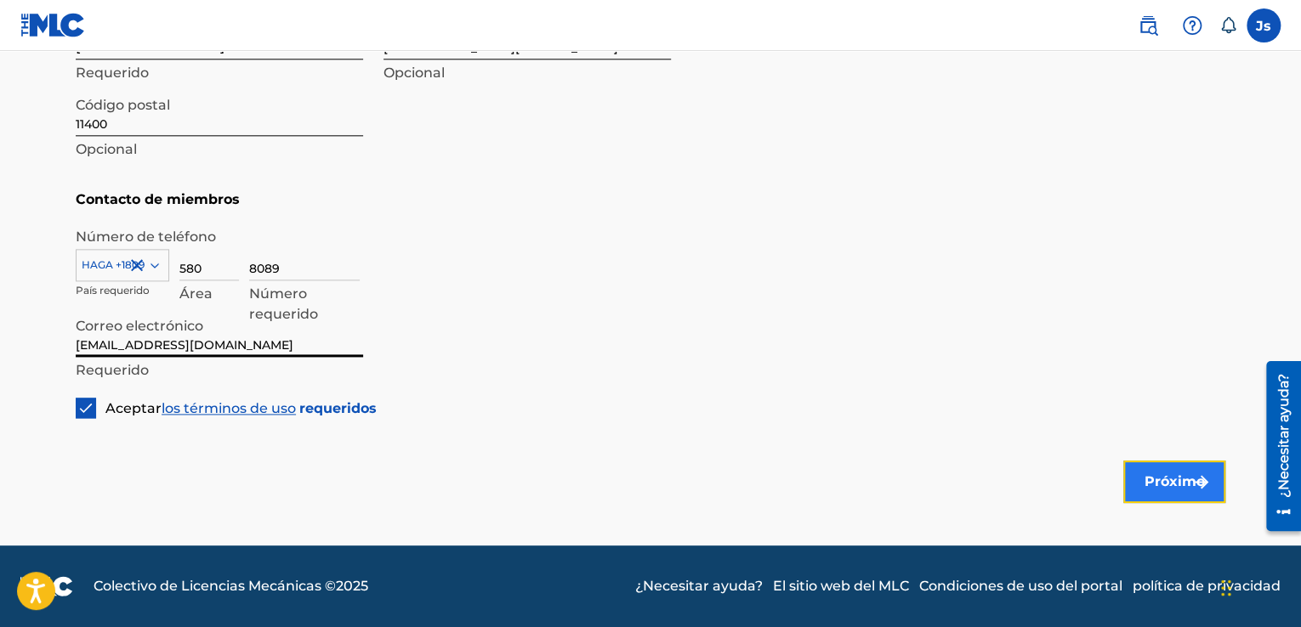
click at [1159, 476] on font "Próximo" at bounding box center [1174, 482] width 60 height 16
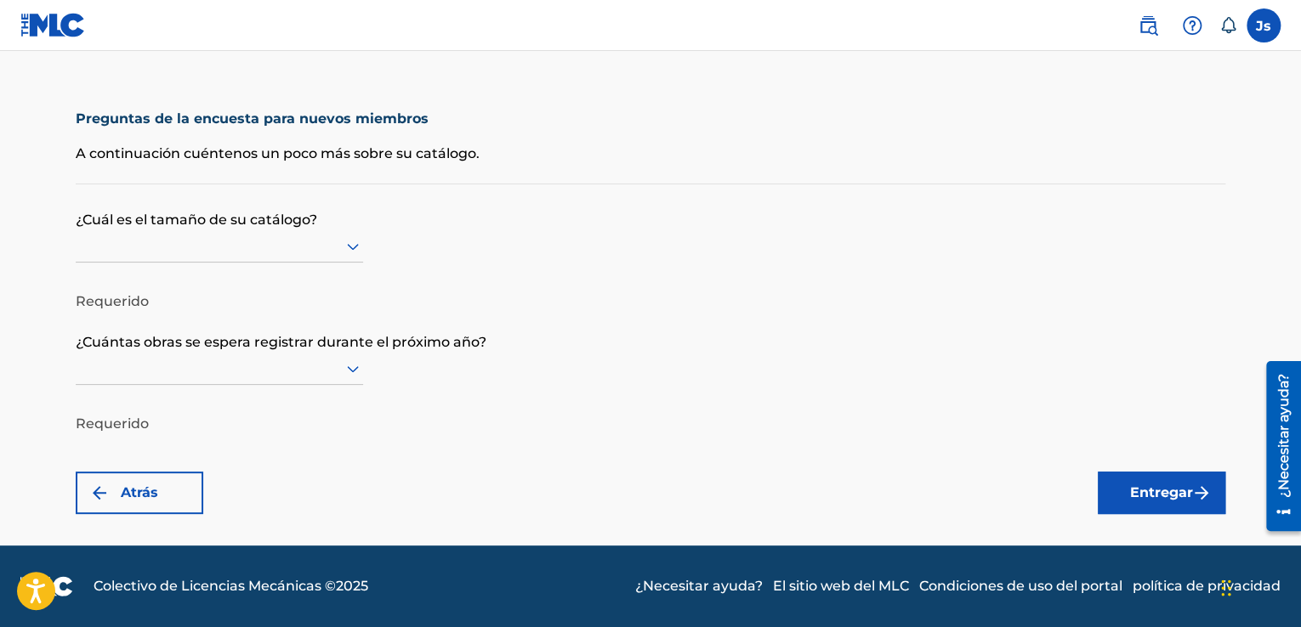
click at [355, 248] on icon at bounding box center [353, 247] width 12 height 7
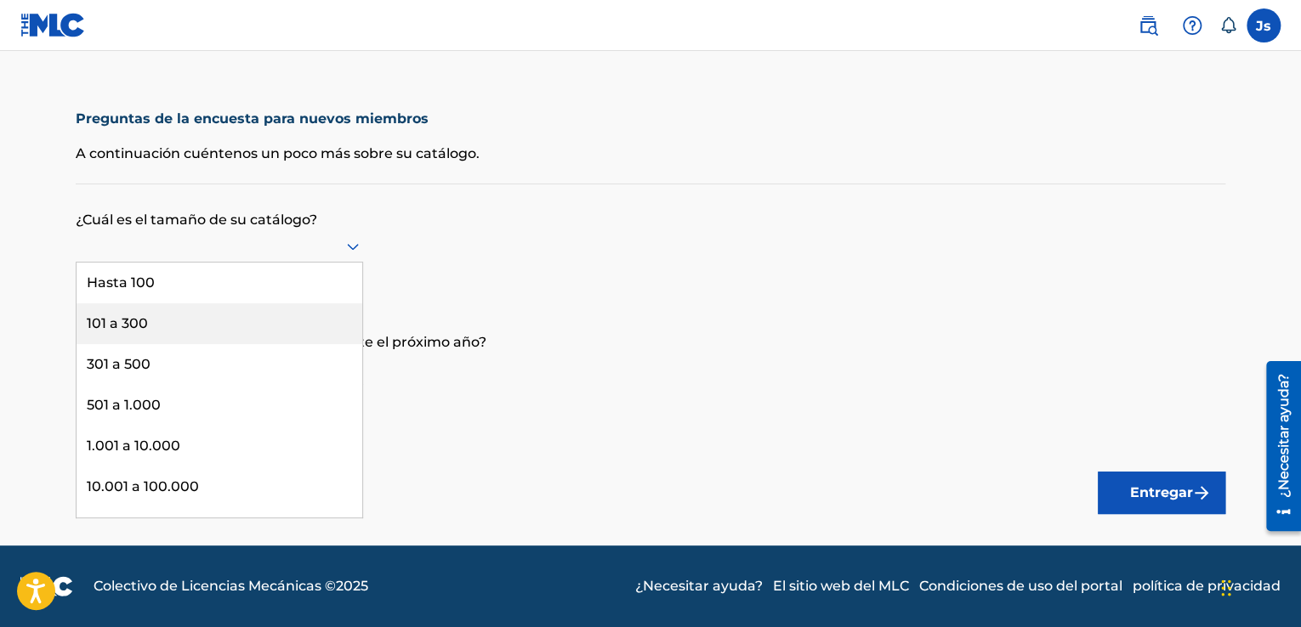
click at [311, 317] on div "101 a 300" at bounding box center [220, 324] width 286 height 41
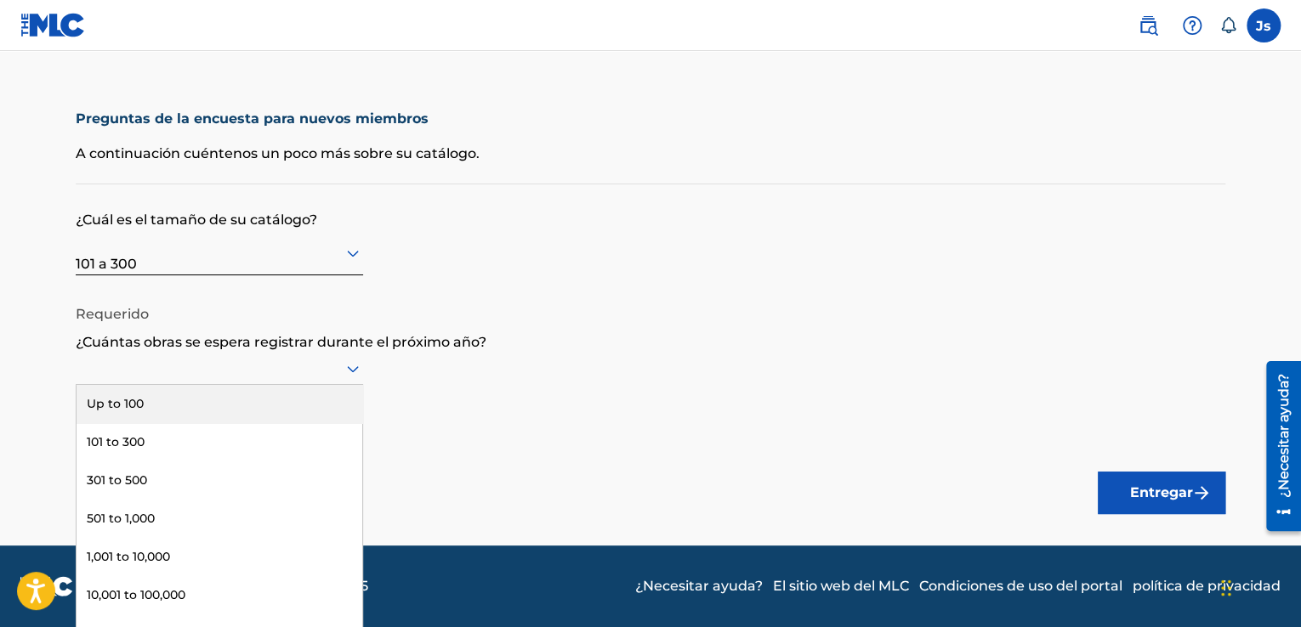
click at [350, 367] on icon at bounding box center [353, 369] width 20 height 20
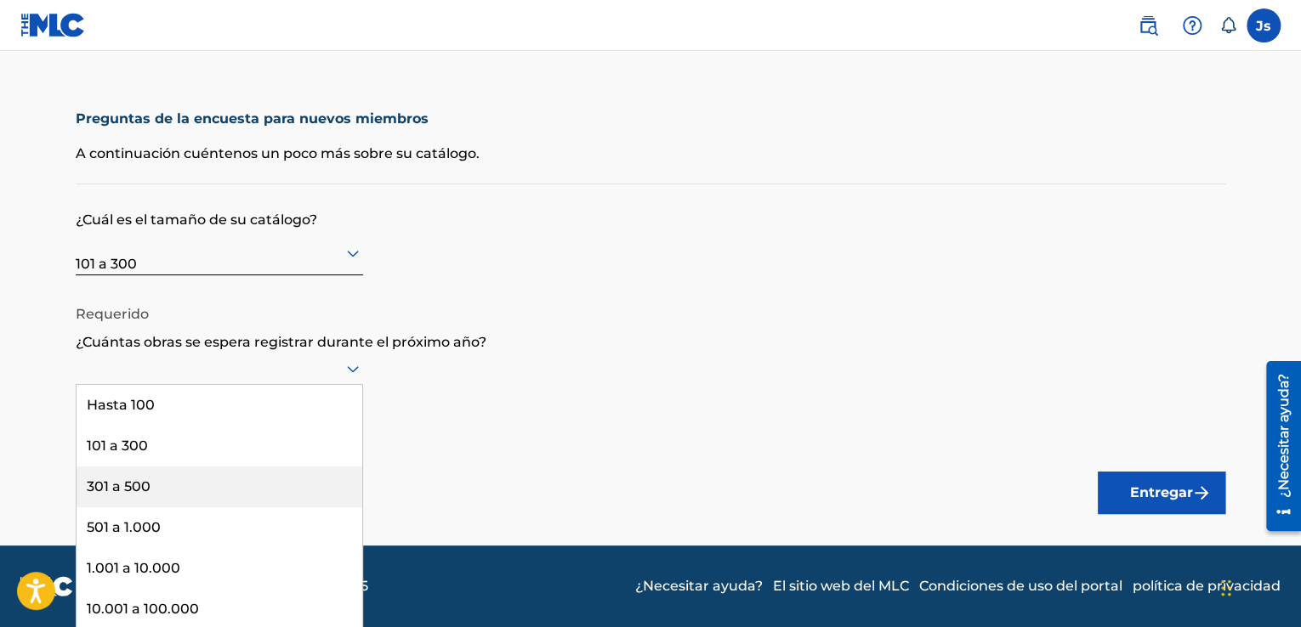
click at [234, 490] on div "301 a 500" at bounding box center [220, 487] width 286 height 41
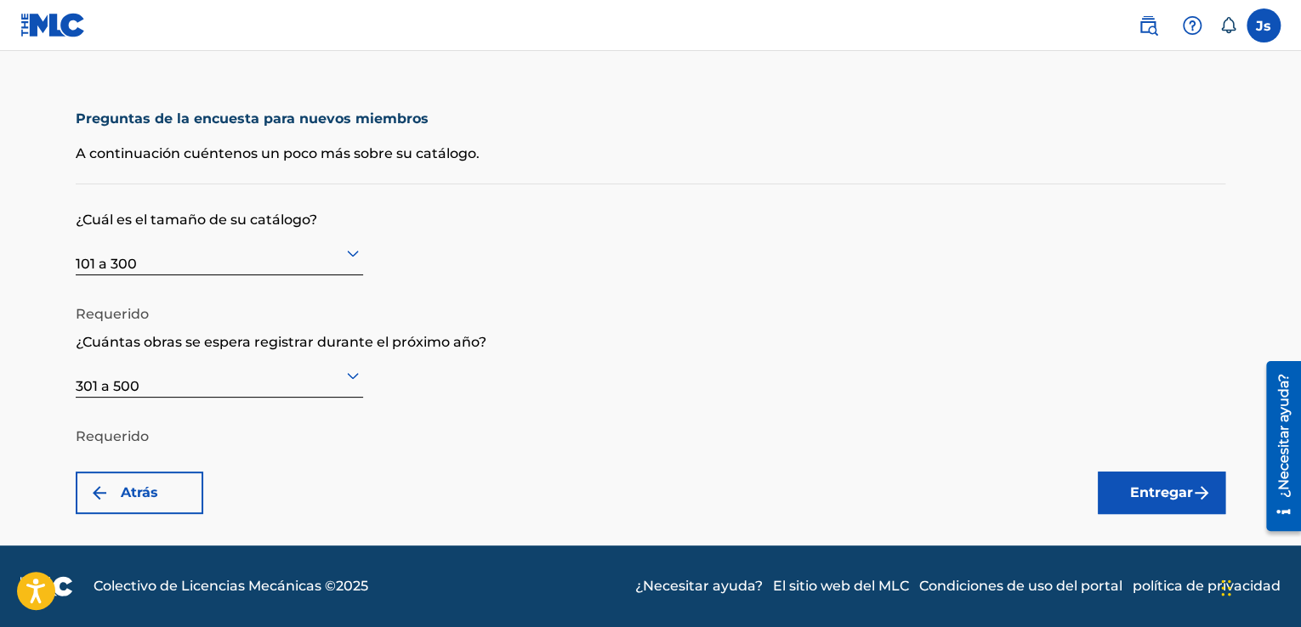
click at [349, 257] on icon at bounding box center [353, 253] width 20 height 20
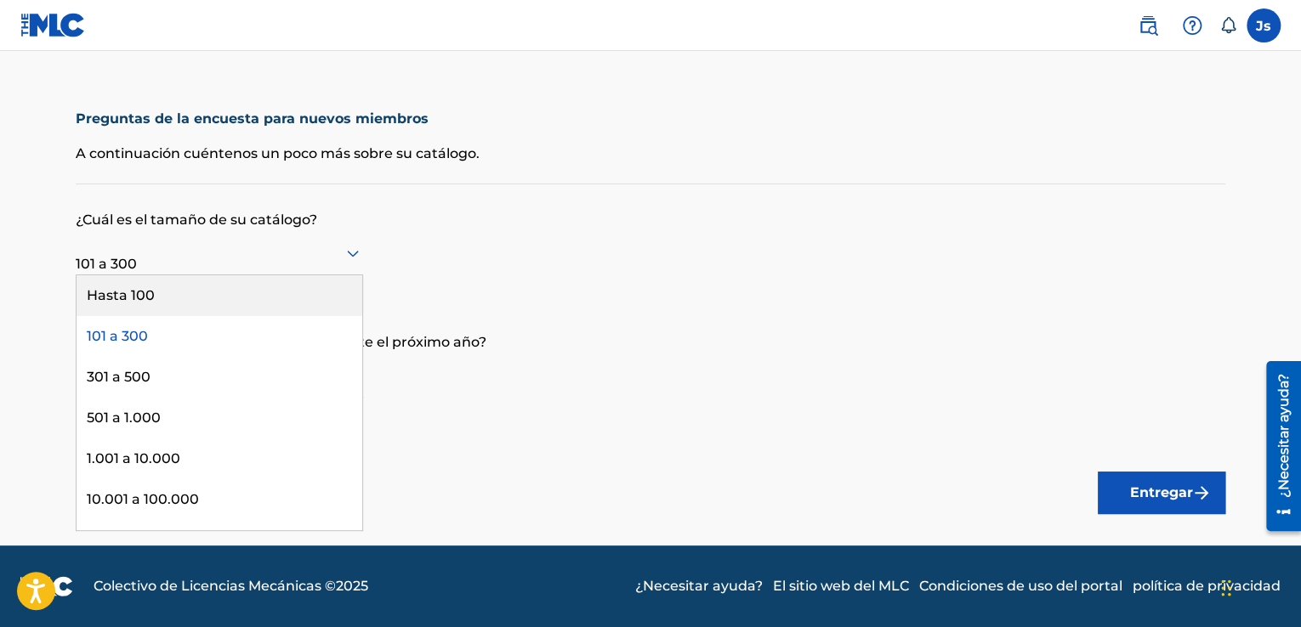
click at [742, 268] on form "¿Cuál es el tamaño de su catálogo? Hay 9 resultados disponibles. Use las teclas…" at bounding box center [651, 350] width 1150 height 330
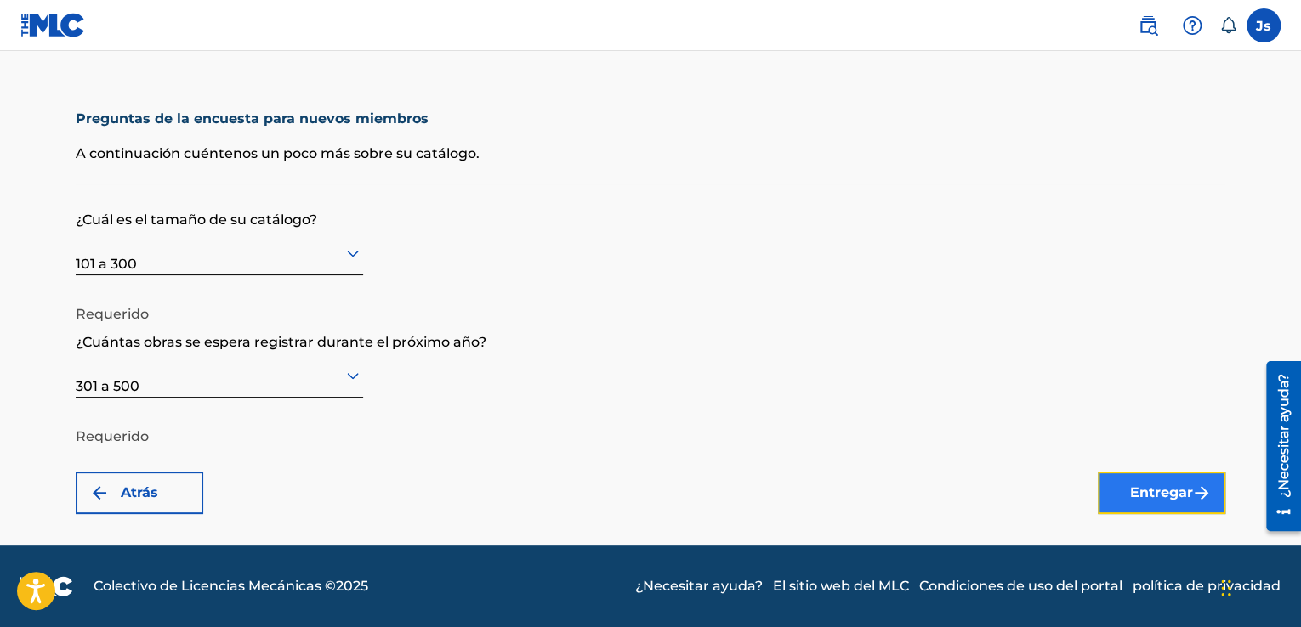
click at [1161, 494] on font "Entregar" at bounding box center [1161, 493] width 63 height 16
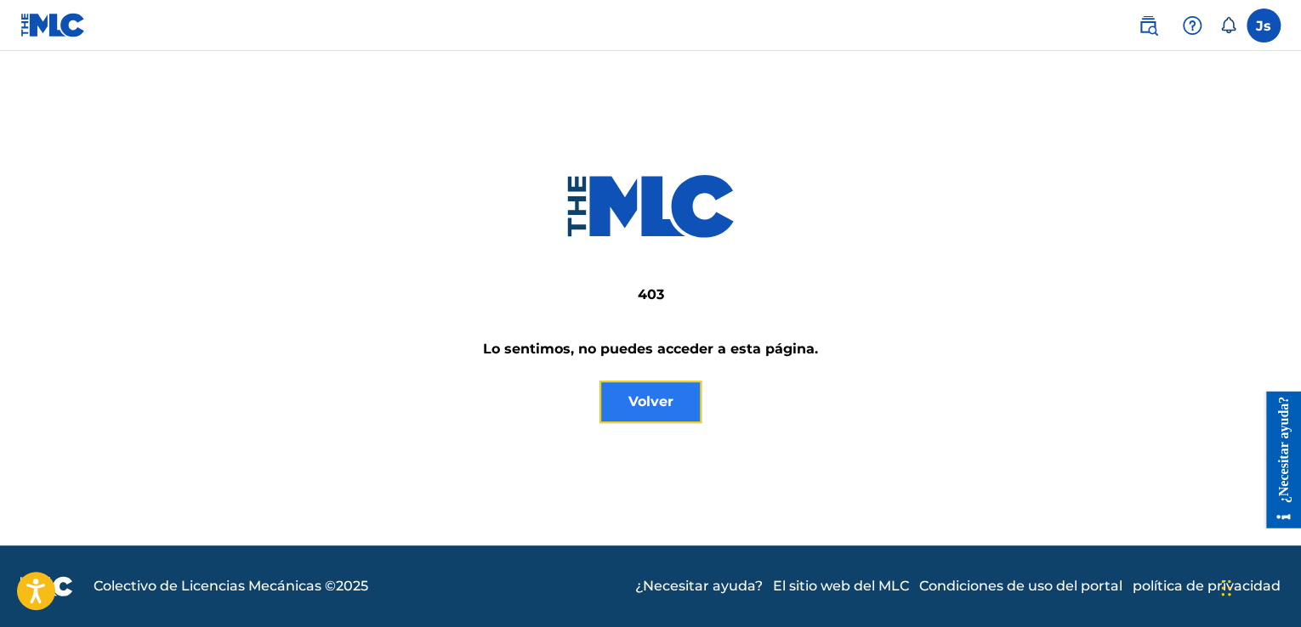
click at [655, 408] on font "Volver" at bounding box center [650, 402] width 45 height 16
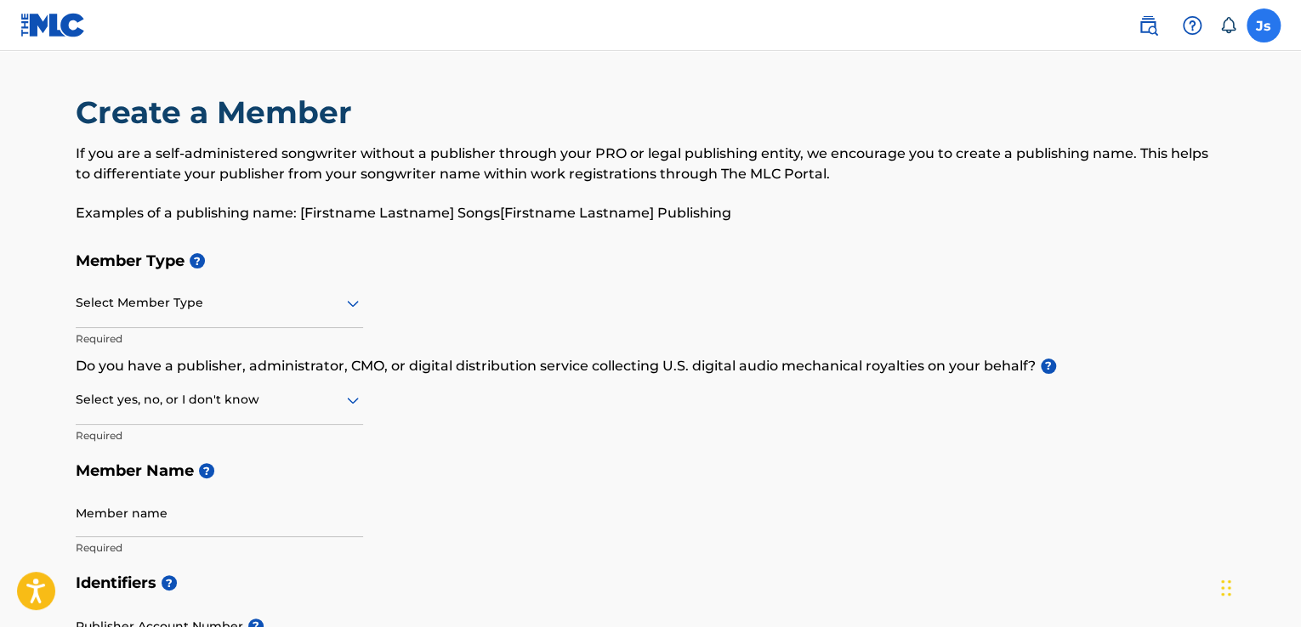
click at [1253, 28] on label at bounding box center [1263, 26] width 34 height 34
click at [1263, 26] on input "Js [PERSON_NAME] [EMAIL_ADDRESS][DOMAIN_NAME] Notification Preferences Profile …" at bounding box center [1263, 26] width 0 height 0
click at [54, 28] on img at bounding box center [52, 25] width 65 height 25
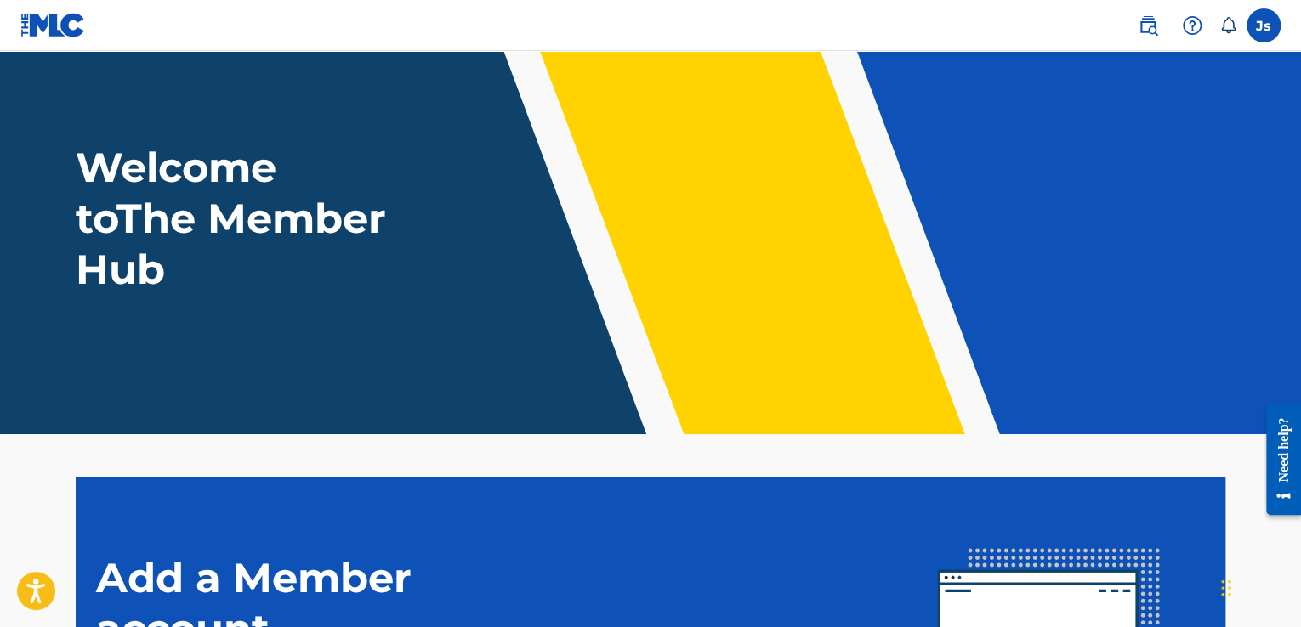
scroll to position [316, 0]
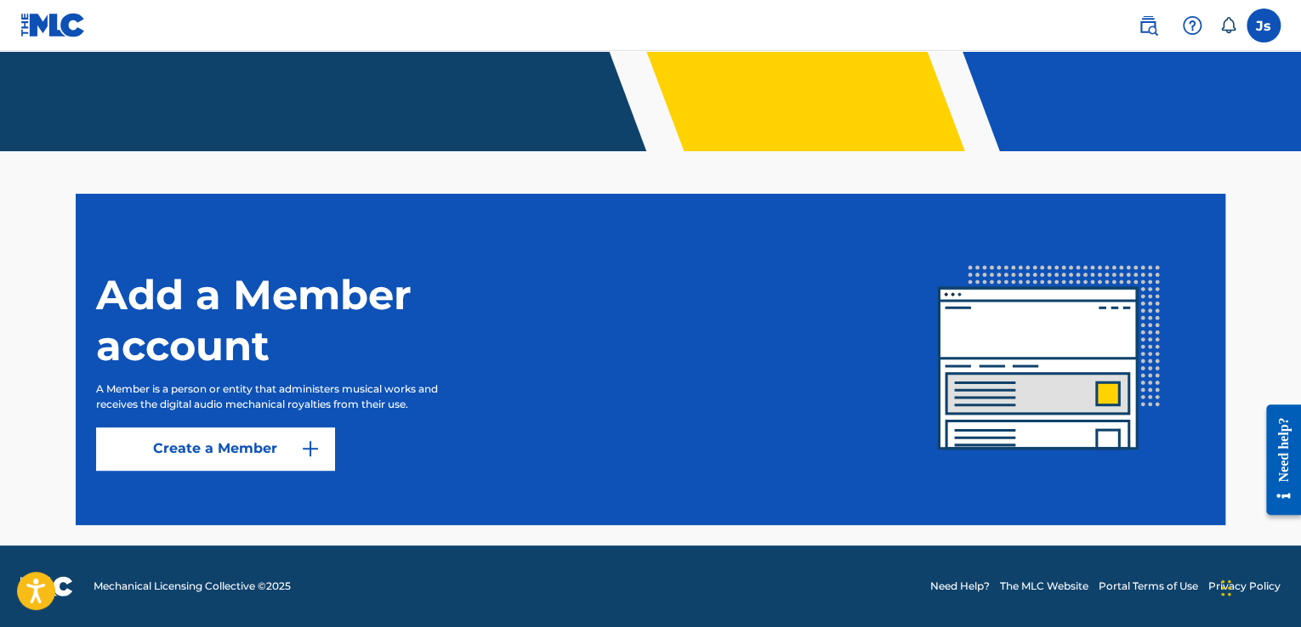
drag, startPoint x: 1305, startPoint y: 111, endPoint x: 44, endPoint y: 28, distance: 1263.7
click at [1257, 18] on label at bounding box center [1263, 26] width 34 height 34
click at [1263, 26] on input "Js [PERSON_NAME] [EMAIL_ADDRESS][DOMAIN_NAME] Notification Preferences Profile …" at bounding box center [1263, 26] width 0 height 0
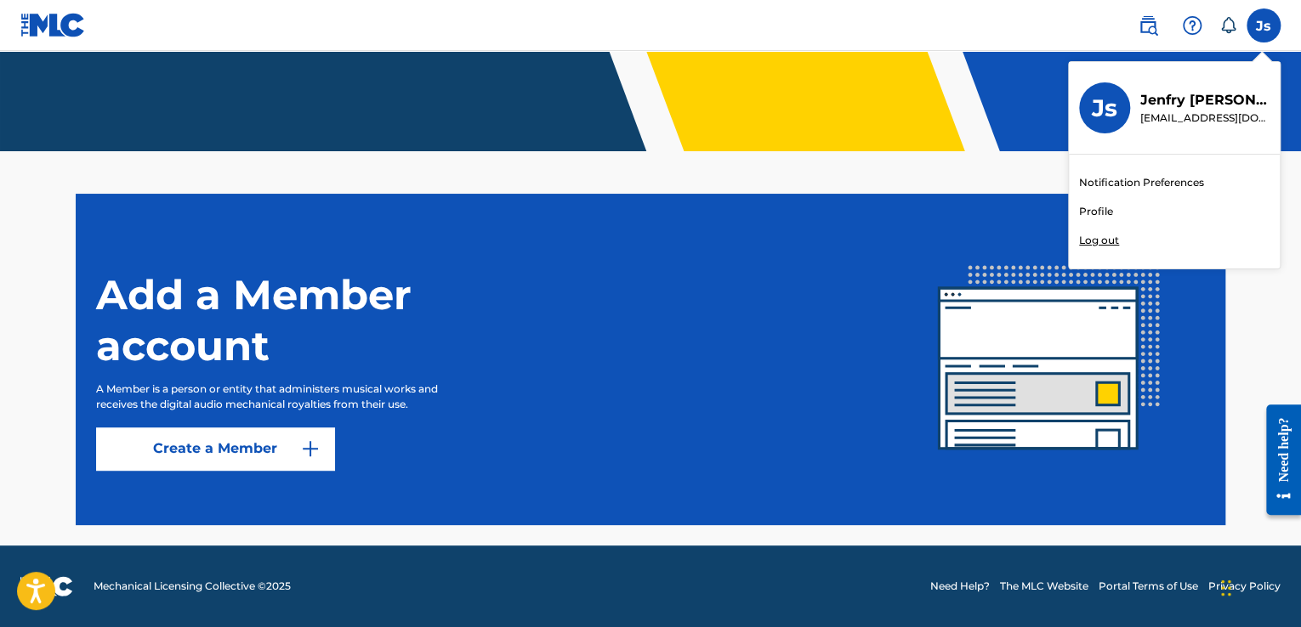
click at [1177, 107] on p "[PERSON_NAME]" at bounding box center [1204, 100] width 129 height 20
click at [1263, 26] on input "Js [PERSON_NAME] [EMAIL_ADDRESS][DOMAIN_NAME] Notification Preferences Profile …" at bounding box center [1263, 26] width 0 height 0
click at [1096, 208] on link "Profile" at bounding box center [1096, 211] width 34 height 15
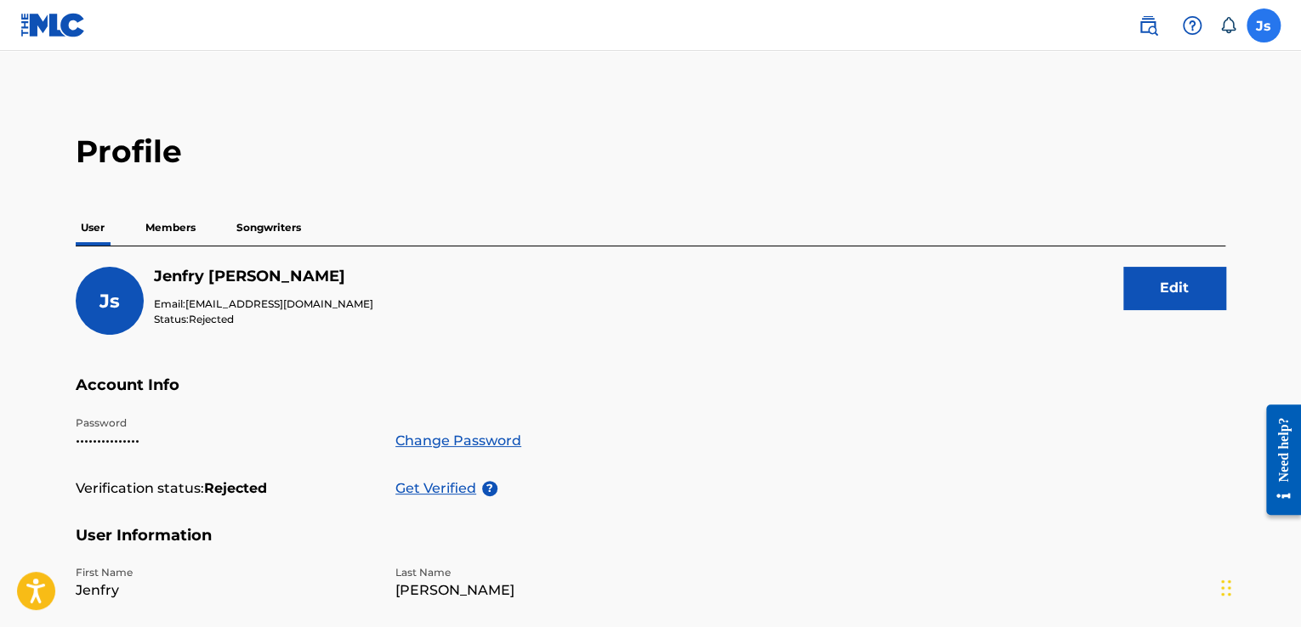
click at [1246, 20] on label at bounding box center [1263, 26] width 34 height 34
click at [1263, 26] on input "Js [PERSON_NAME] [EMAIL_ADDRESS][DOMAIN_NAME] Notification Preferences Profile …" at bounding box center [1263, 26] width 0 height 0
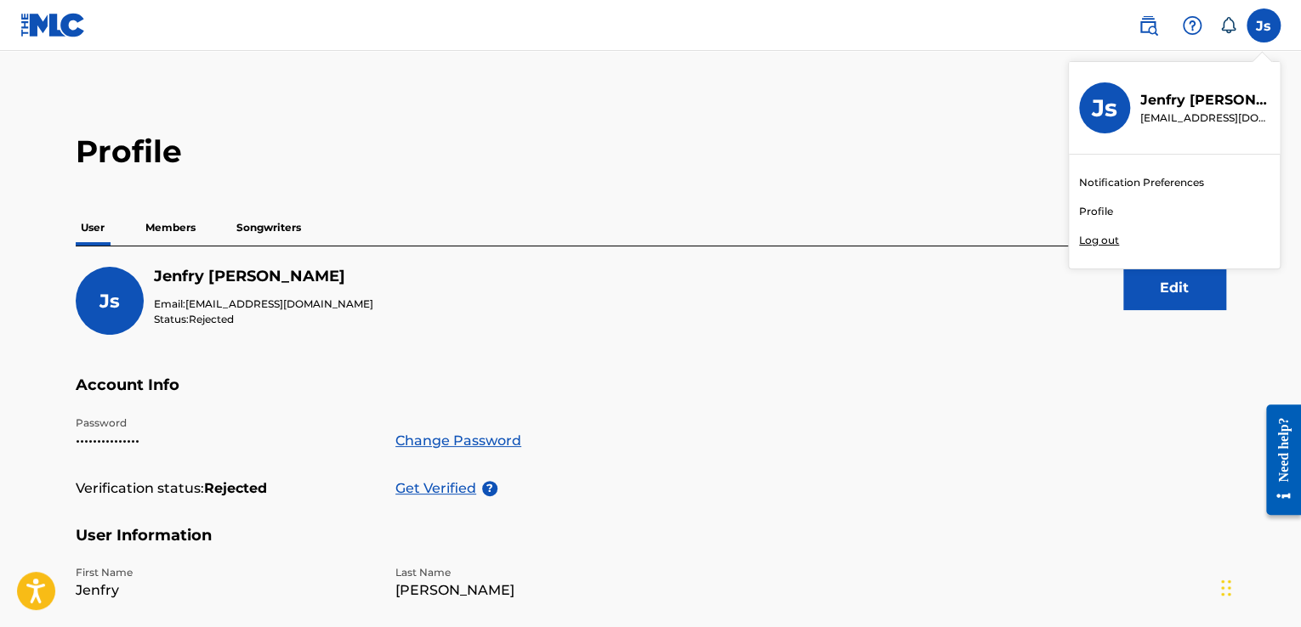
click at [1187, 114] on p "[EMAIL_ADDRESS][DOMAIN_NAME]" at bounding box center [1204, 118] width 129 height 15
click at [1263, 26] on input "Js [PERSON_NAME] [EMAIL_ADDRESS][DOMAIN_NAME] Notification Preferences Profile …" at bounding box center [1263, 26] width 0 height 0
click at [1145, 35] on link at bounding box center [1148, 26] width 34 height 34
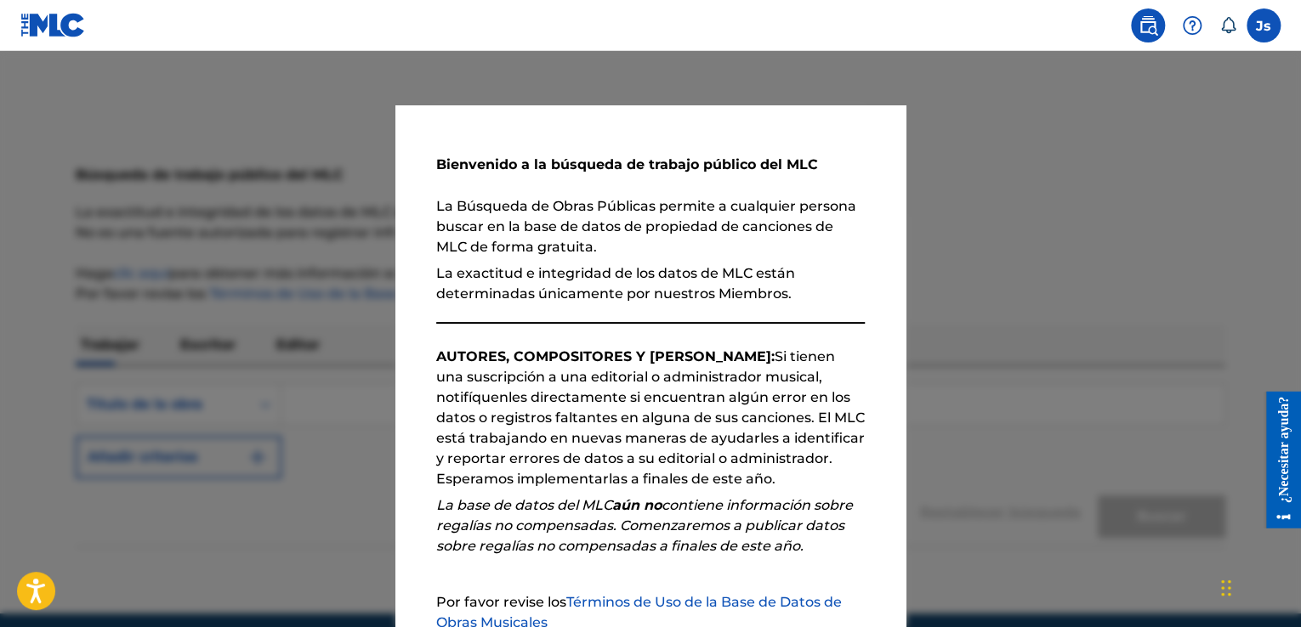
click at [1188, 121] on div at bounding box center [650, 364] width 1301 height 627
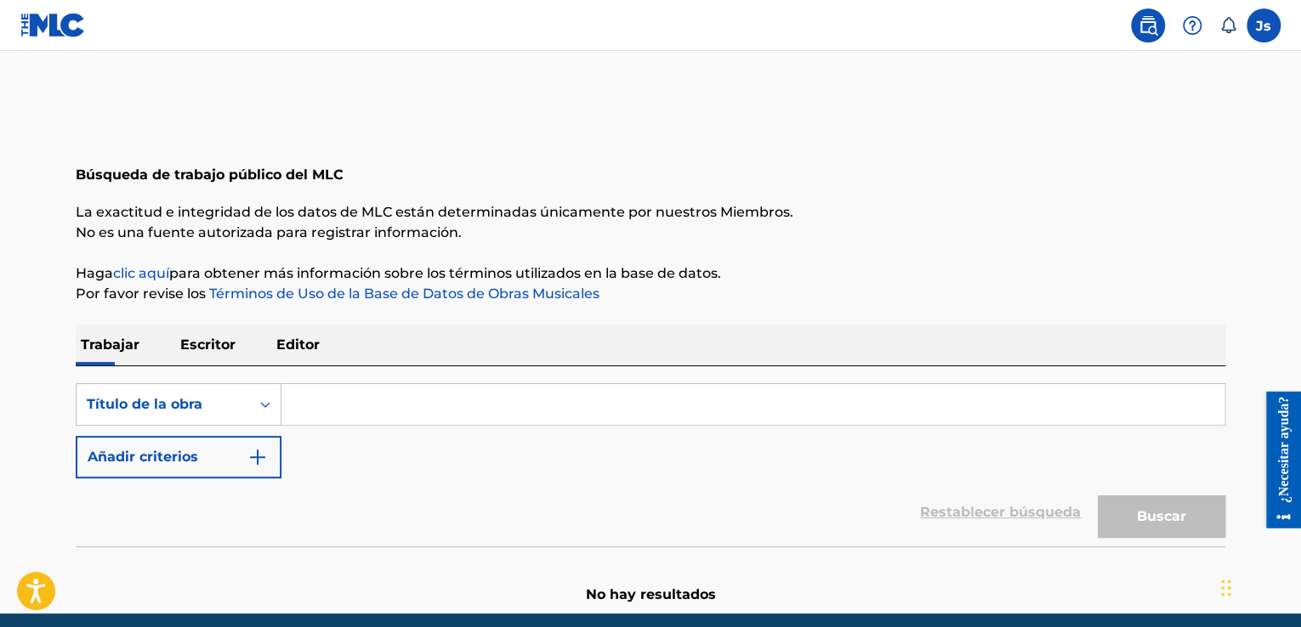
drag, startPoint x: 1153, startPoint y: 30, endPoint x: 1137, endPoint y: 30, distance: 16.2
click at [1153, 30] on img at bounding box center [1148, 25] width 20 height 20
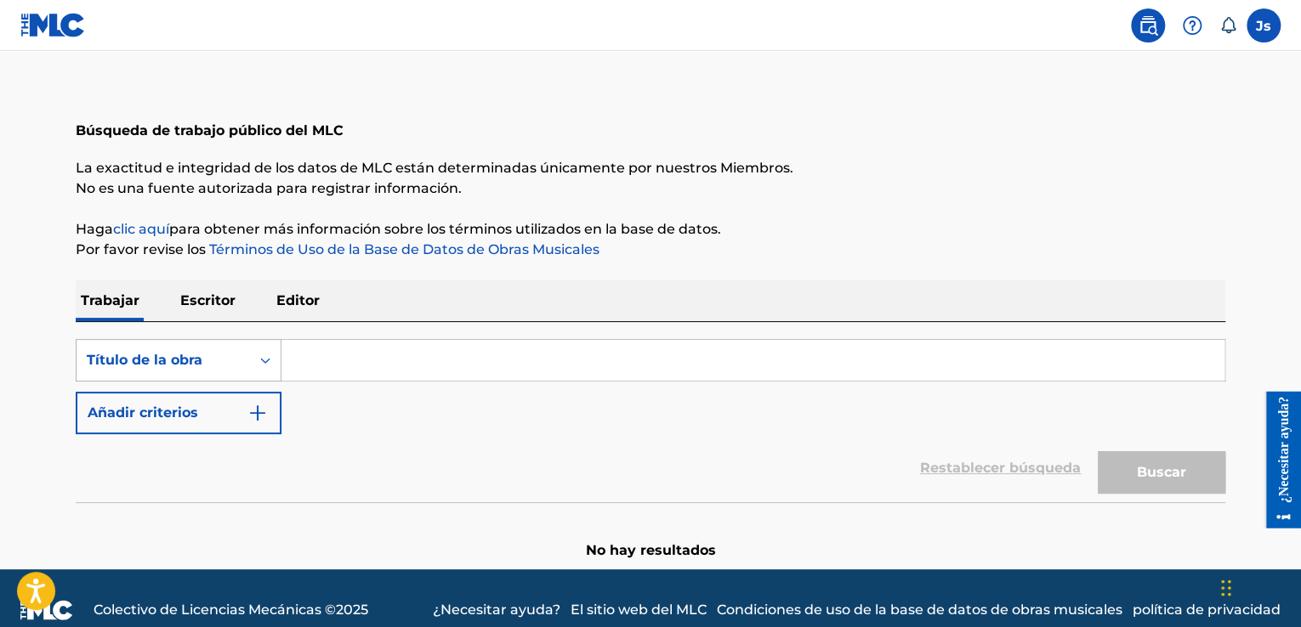
click at [252, 382] on div "Título de la obra" at bounding box center [179, 360] width 206 height 43
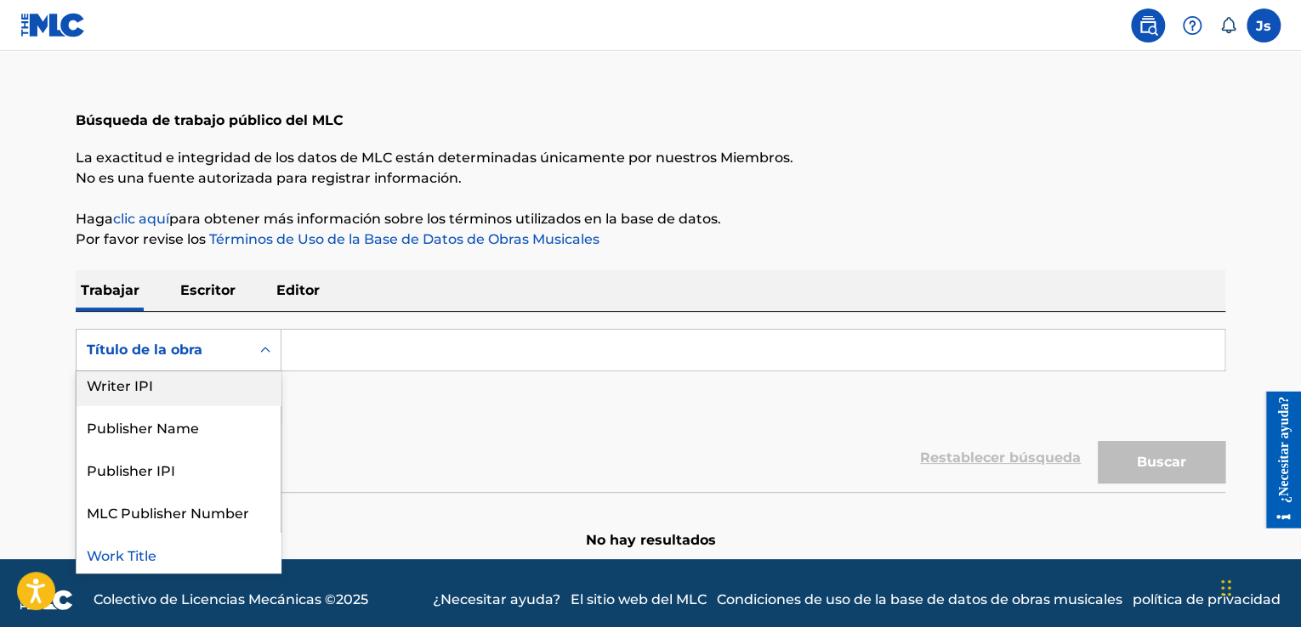
scroll to position [139, 0]
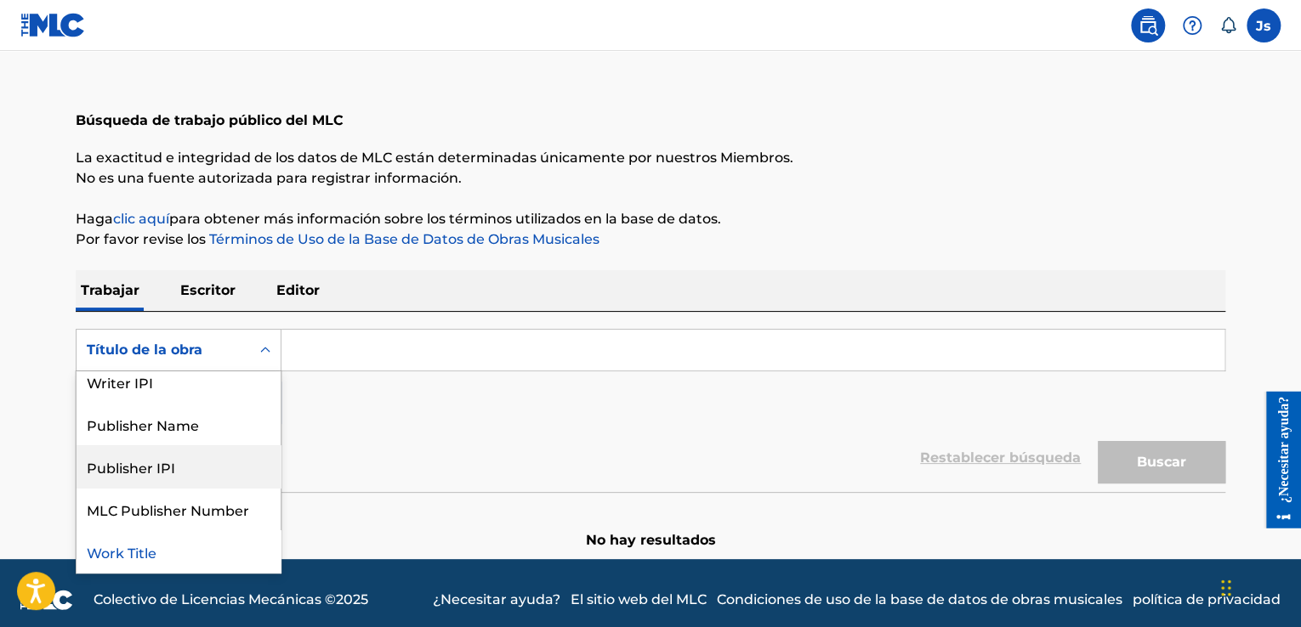
click at [217, 478] on div "Publisher IPI" at bounding box center [179, 467] width 204 height 43
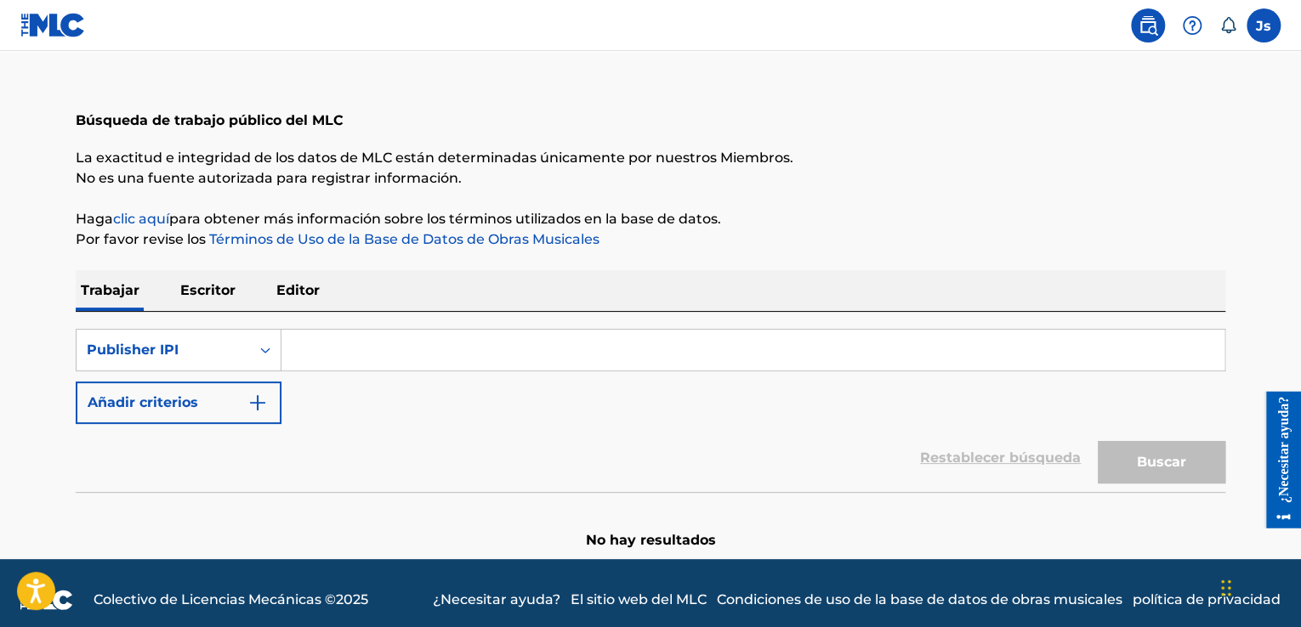
click at [298, 348] on input "Formulario de búsqueda" at bounding box center [752, 350] width 943 height 41
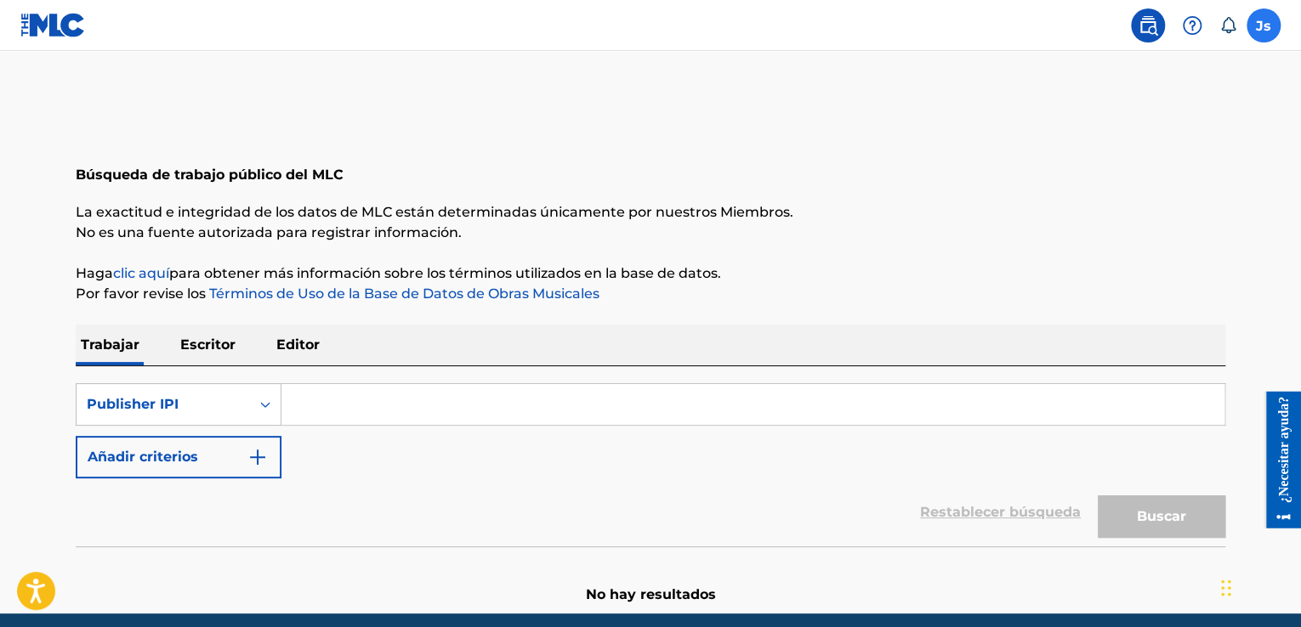
click at [1257, 22] on label at bounding box center [1263, 26] width 34 height 34
click at [1263, 26] on input "Js [PERSON_NAME] [EMAIL_ADDRESS][DOMAIN_NAME] Preferencias de notificación Perf…" at bounding box center [1263, 26] width 0 height 0
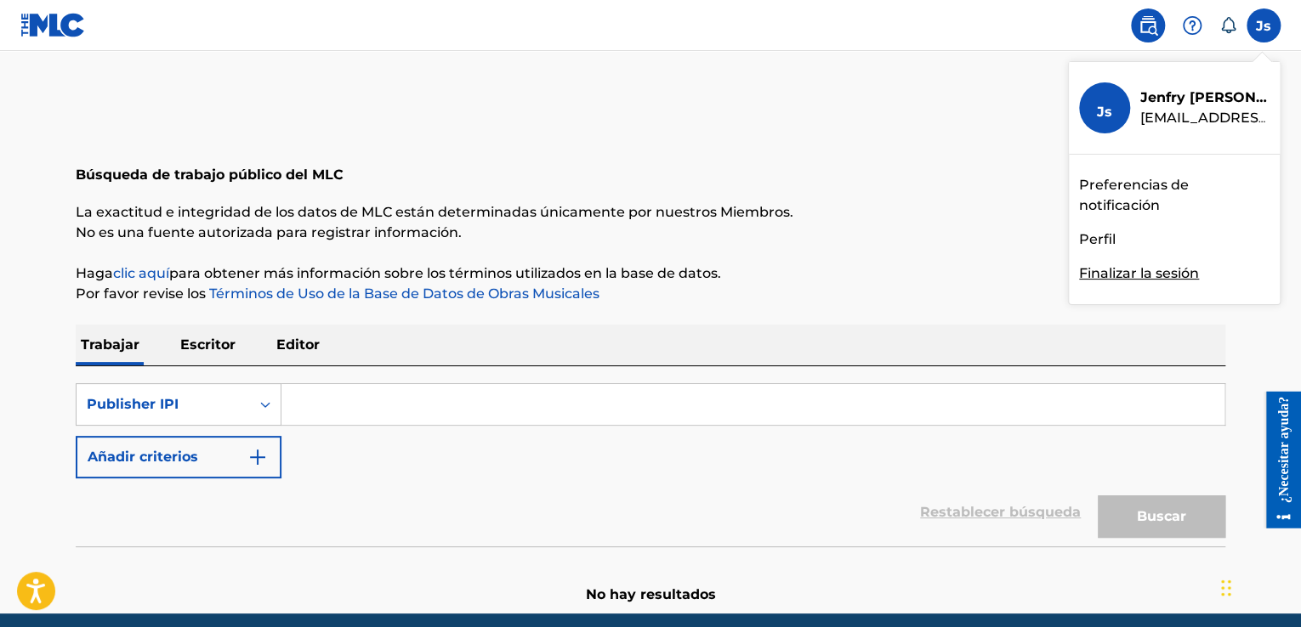
click at [1257, 23] on div "Js Js [PERSON_NAME] [EMAIL_ADDRESS][DOMAIN_NAME] Preferencias de notificación P…" at bounding box center [1263, 26] width 34 height 34
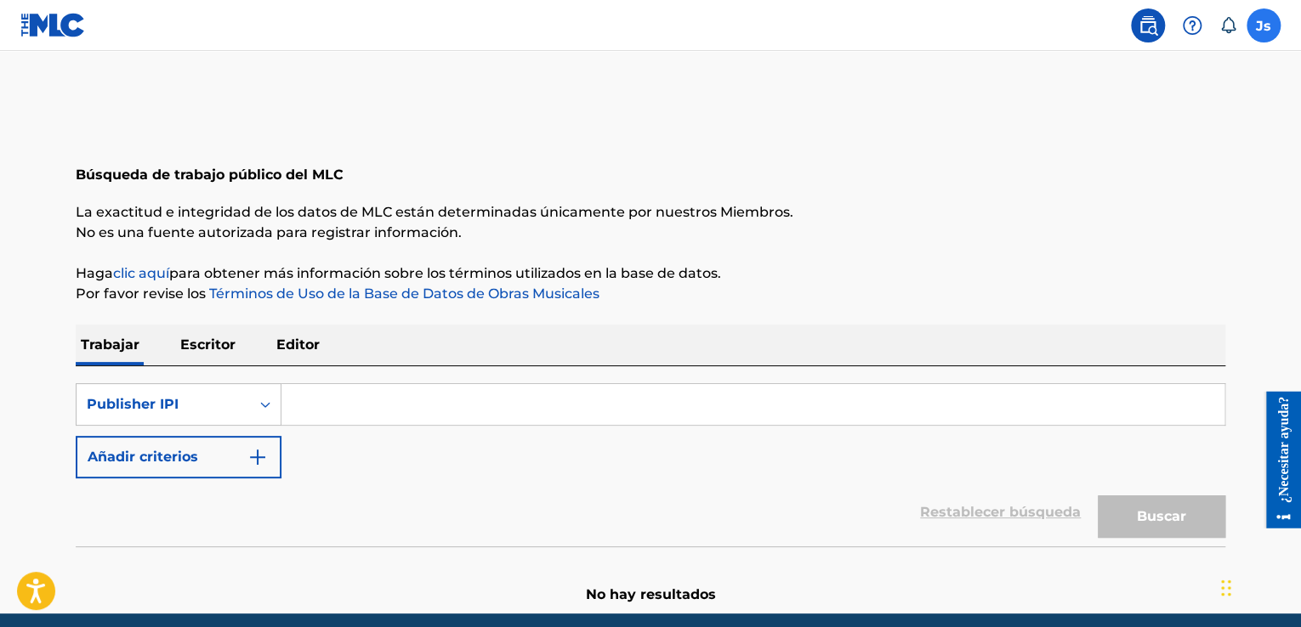
click at [1265, 24] on label at bounding box center [1263, 26] width 34 height 34
click at [1263, 26] on input "Js [PERSON_NAME] [EMAIL_ADDRESS][DOMAIN_NAME] Preferencias de notificación Perf…" at bounding box center [1263, 26] width 0 height 0
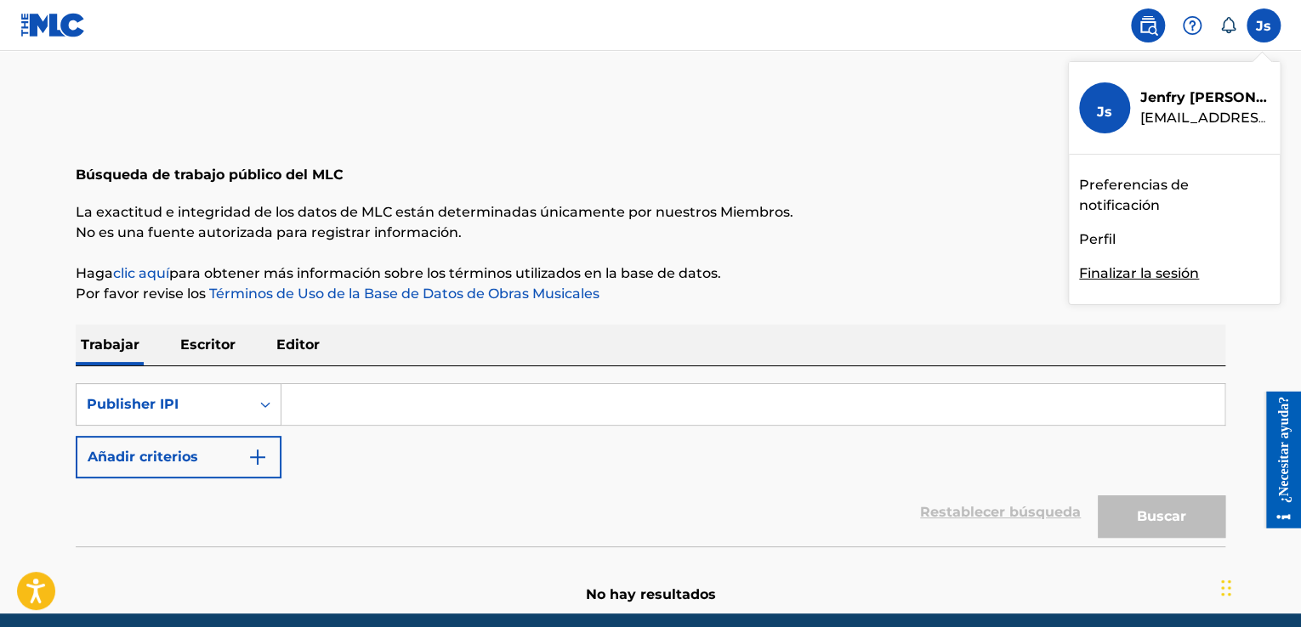
click at [1106, 235] on font "Perfil" at bounding box center [1097, 239] width 37 height 16
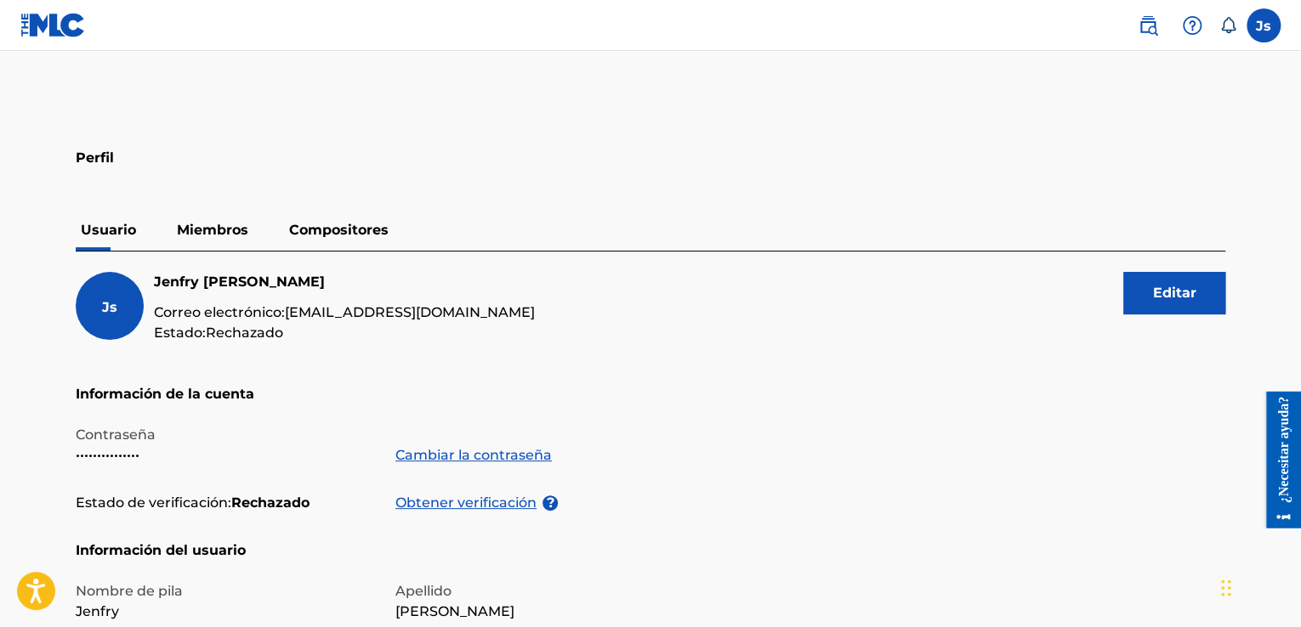
click at [207, 228] on font "Miembros" at bounding box center [212, 230] width 71 height 16
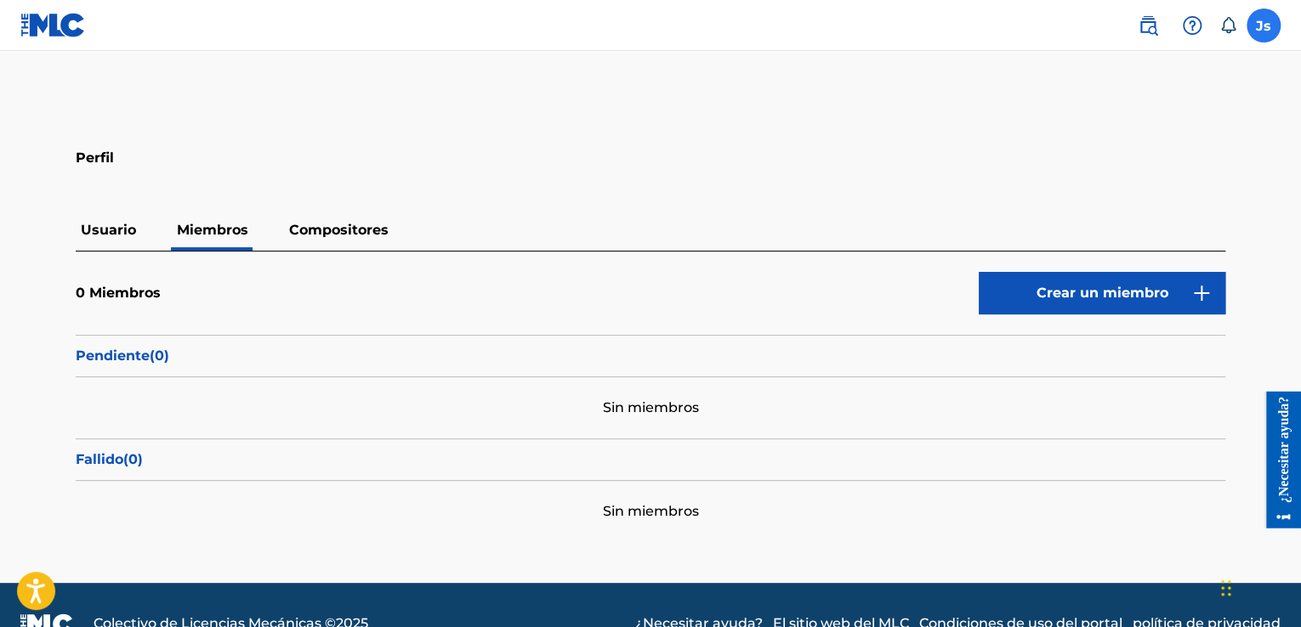
click at [1252, 25] on label at bounding box center [1263, 26] width 34 height 34
click at [1263, 26] on input "Js [PERSON_NAME] [EMAIL_ADDRESS][DOMAIN_NAME] Preferencias de notificación Perf…" at bounding box center [1263, 26] width 0 height 0
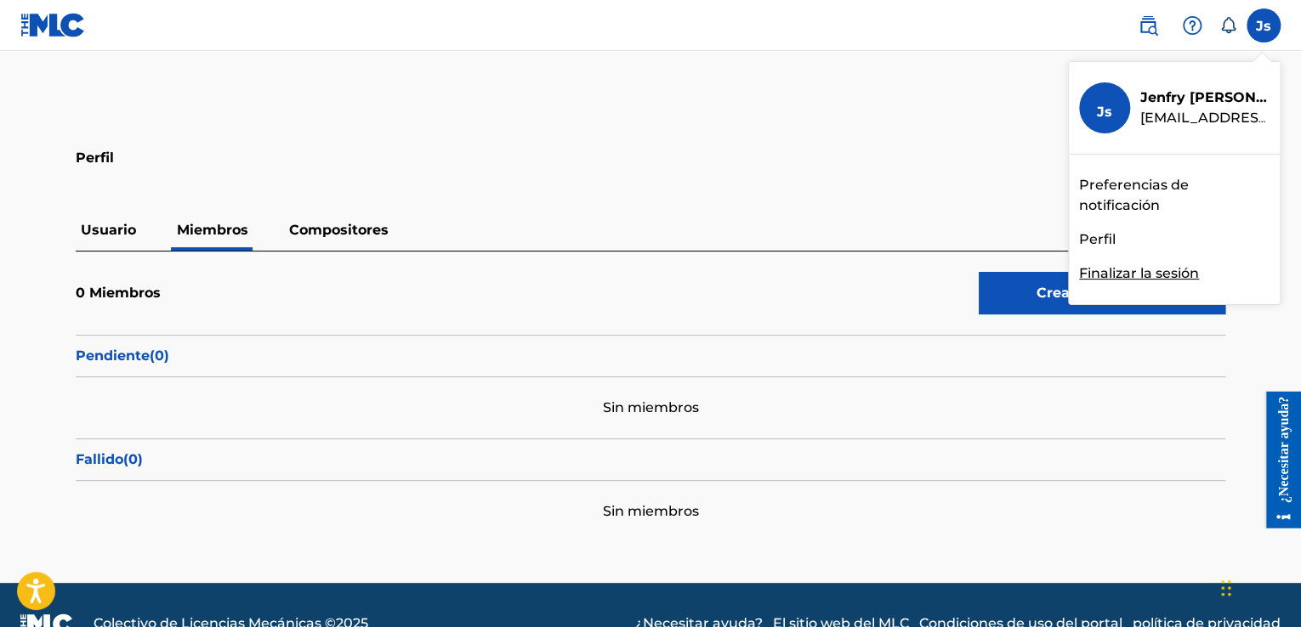
click at [1276, 26] on div "Js Js [PERSON_NAME] [EMAIL_ADDRESS][DOMAIN_NAME] Preferencias de notificación P…" at bounding box center [1263, 26] width 34 height 34
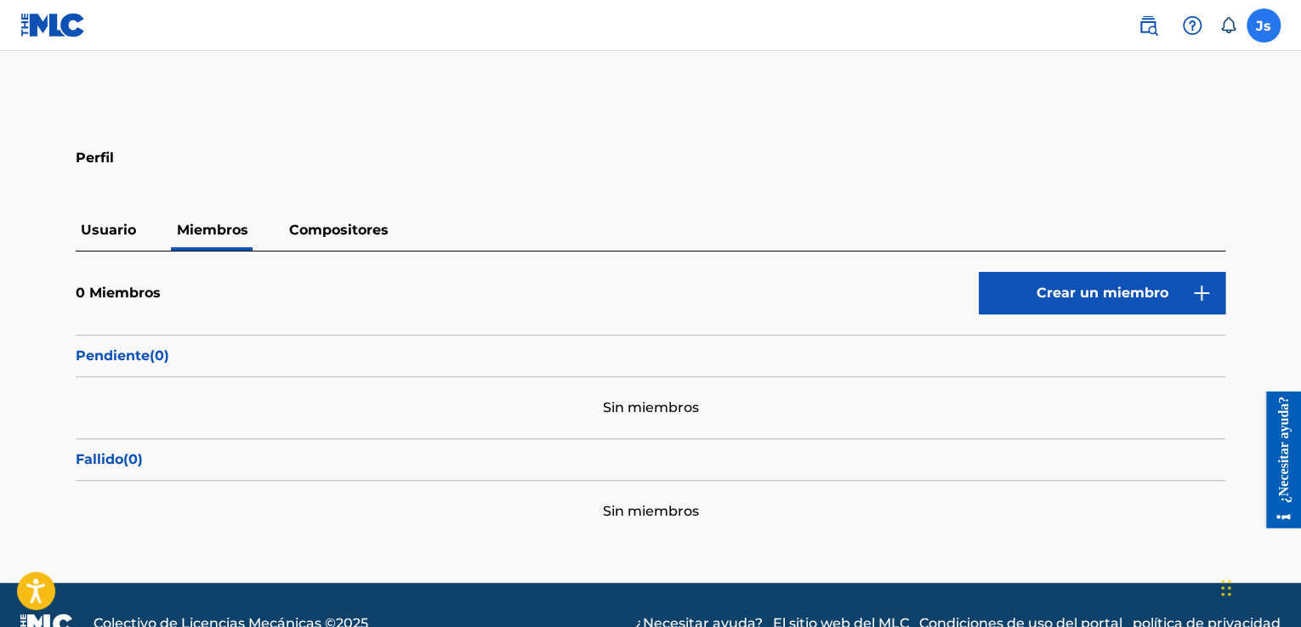
click at [1276, 26] on label at bounding box center [1263, 26] width 34 height 34
click at [1263, 26] on input "Js [PERSON_NAME] [EMAIL_ADDRESS][DOMAIN_NAME] Preferencias de notificación Perf…" at bounding box center [1263, 26] width 0 height 0
click at [1266, 25] on div "Js Js [PERSON_NAME] [EMAIL_ADDRESS][DOMAIN_NAME] Preferencias de notificación P…" at bounding box center [1263, 26] width 34 height 34
drag, startPoint x: 1252, startPoint y: 41, endPoint x: 1258, endPoint y: 29, distance: 13.7
click at [1253, 38] on div "Js Js [PERSON_NAME] [EMAIL_ADDRESS][DOMAIN_NAME] Preferencias de notificación P…" at bounding box center [1201, 26] width 160 height 34
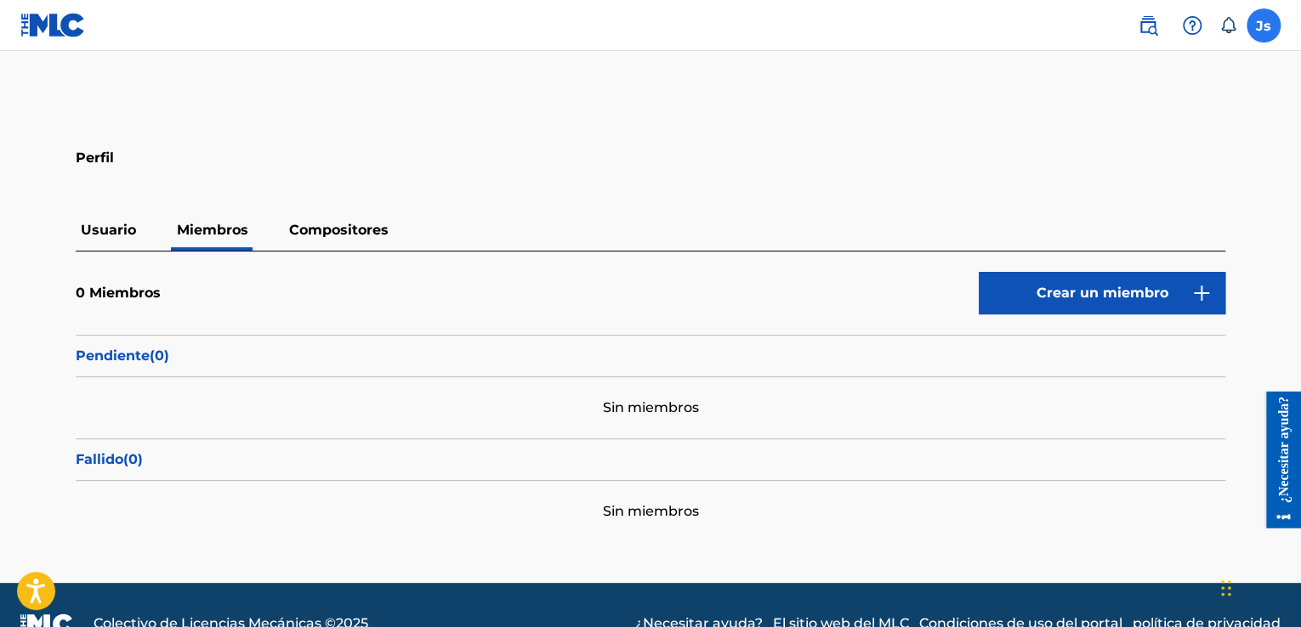
click at [1258, 29] on label at bounding box center [1263, 26] width 34 height 34
click at [1263, 26] on input "Js [PERSON_NAME] [EMAIL_ADDRESS][DOMAIN_NAME] Preferencias de notificación Perf…" at bounding box center [1263, 26] width 0 height 0
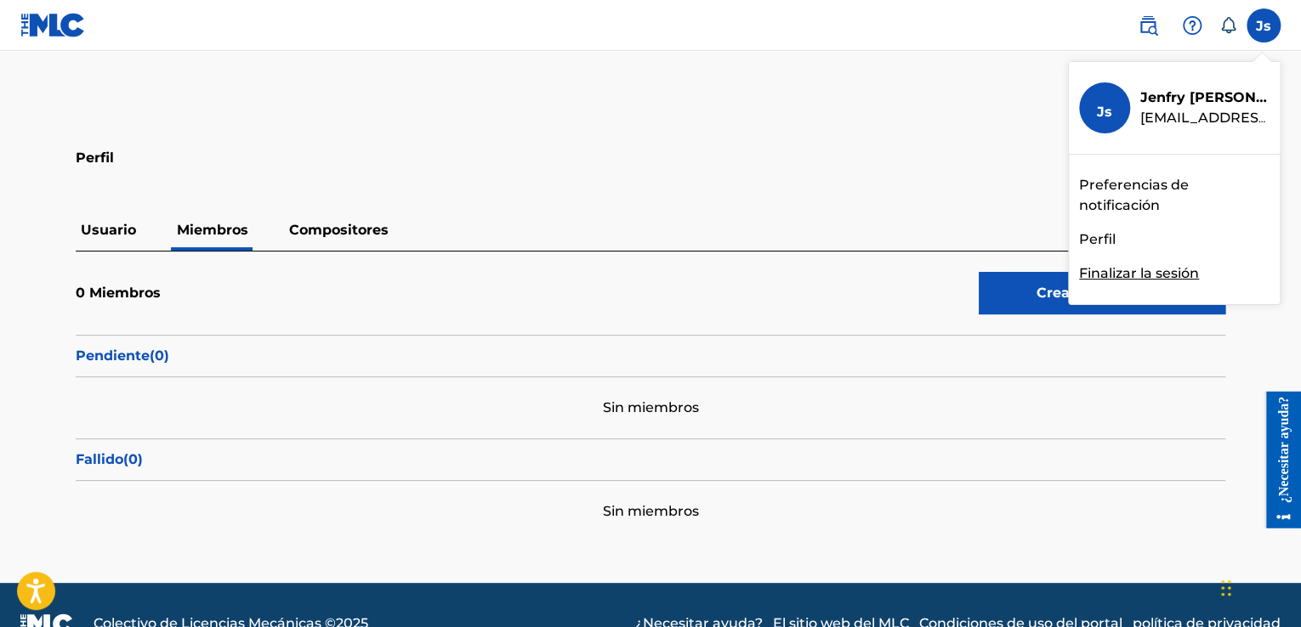
click at [1105, 236] on font "Perfil" at bounding box center [1097, 239] width 37 height 16
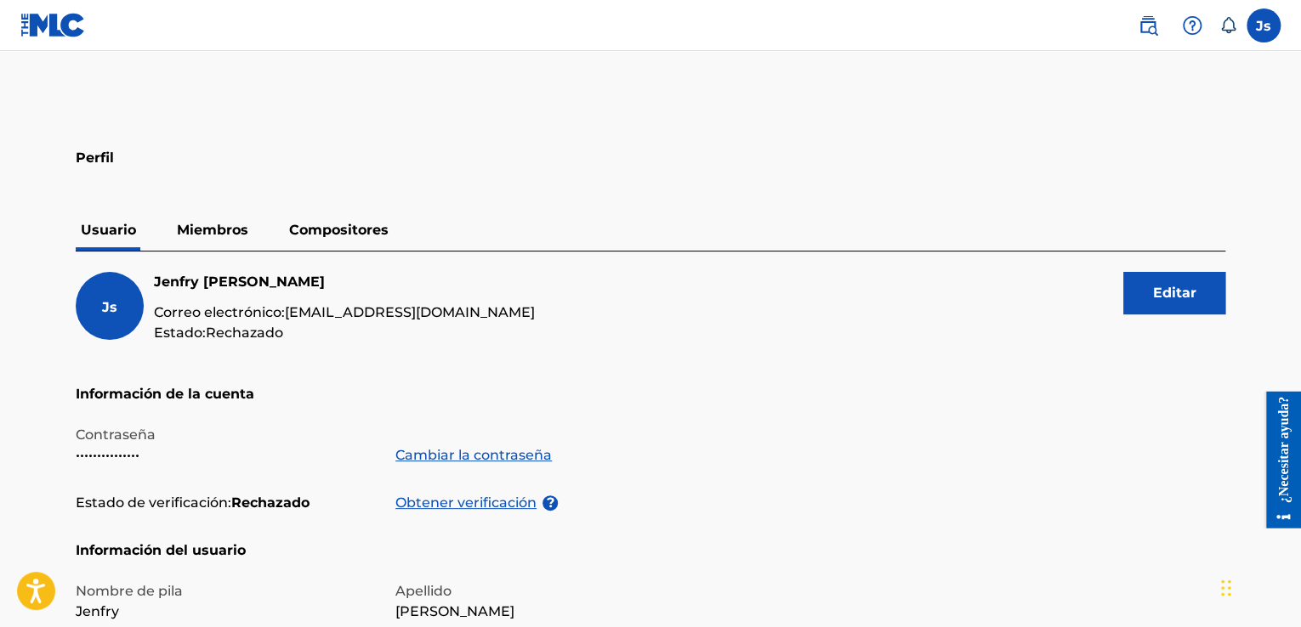
click at [199, 224] on font "Miembros" at bounding box center [212, 230] width 71 height 16
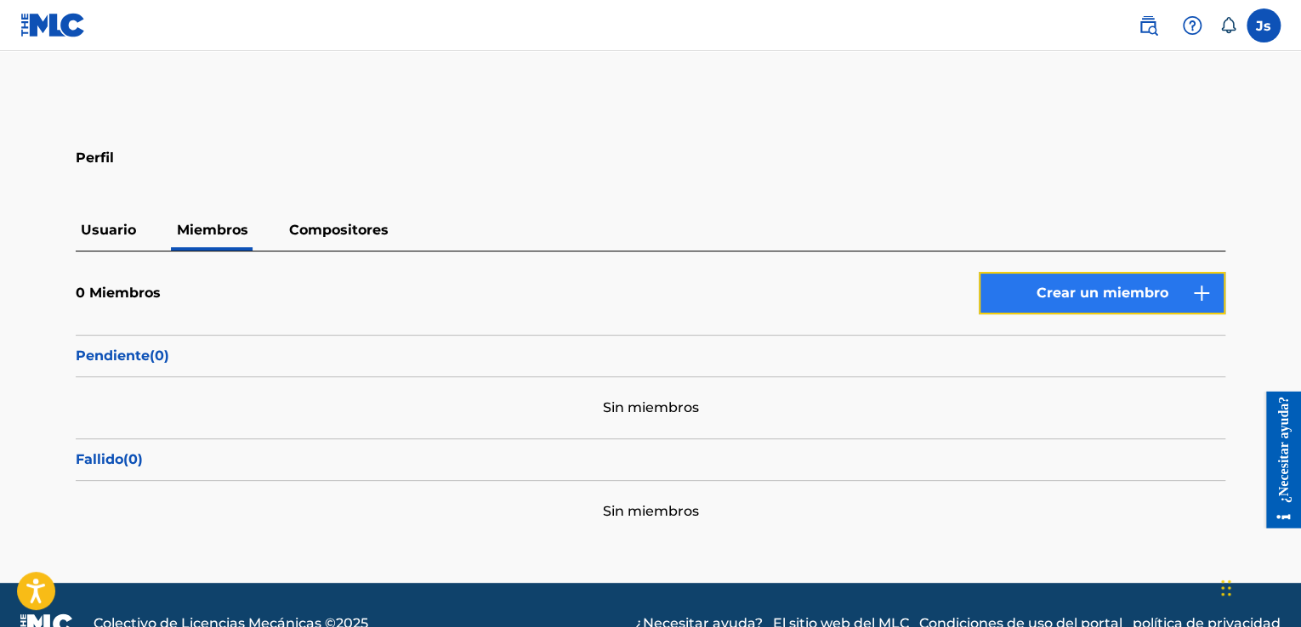
click at [1109, 304] on button "Crear un miembro" at bounding box center [1102, 293] width 247 height 43
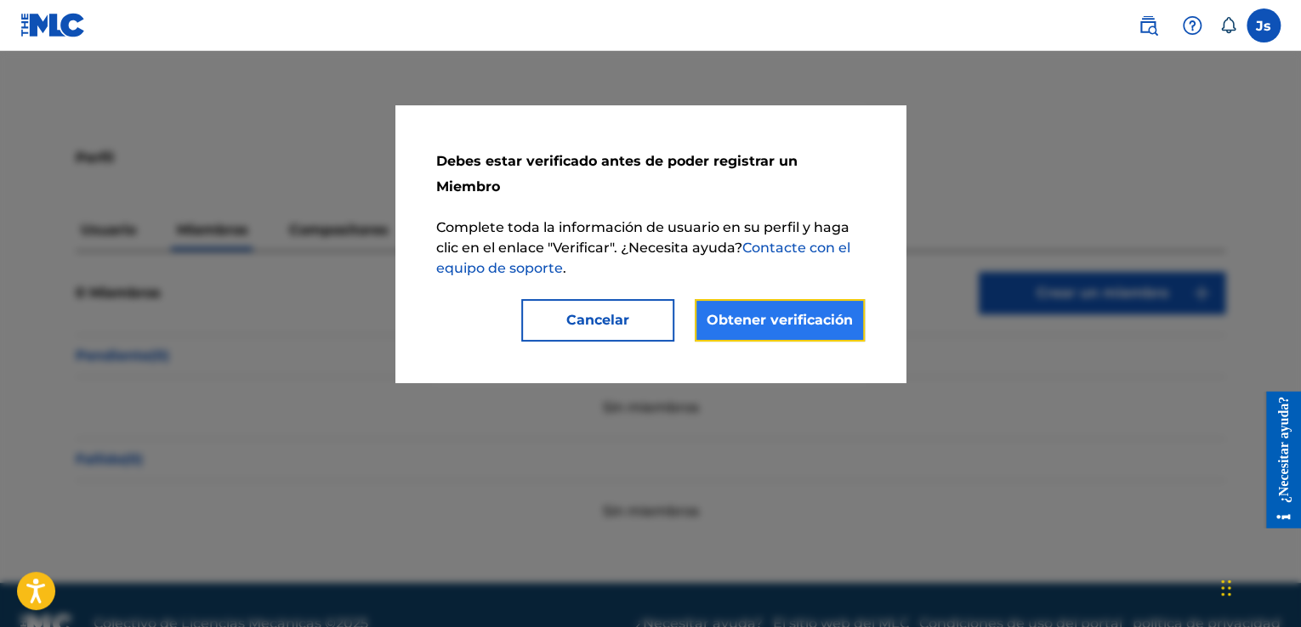
click at [748, 312] on font "Obtener verificación" at bounding box center [780, 320] width 146 height 16
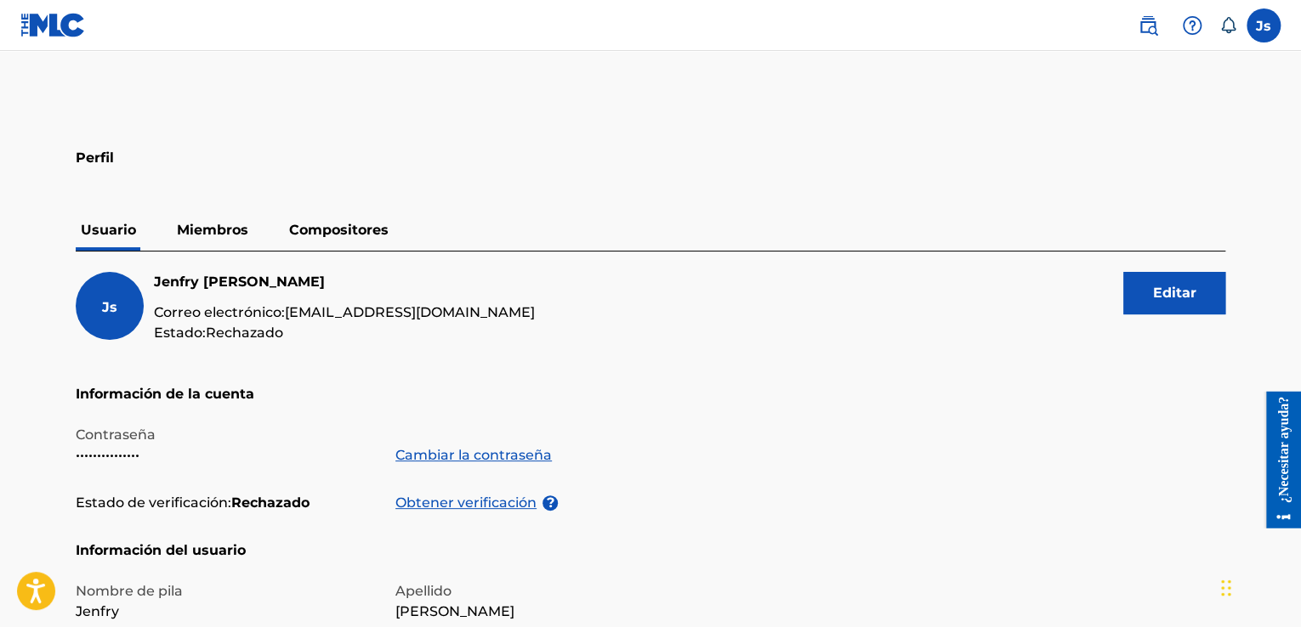
click at [247, 225] on p "Miembros" at bounding box center [213, 230] width 82 height 41
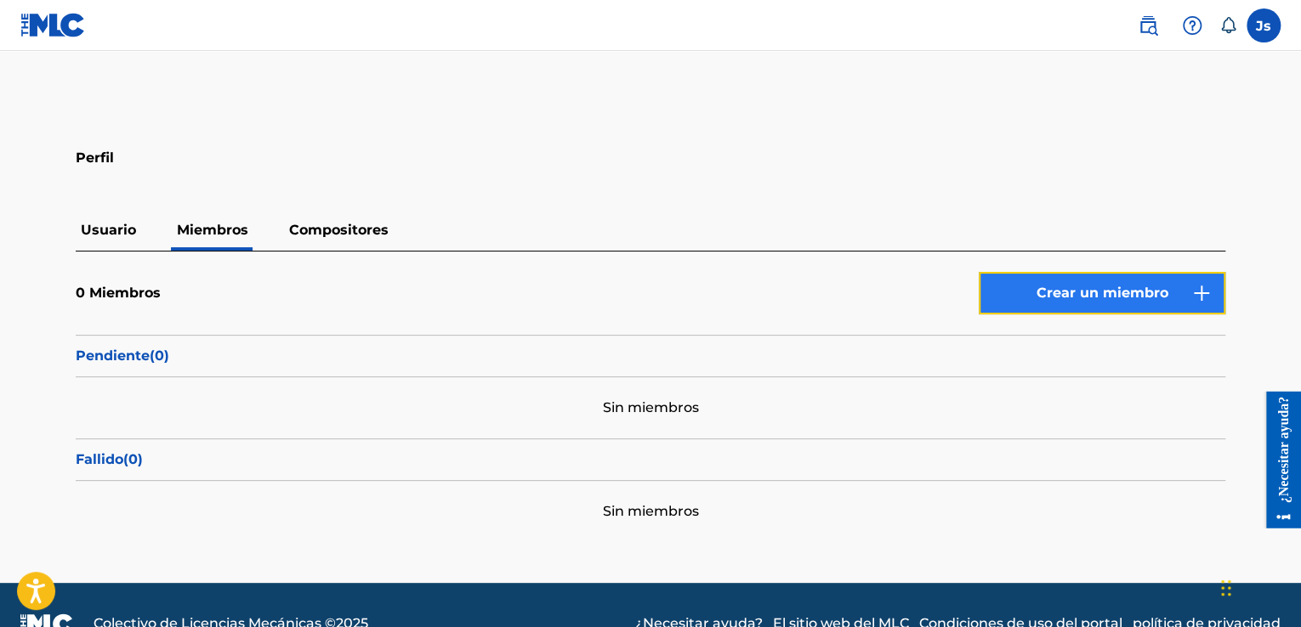
click at [1071, 280] on button "Crear un miembro" at bounding box center [1102, 293] width 247 height 43
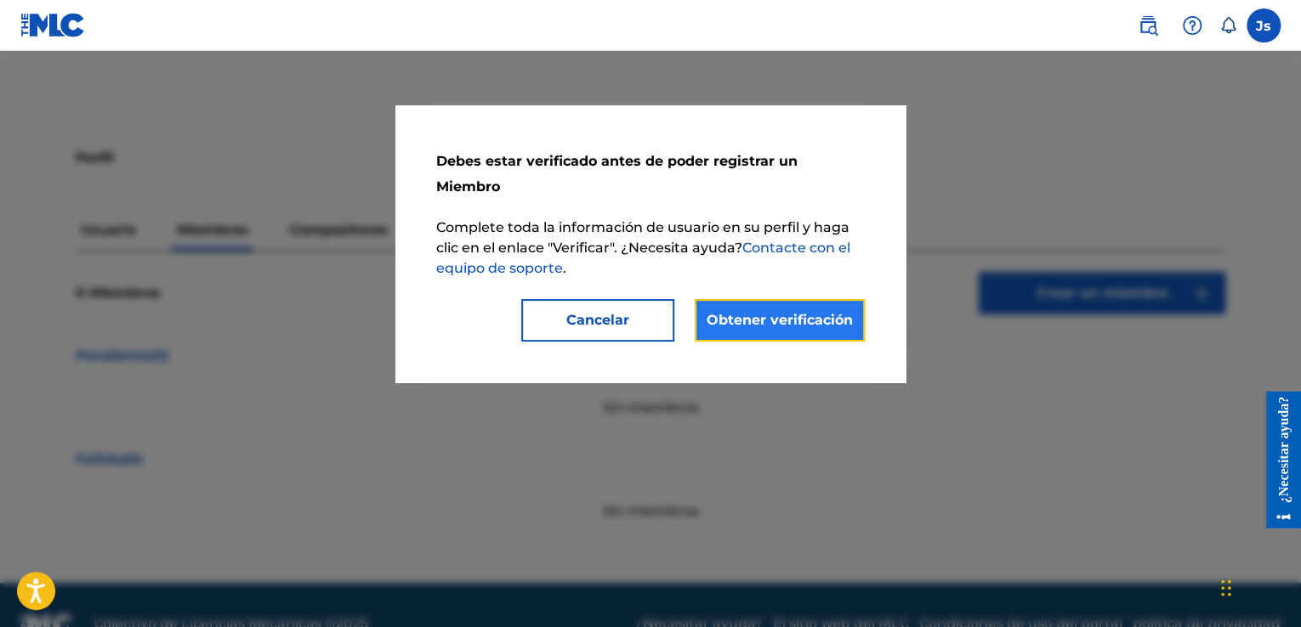
click at [765, 312] on font "Obtener verificación" at bounding box center [780, 320] width 146 height 16
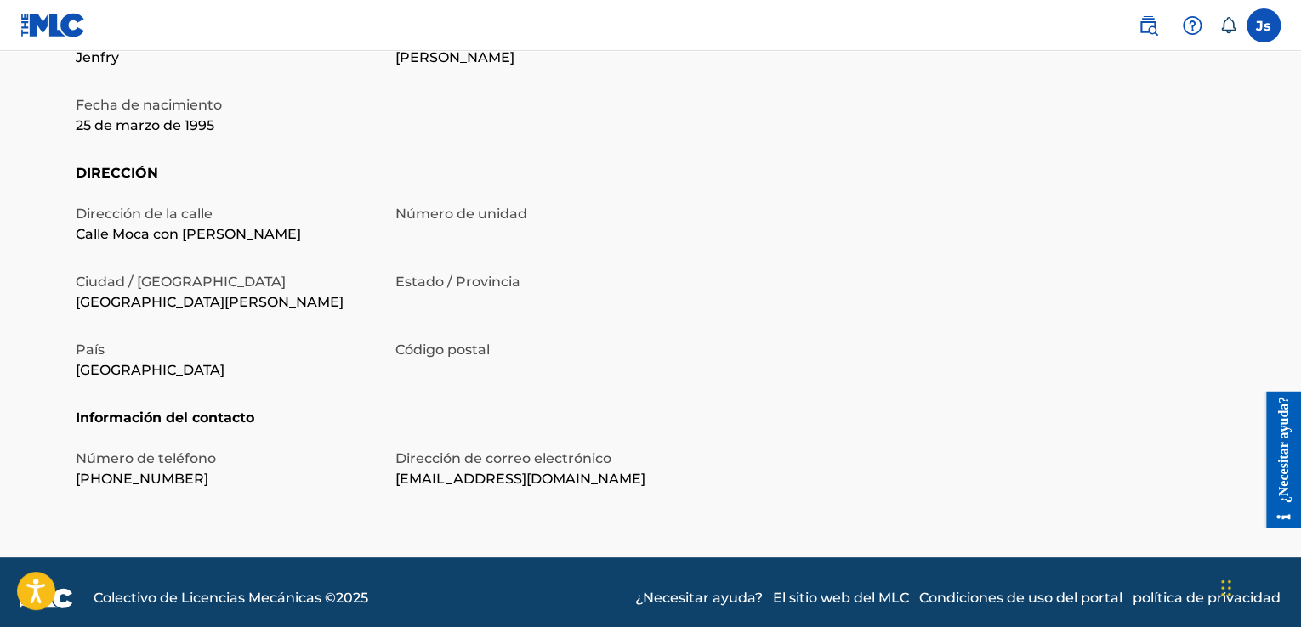
scroll to position [566, 0]
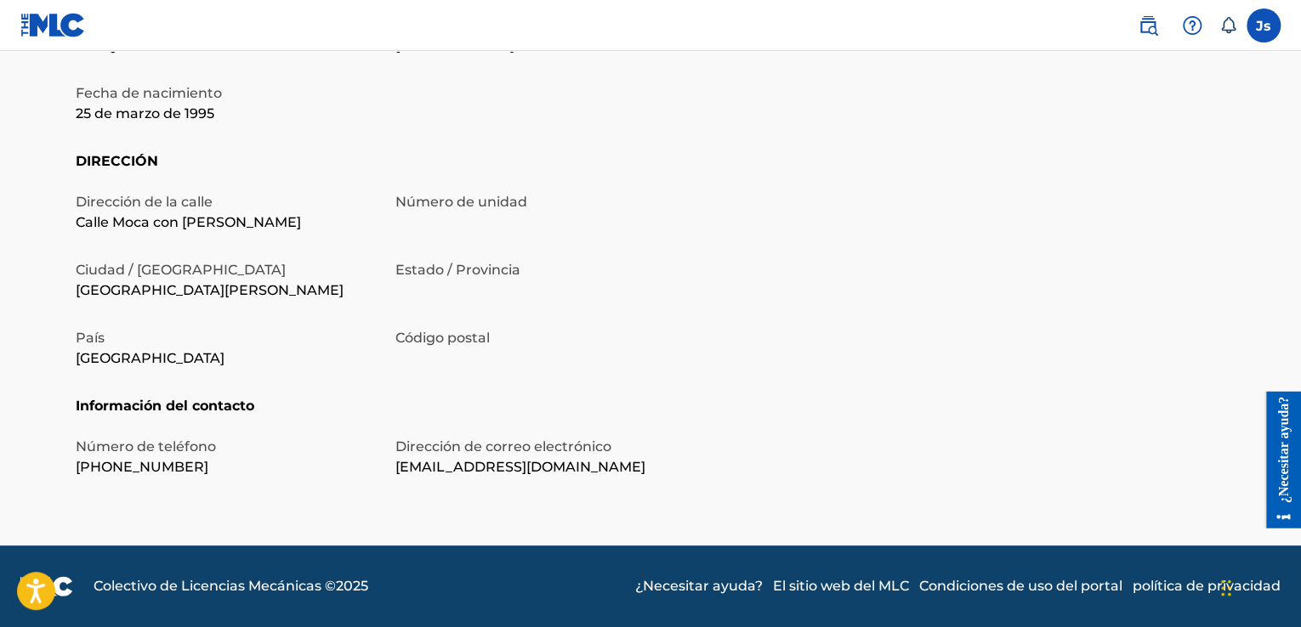
drag, startPoint x: 1305, startPoint y: 131, endPoint x: 41, endPoint y: 43, distance: 1267.4
click at [434, 344] on font "Código postal" at bounding box center [442, 338] width 94 height 16
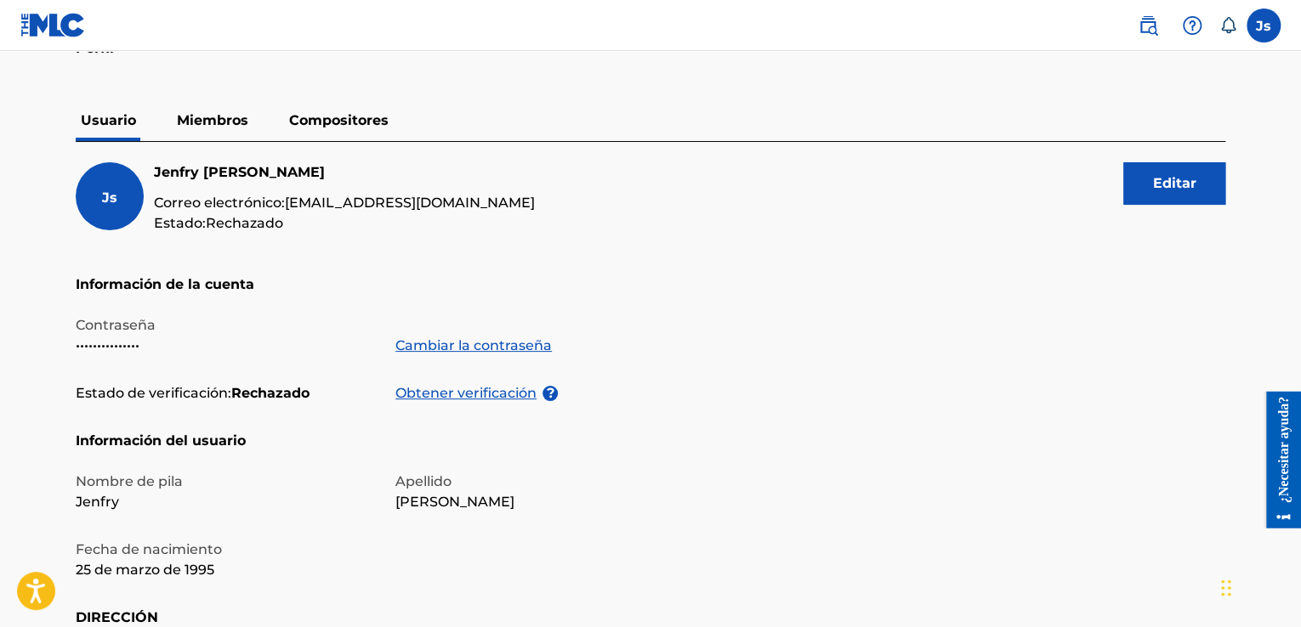
scroll to position [107, 0]
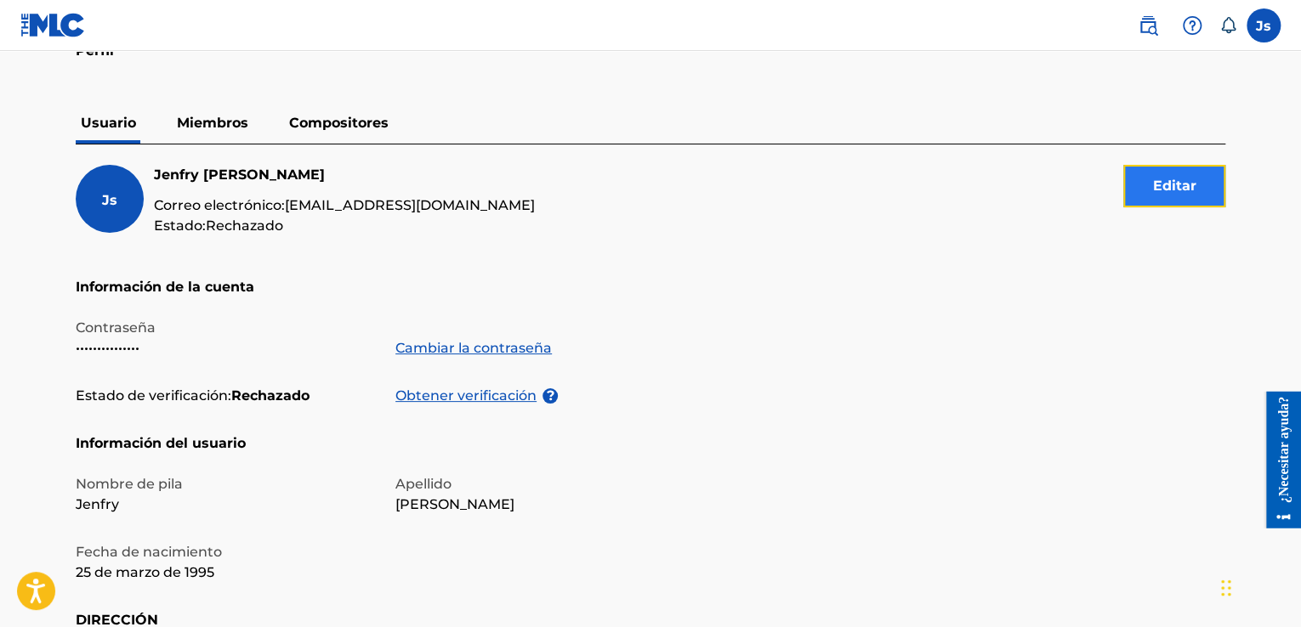
click at [1149, 185] on button "Editar" at bounding box center [1174, 186] width 102 height 43
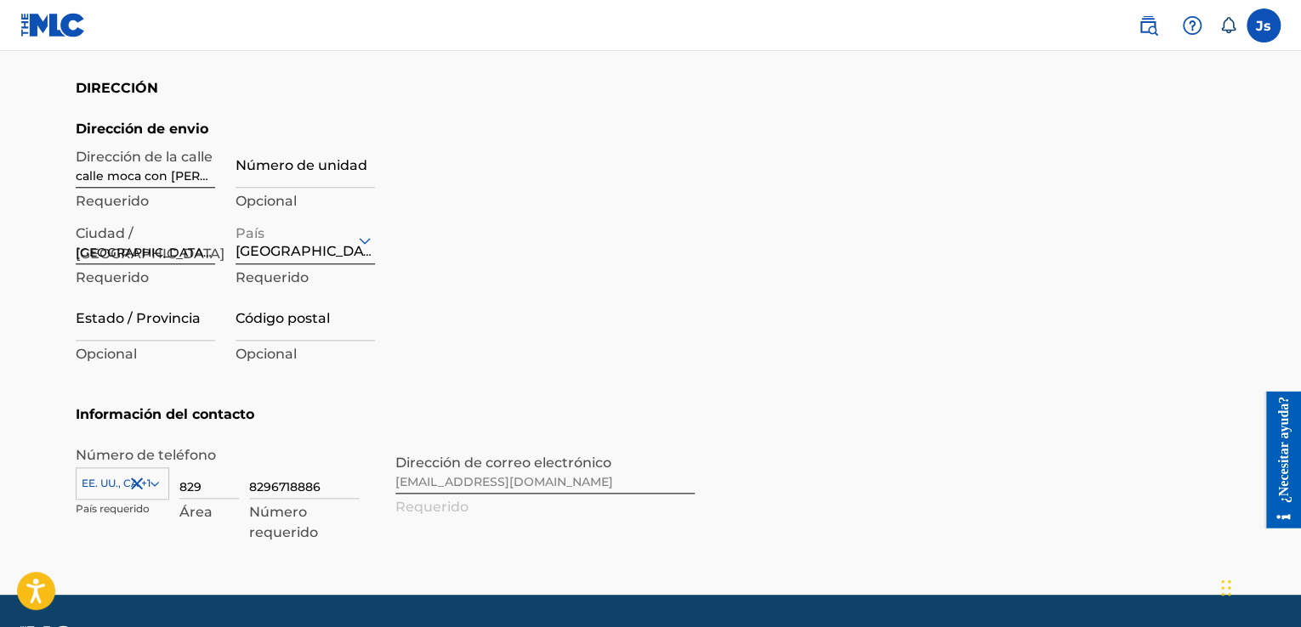
scroll to position [733, 0]
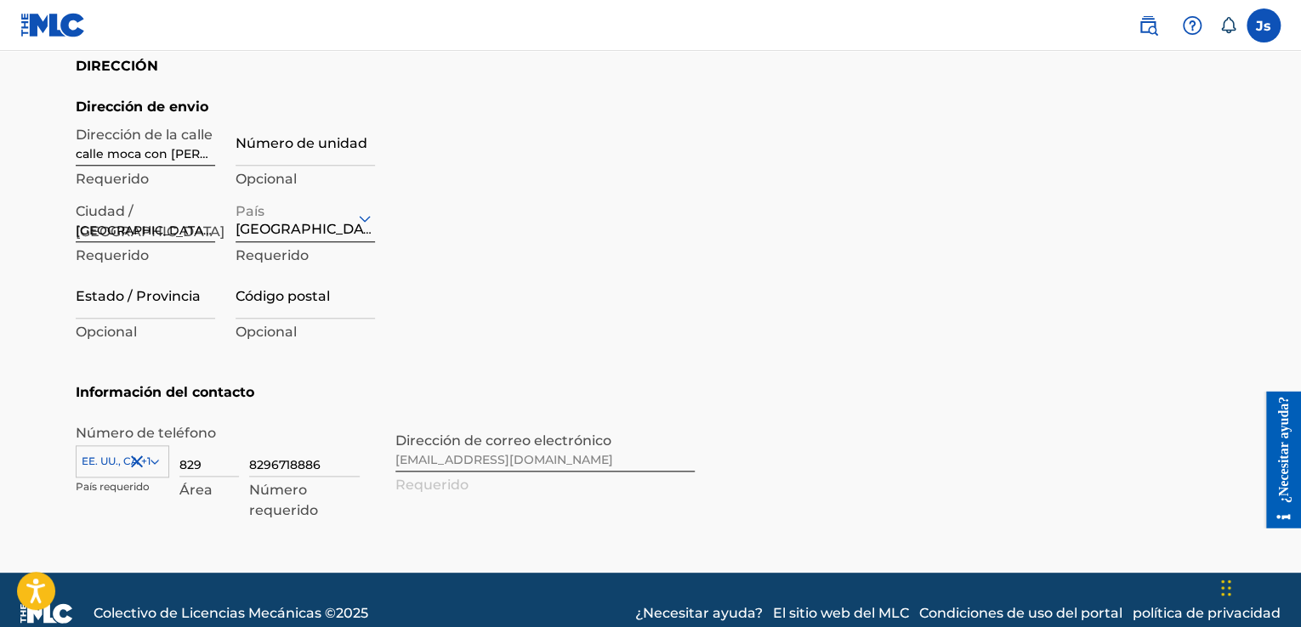
drag, startPoint x: 1305, startPoint y: 159, endPoint x: 4, endPoint y: 43, distance: 1306.0
click at [269, 300] on input "Código postal" at bounding box center [305, 294] width 139 height 48
type input "11400"
type input "Save"
click at [156, 309] on input "Estado / Provincia" at bounding box center [145, 294] width 139 height 48
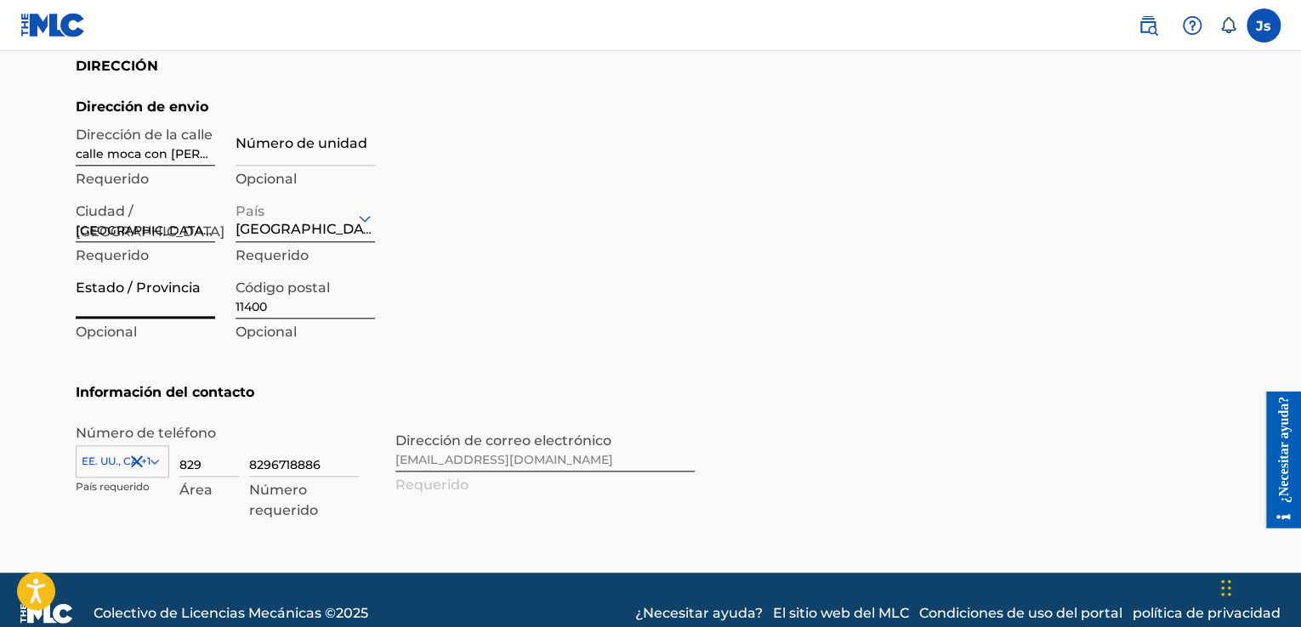
type input "[GEOGRAPHIC_DATA][PERSON_NAME]"
drag, startPoint x: 338, startPoint y: 467, endPoint x: 228, endPoint y: 470, distance: 109.7
click at [230, 470] on div "EE. [GEOGRAPHIC_DATA], [GEOGRAPHIC_DATA] +1 País requerido 829 Área 8296718886 …" at bounding box center [225, 467] width 299 height 77
drag, startPoint x: 213, startPoint y: 464, endPoint x: 169, endPoint y: 470, distance: 43.8
click at [169, 470] on div "EE. UU., CA +1 País requerido 829 Área El valor debe contener solo números" at bounding box center [225, 467] width 299 height 77
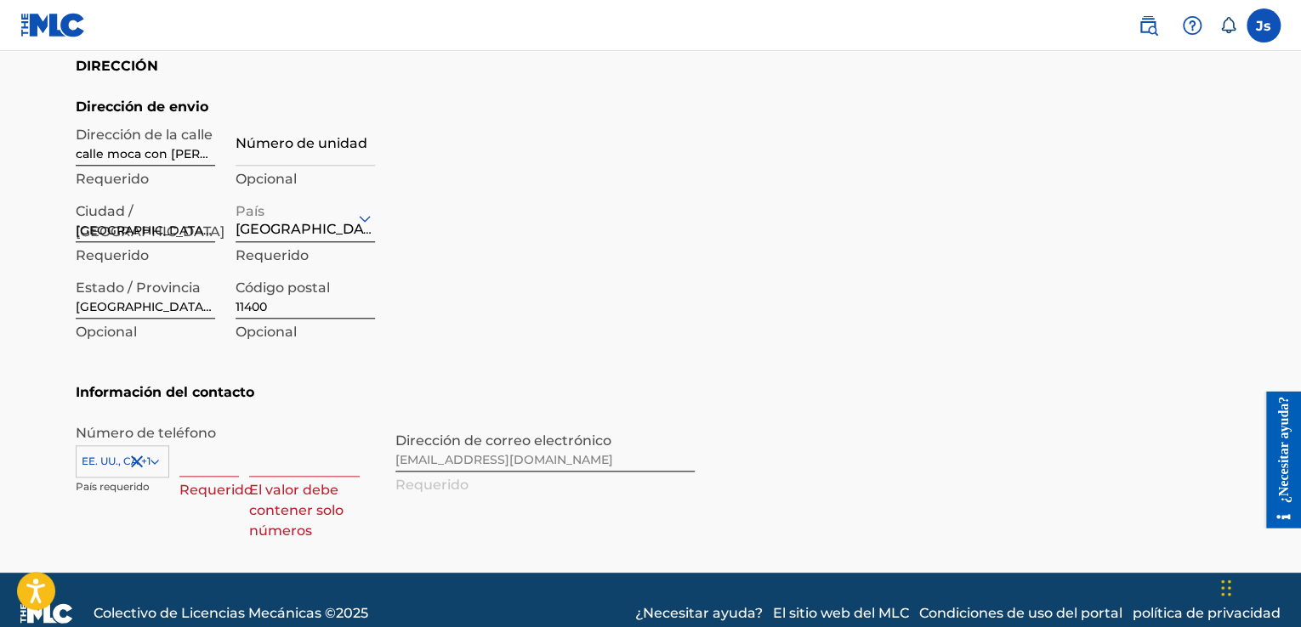
click at [150, 463] on div "EE. UU., CA +1" at bounding box center [123, 459] width 94 height 26
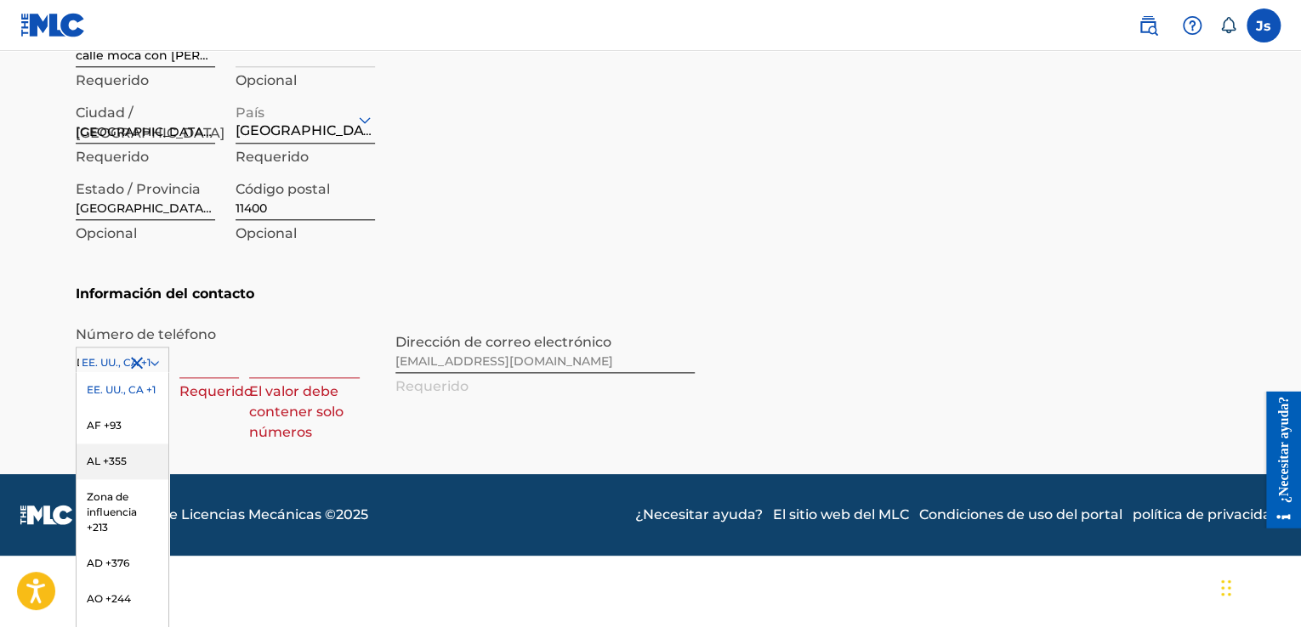
type input "DO"
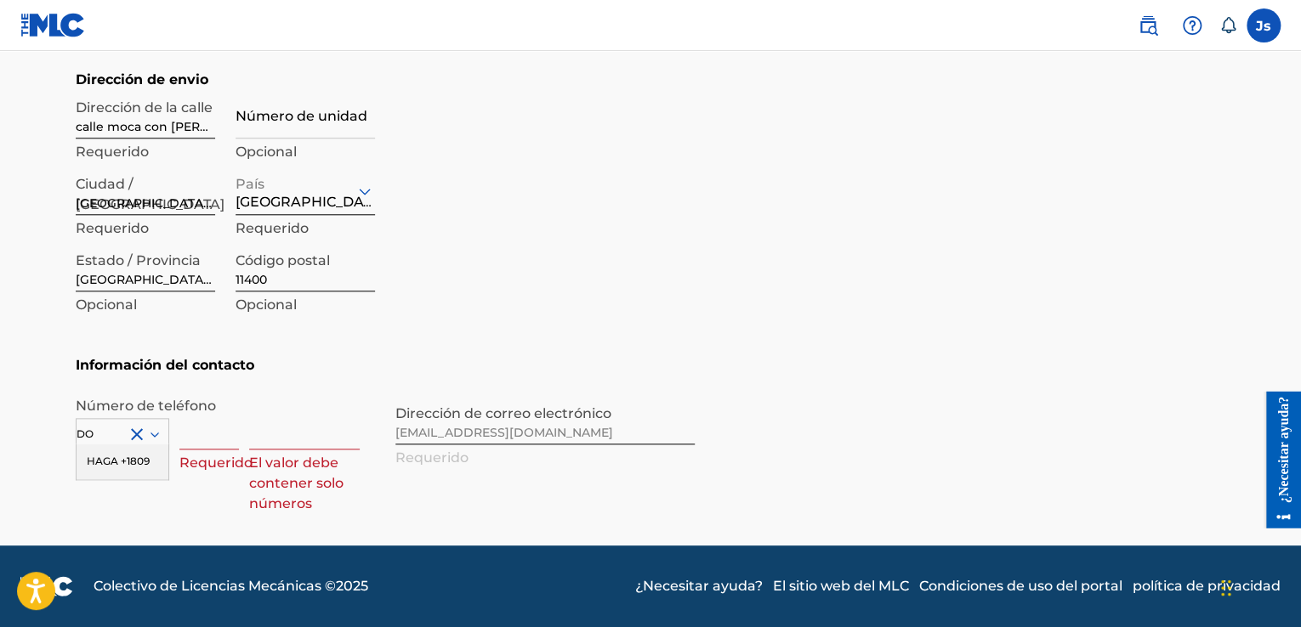
scroll to position [760, 0]
click at [111, 432] on div "País" at bounding box center [123, 431] width 94 height 26
type input "849"
click at [108, 429] on div at bounding box center [123, 434] width 92 height 19
click at [108, 429] on div "País" at bounding box center [123, 431] width 94 height 26
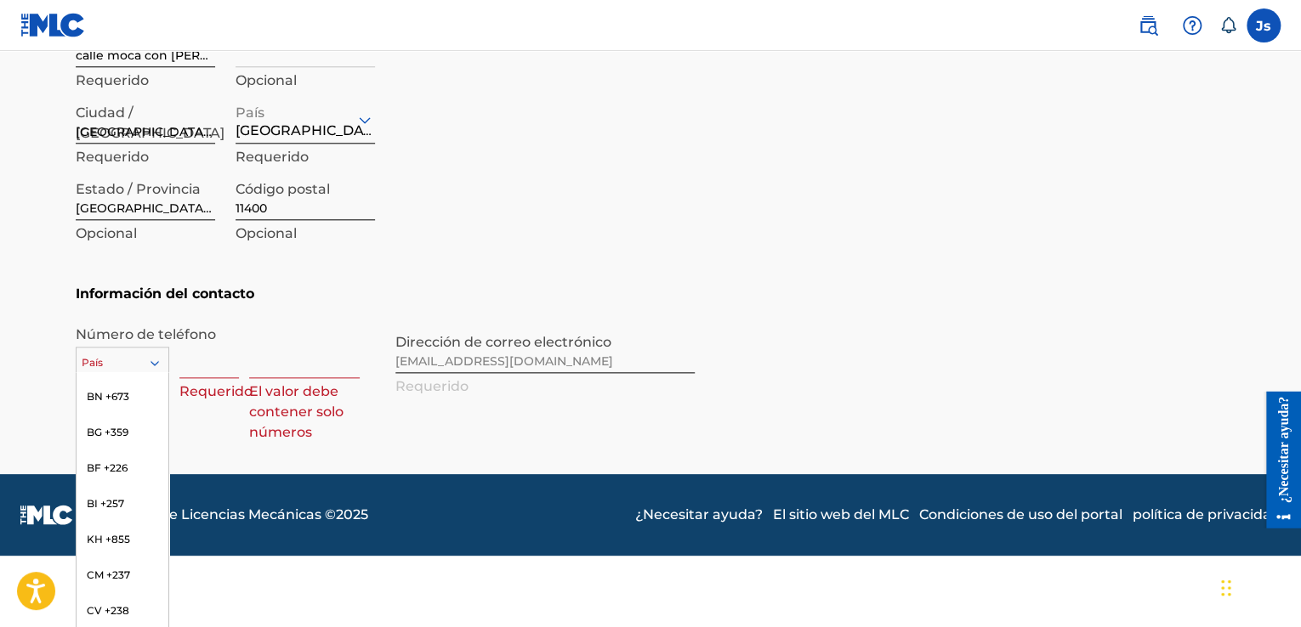
scroll to position [1109, 0]
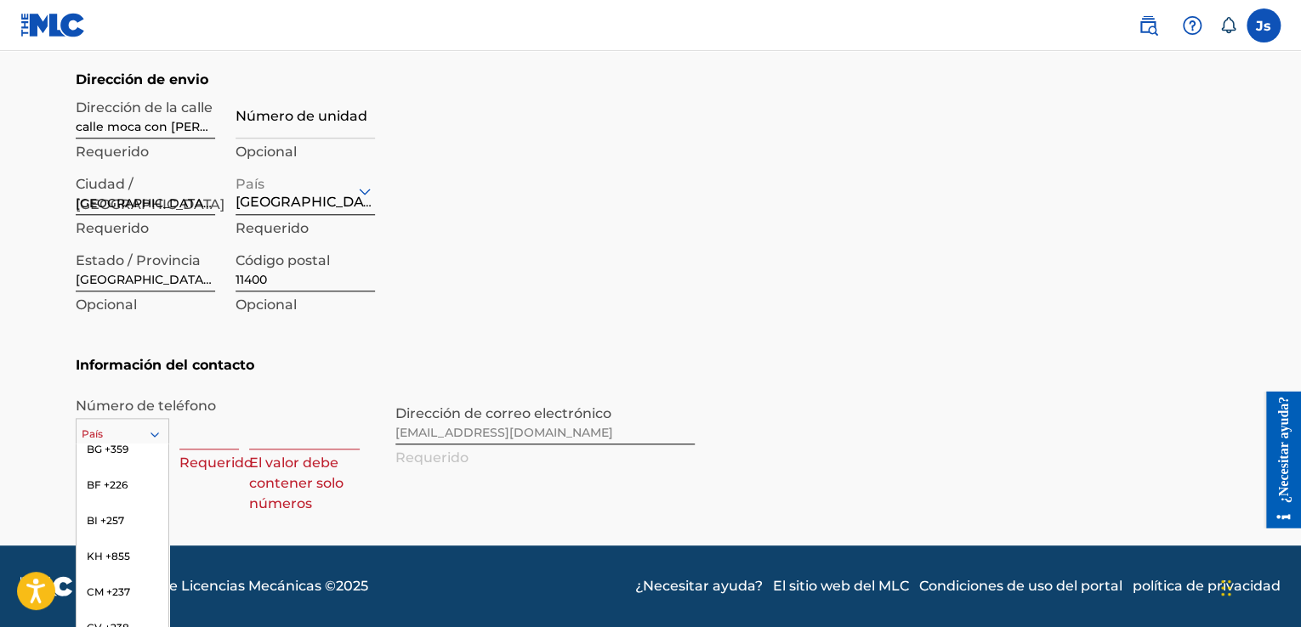
click at [111, 365] on section "Información del contacto Número de teléfono Hay 216 resultados disponibles. Use…" at bounding box center [651, 430] width 1150 height 150
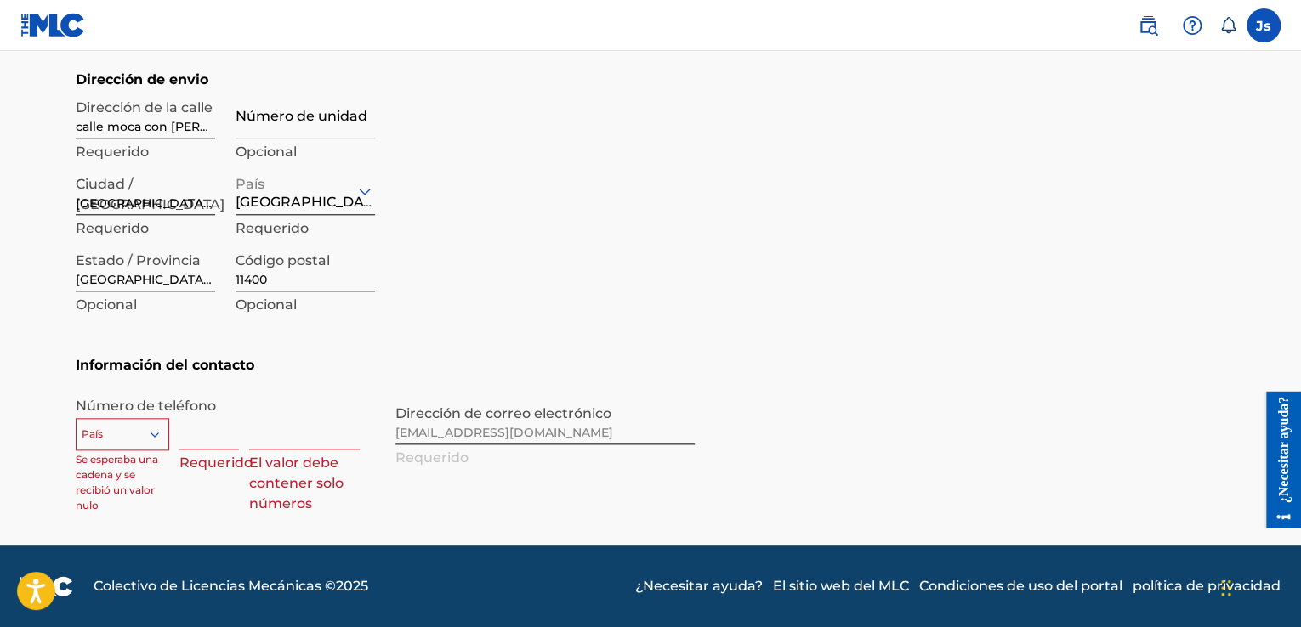
click at [99, 440] on div "País" at bounding box center [123, 431] width 94 height 26
type input "R"
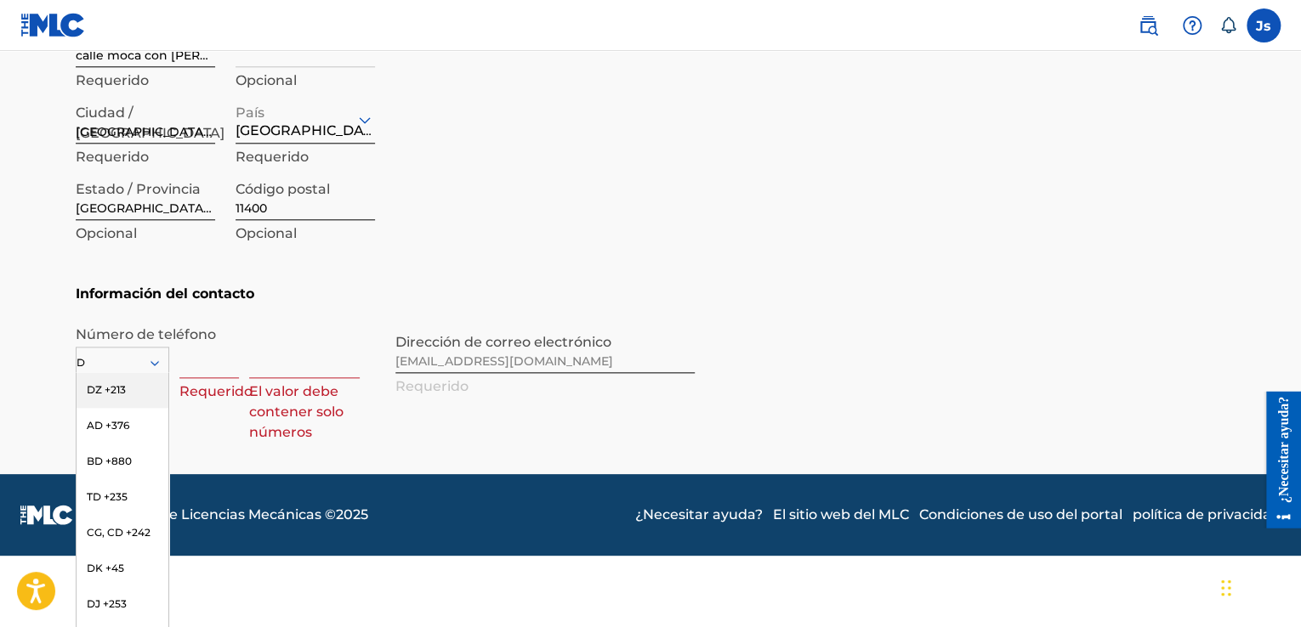
type input "DO"
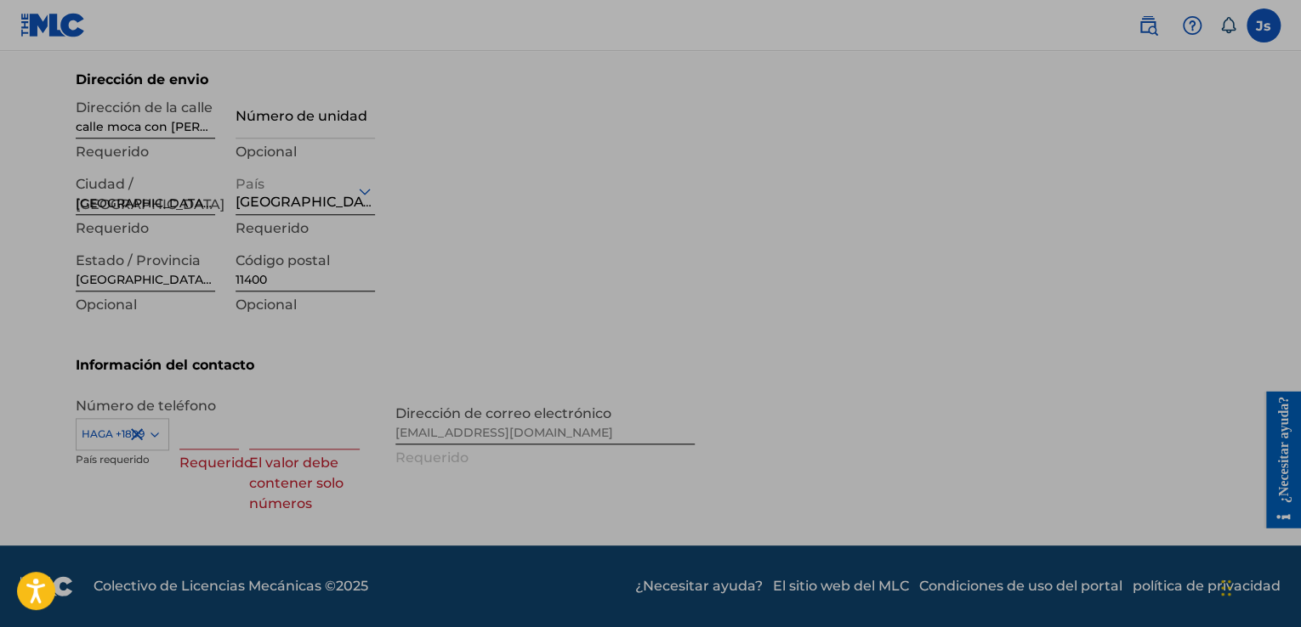
click at [255, 292] on div "Código postal 11400 Opcional" at bounding box center [305, 281] width 139 height 77
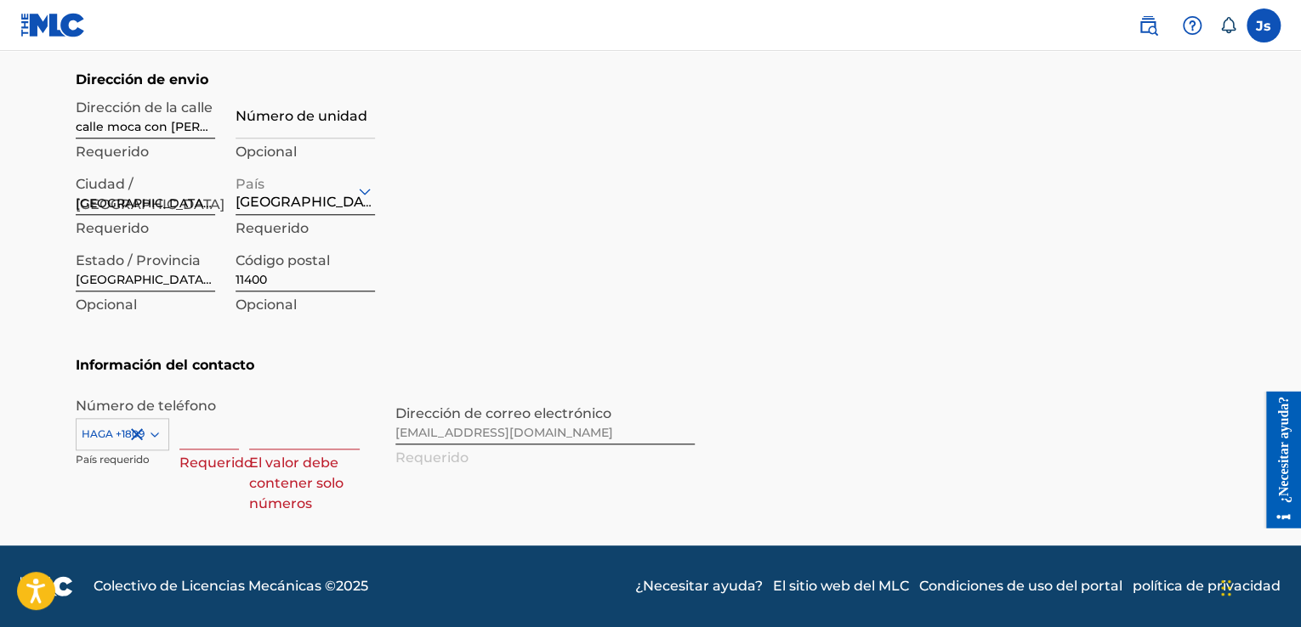
click at [217, 432] on input at bounding box center [209, 425] width 60 height 48
type input "849"
click at [147, 434] on div "HAGA +1809" at bounding box center [123, 431] width 94 height 26
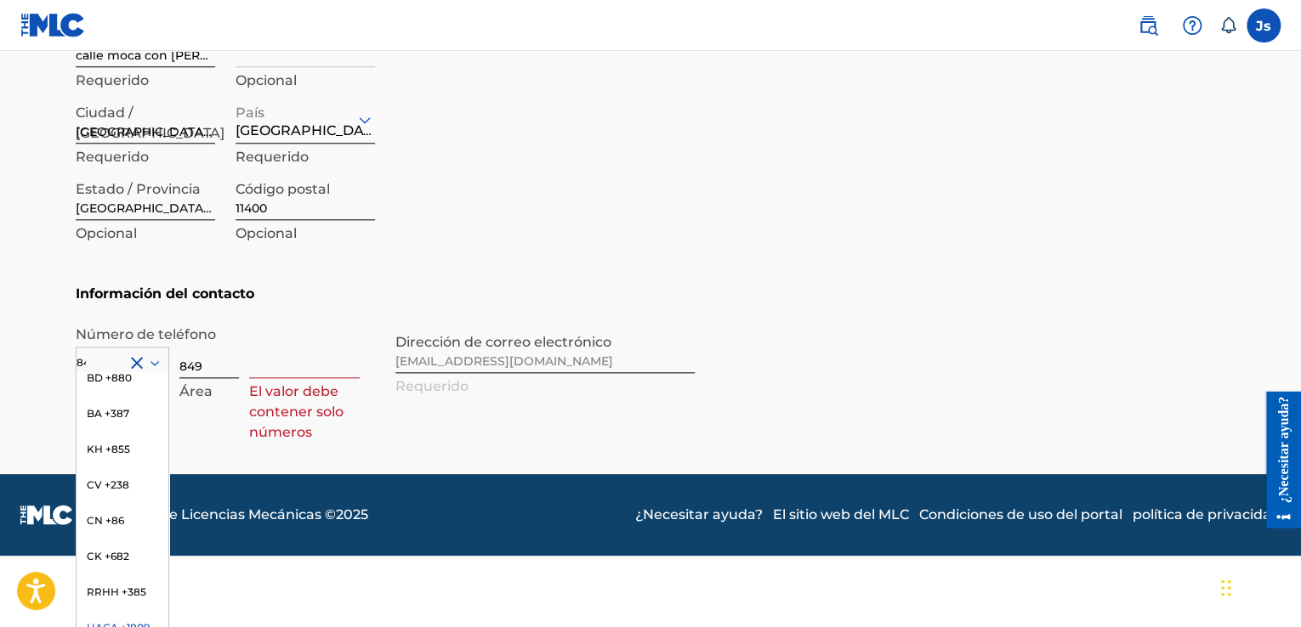
scroll to position [760, 0]
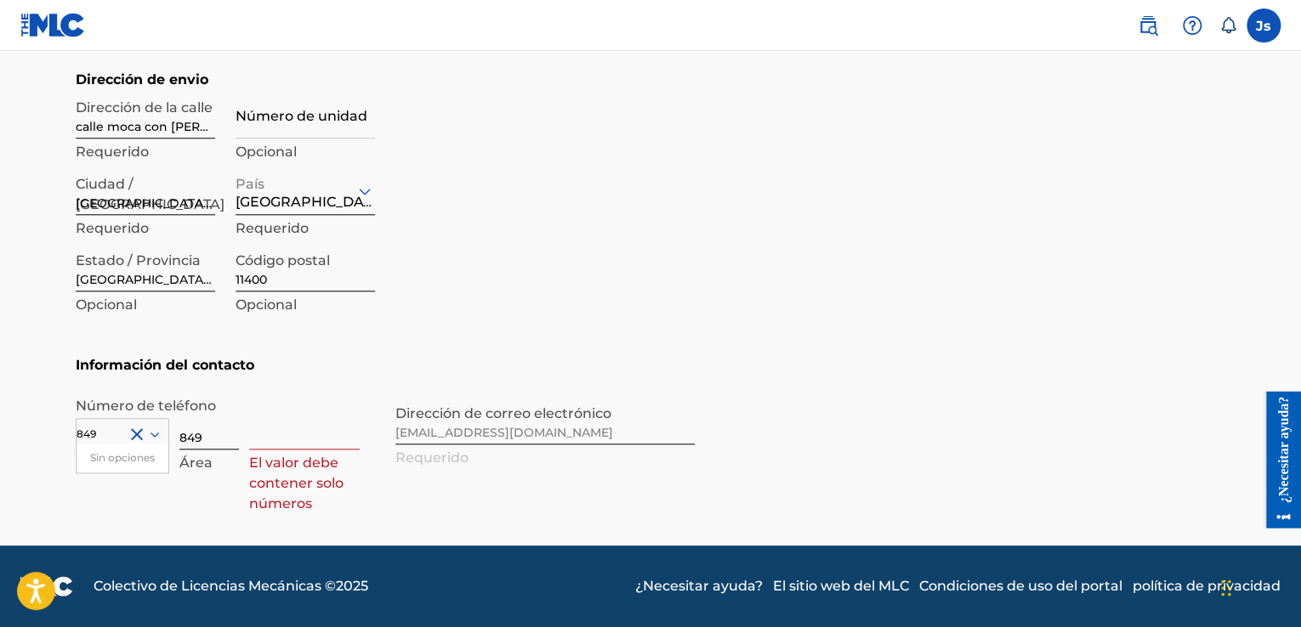
type input "849"
click at [205, 433] on input "849" at bounding box center [209, 425] width 60 height 48
drag, startPoint x: 205, startPoint y: 433, endPoint x: 167, endPoint y: 443, distance: 39.6
click at [167, 443] on div "[PERSON_NAME] +1809 País requerido 849 Área El valor debe contener solo números" at bounding box center [225, 439] width 299 height 77
type input "1"
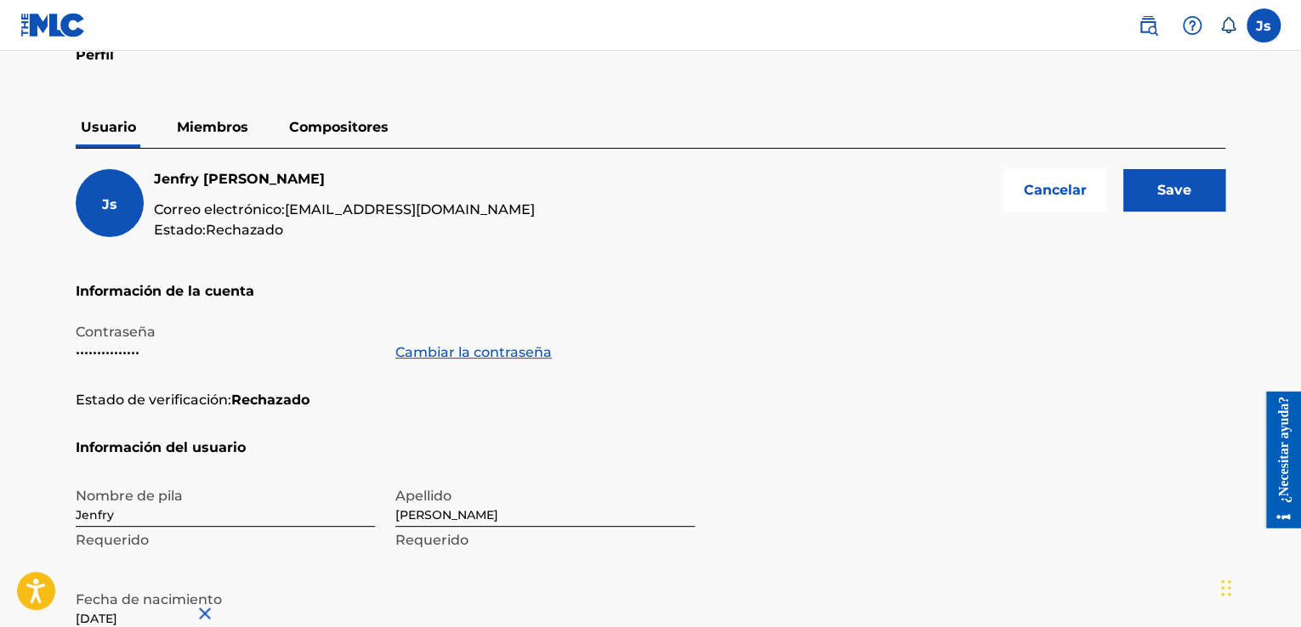
scroll to position [0, 0]
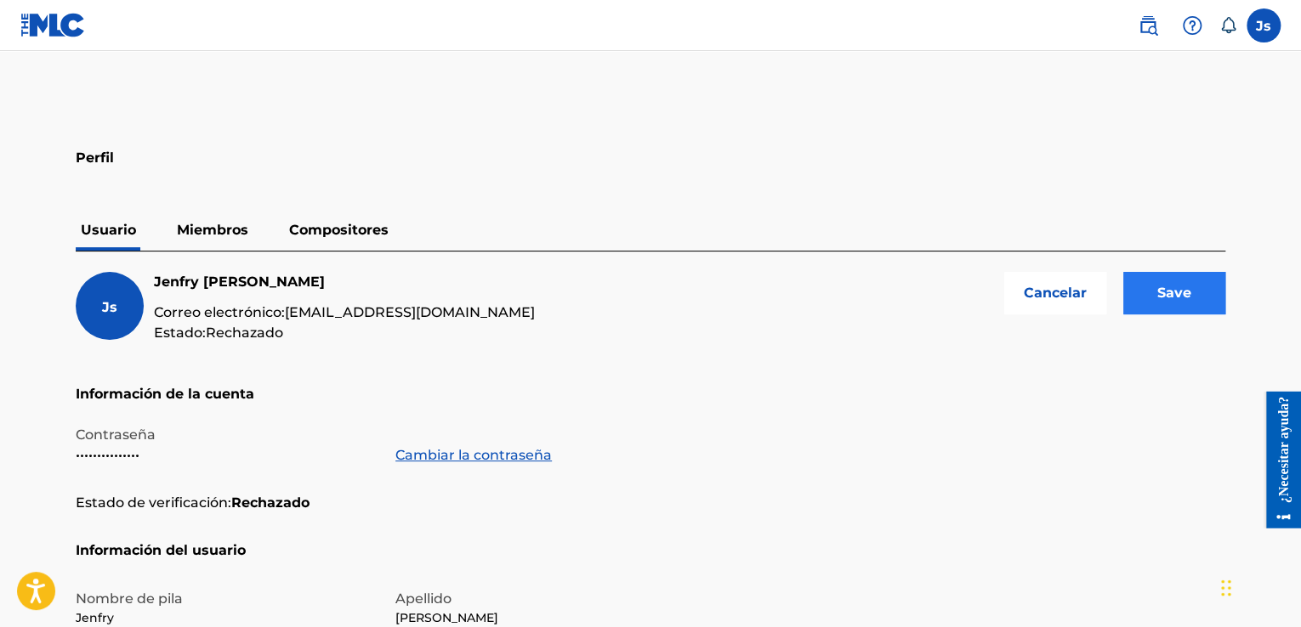
type input "8495808089"
click at [1184, 284] on input "Save" at bounding box center [1174, 293] width 102 height 43
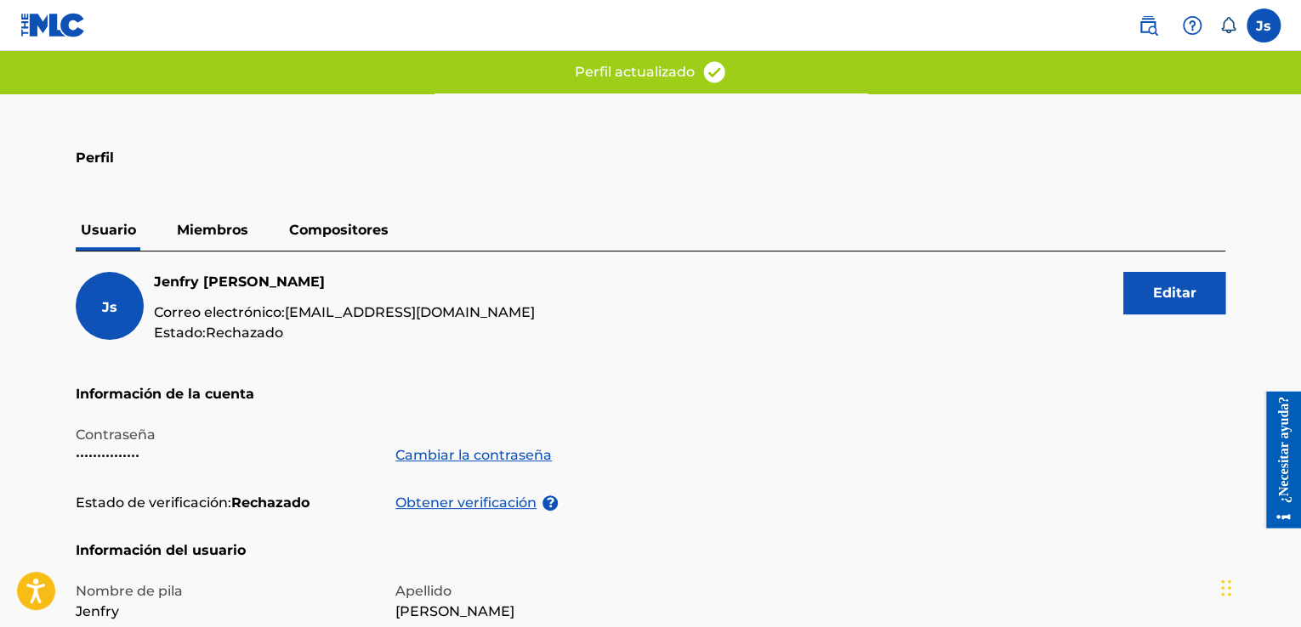
click at [209, 228] on font "Miembros" at bounding box center [212, 230] width 71 height 16
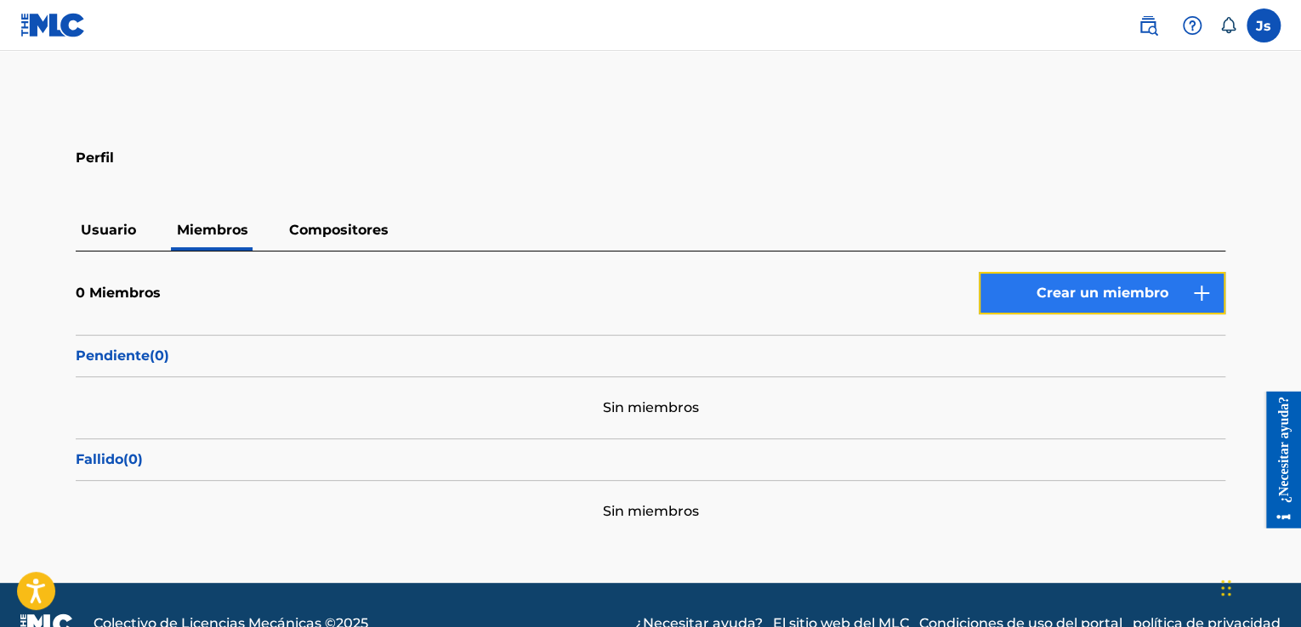
click at [1143, 283] on font "Crear un miembro" at bounding box center [1102, 293] width 132 height 20
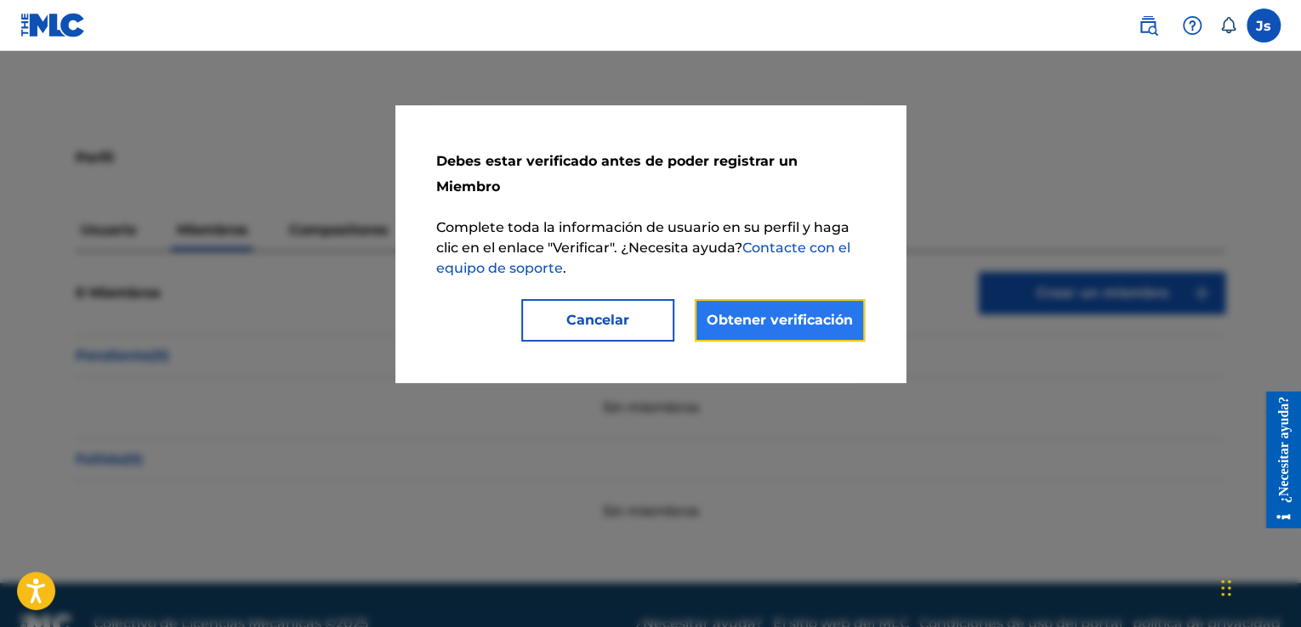
click at [774, 312] on font "Obtener verificación" at bounding box center [780, 320] width 146 height 16
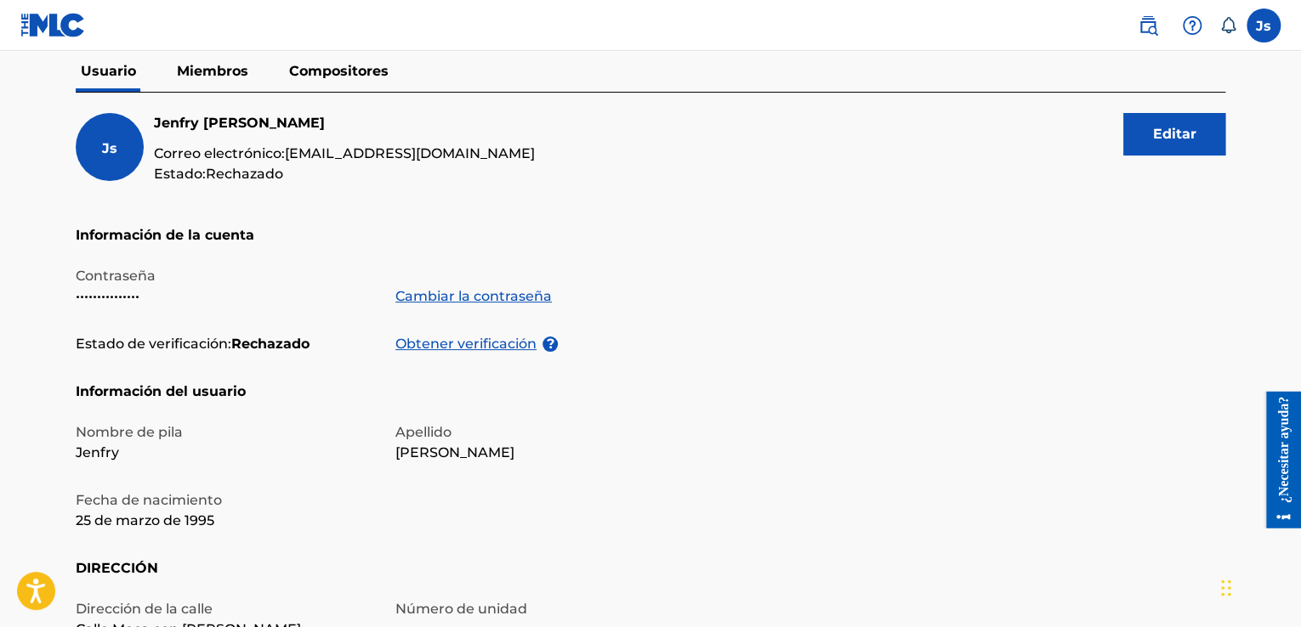
scroll to position [40, 0]
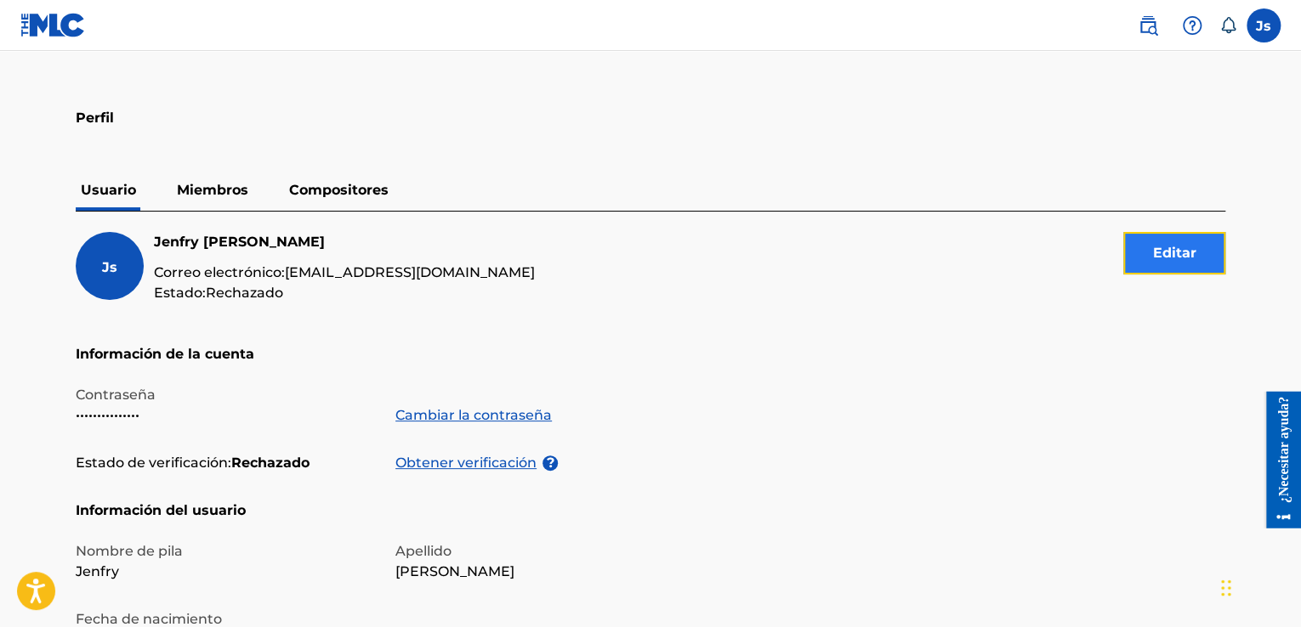
click at [1177, 240] on button "Editar" at bounding box center [1174, 253] width 102 height 43
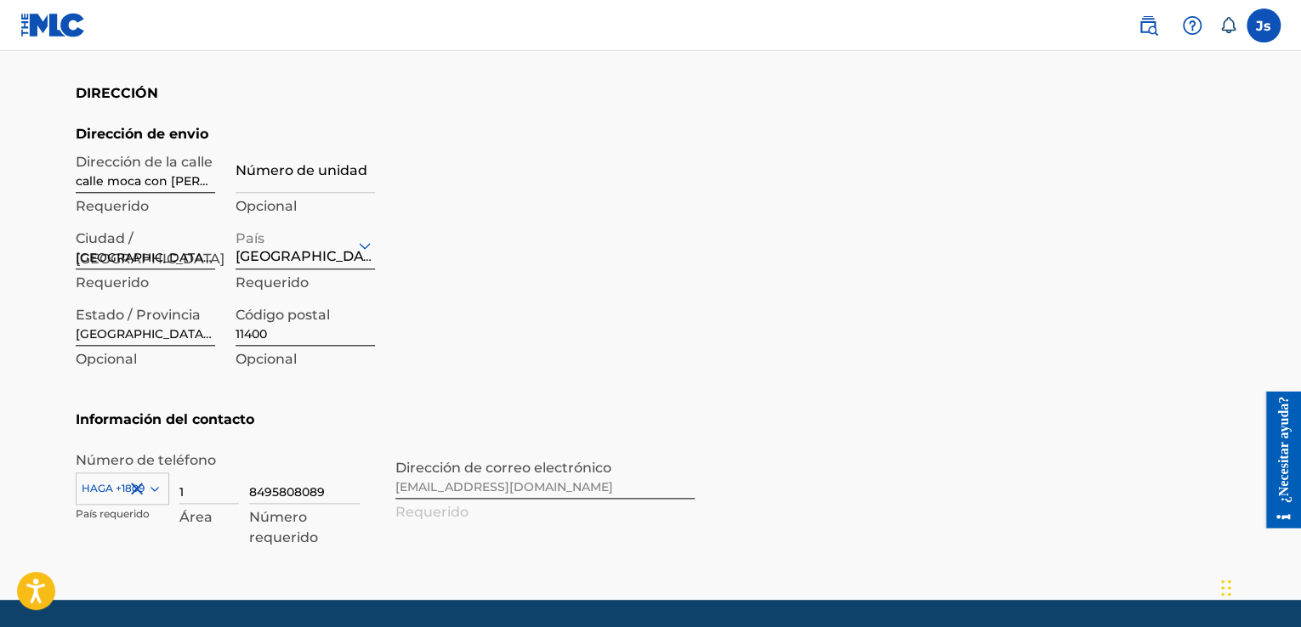
scroll to position [736, 0]
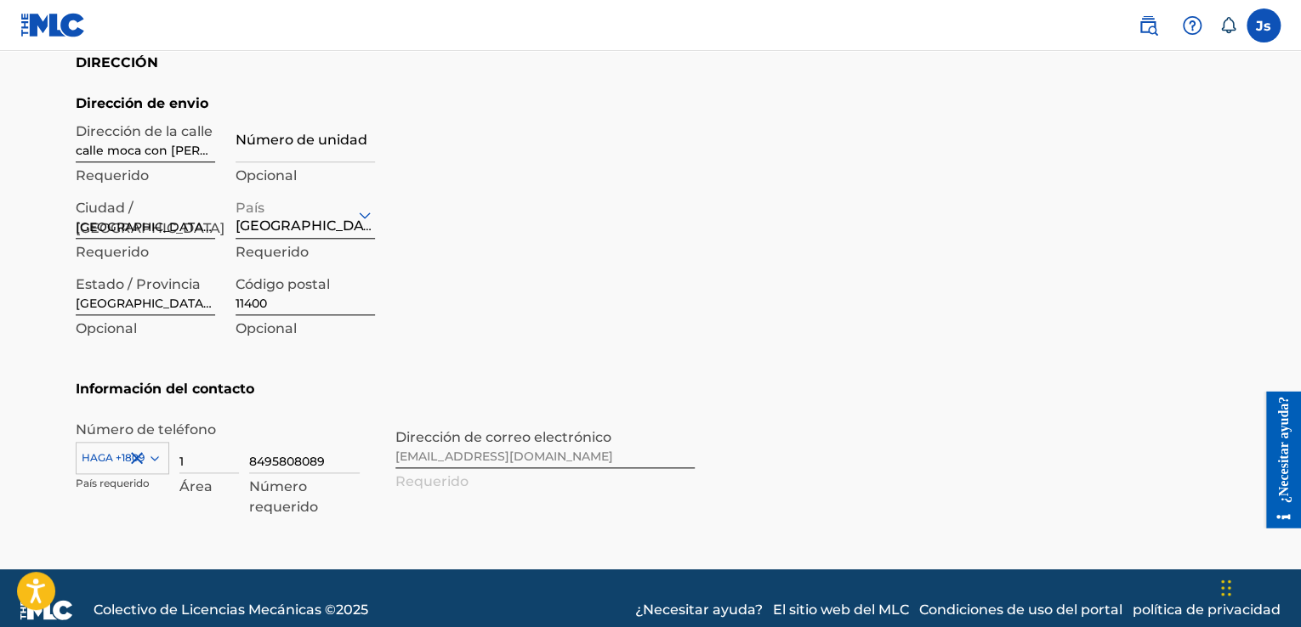
click at [150, 449] on div "HAGA +1809" at bounding box center [123, 455] width 94 height 26
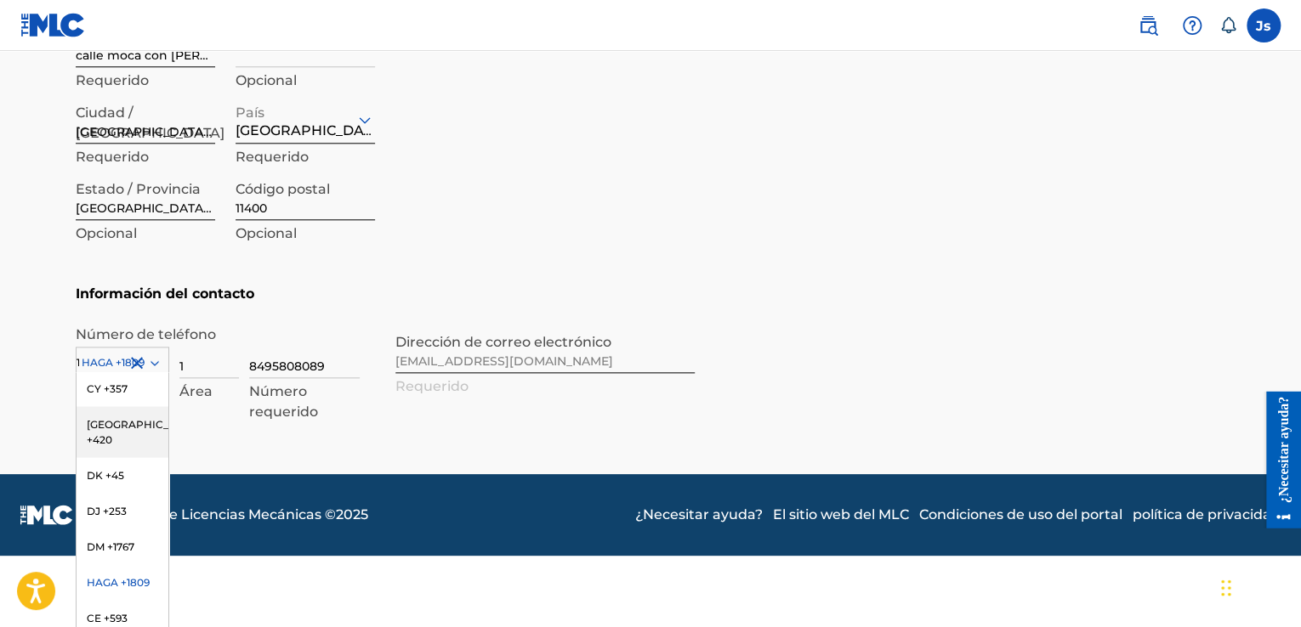
scroll to position [266, 0]
type input "1"
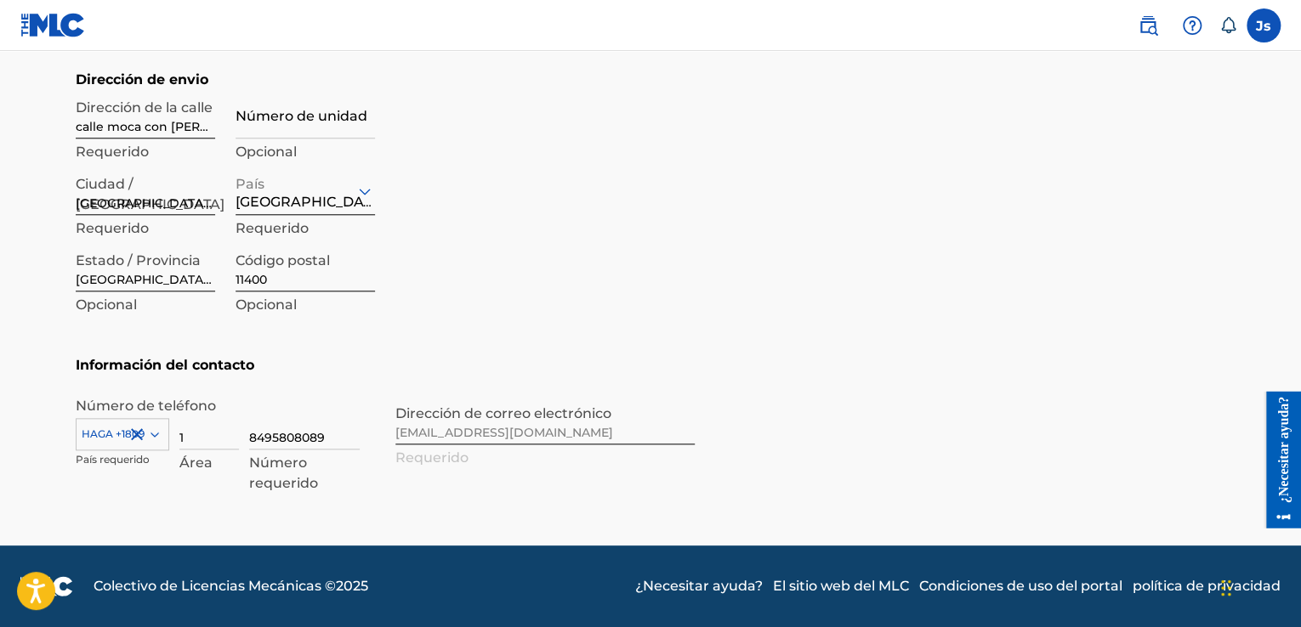
scroll to position [832, 0]
click at [150, 433] on div "HAGA +1809" at bounding box center [123, 431] width 94 height 26
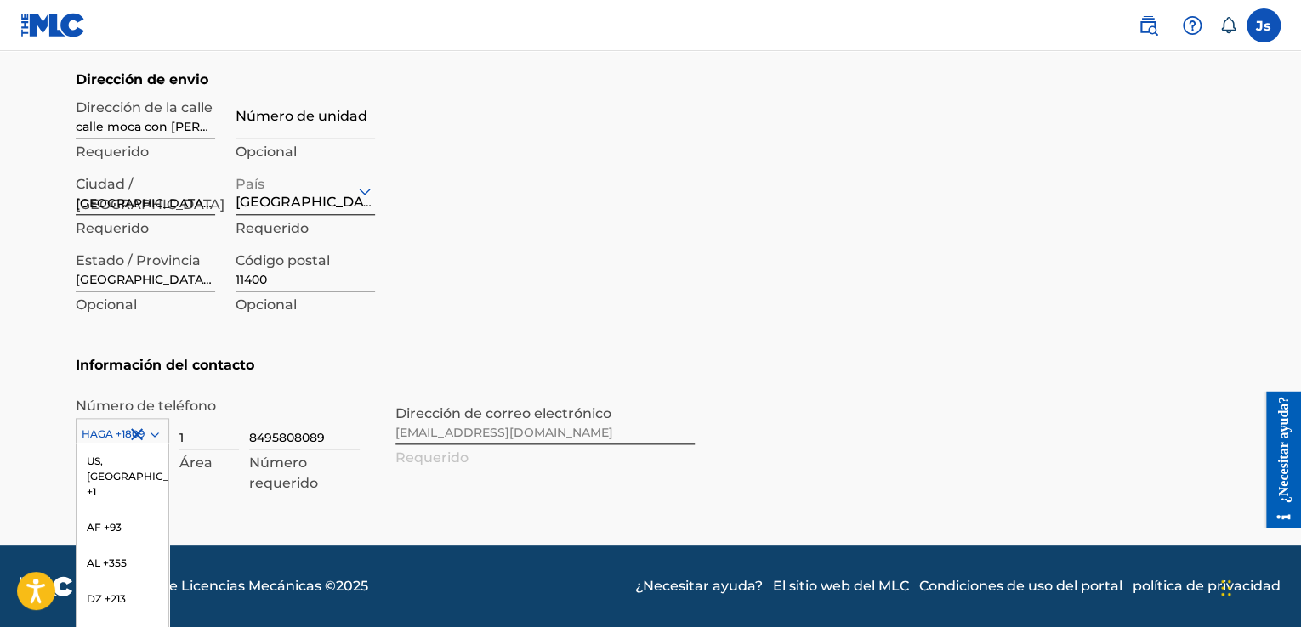
click at [156, 436] on div "216 results available. Use Up and Down to choose options, press Enter to select…" at bounding box center [123, 431] width 94 height 26
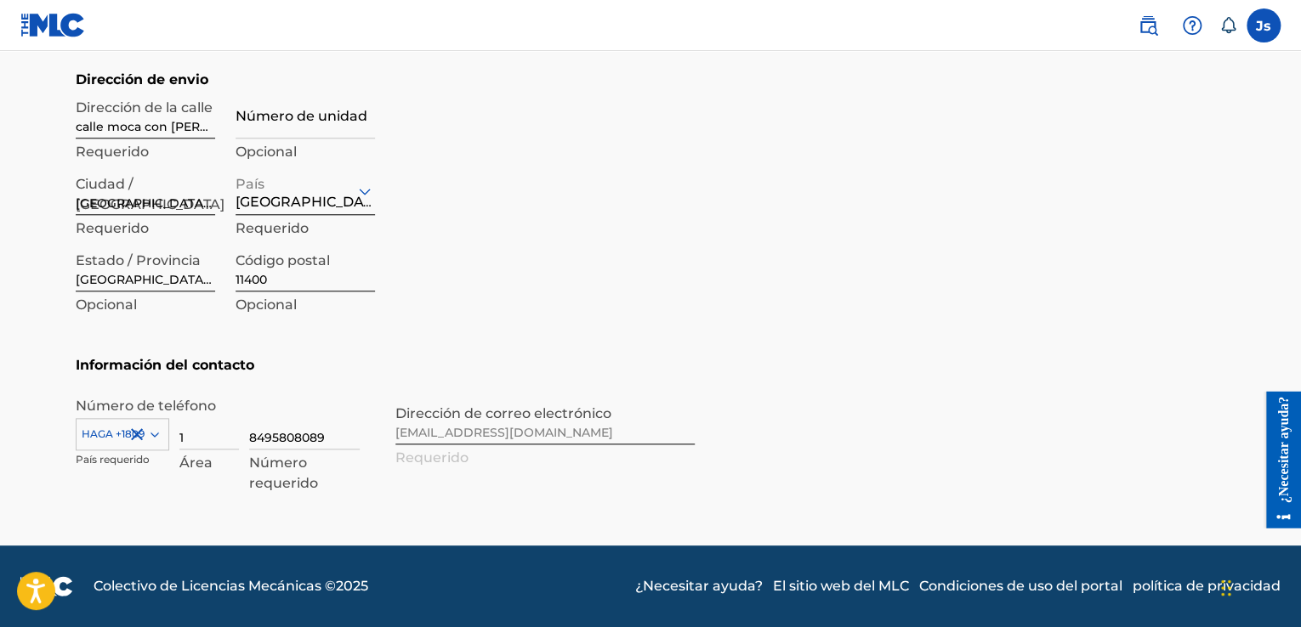
click at [158, 436] on div "option DO +1809, selected. Select is focused ,type to refine list, press Down t…" at bounding box center [123, 431] width 94 height 26
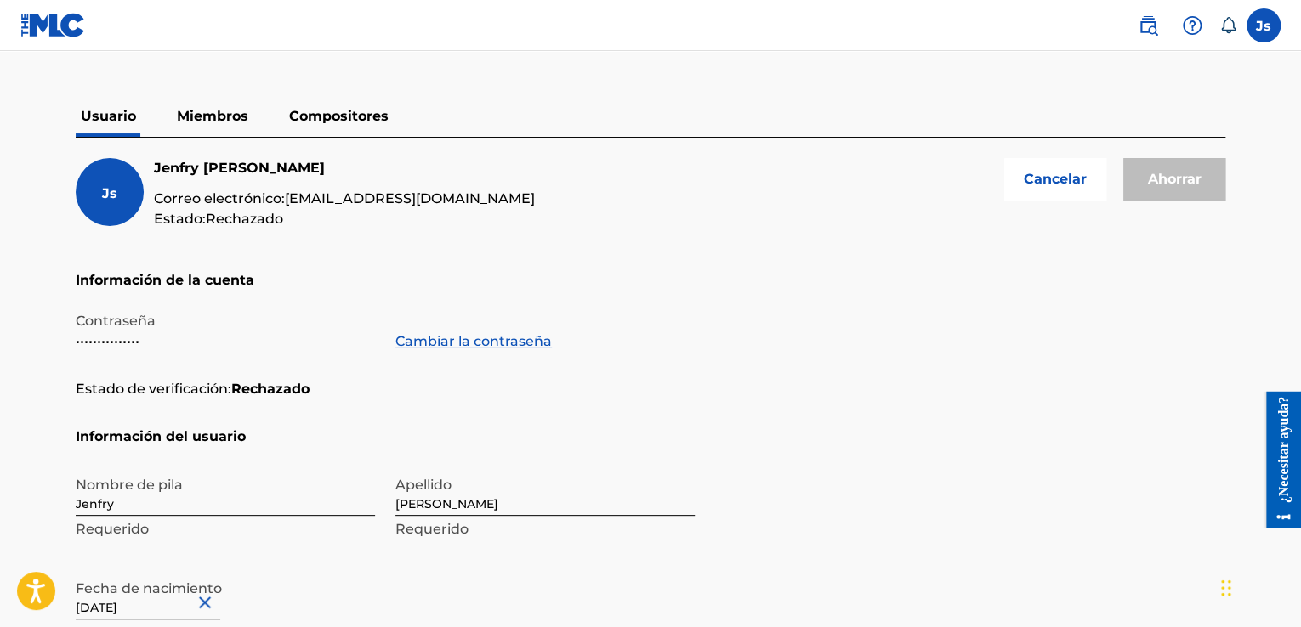
scroll to position [98, 0]
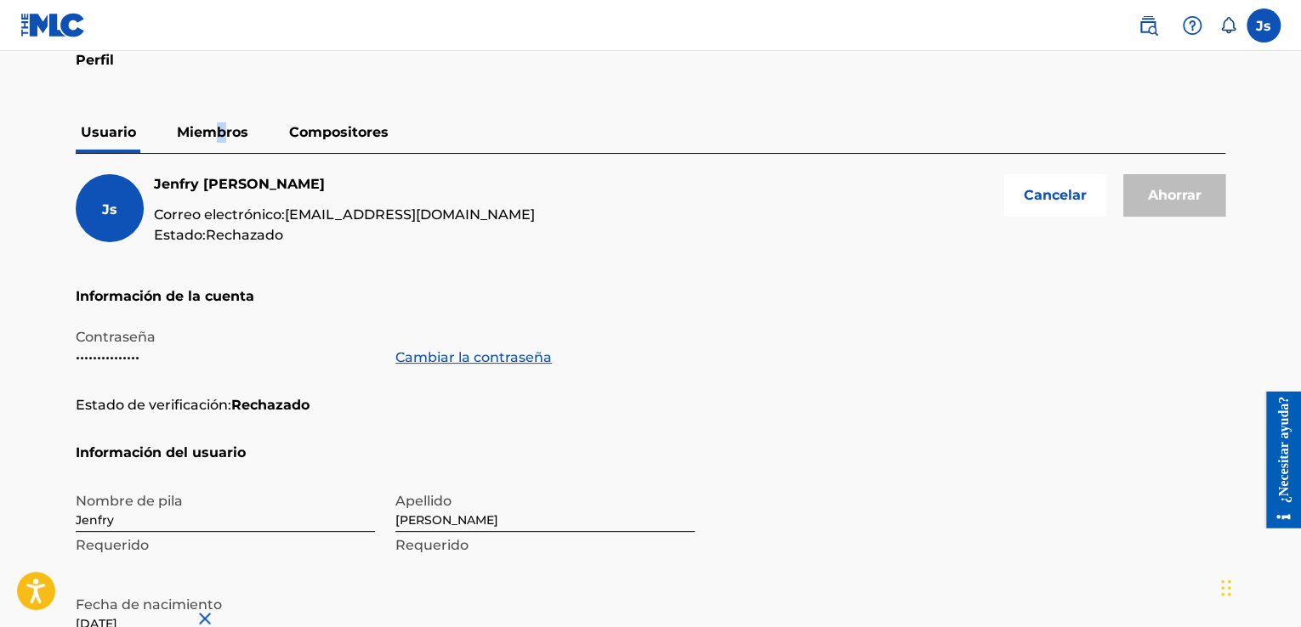
click at [221, 145] on p "Miembros" at bounding box center [213, 132] width 82 height 41
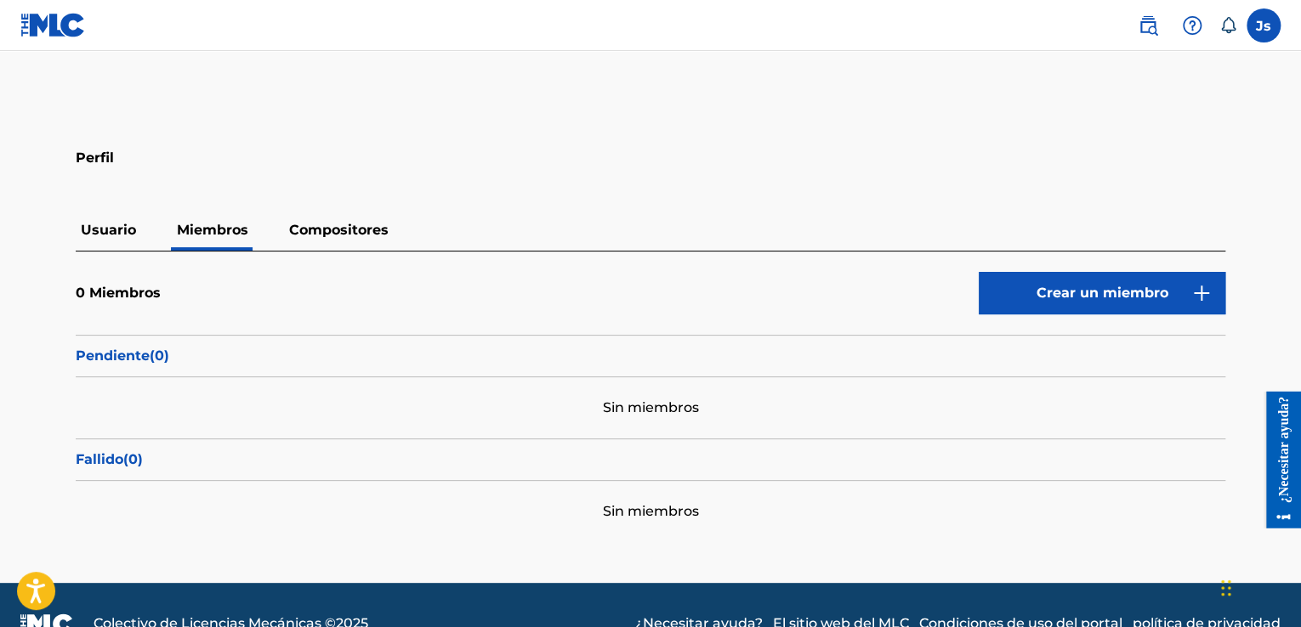
click at [103, 229] on font "Usuario" at bounding box center [108, 230] width 55 height 16
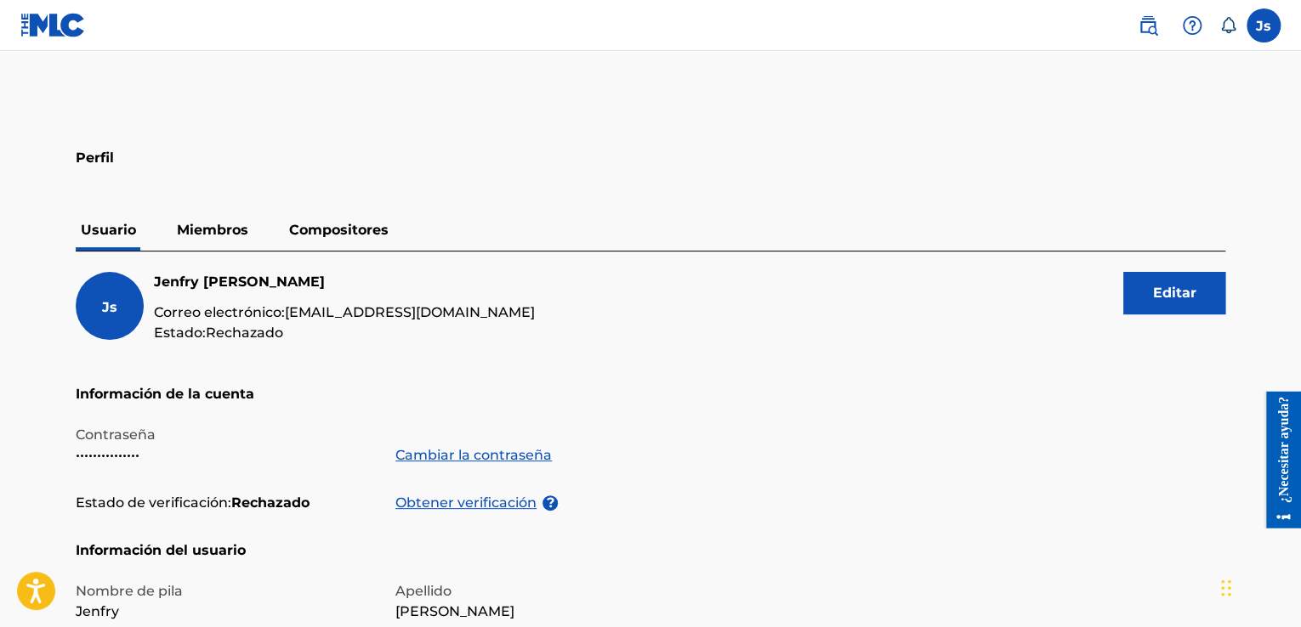
click at [261, 338] on font "Rechazado" at bounding box center [244, 333] width 77 height 16
click at [102, 309] on font "Js" at bounding box center [109, 307] width 15 height 16
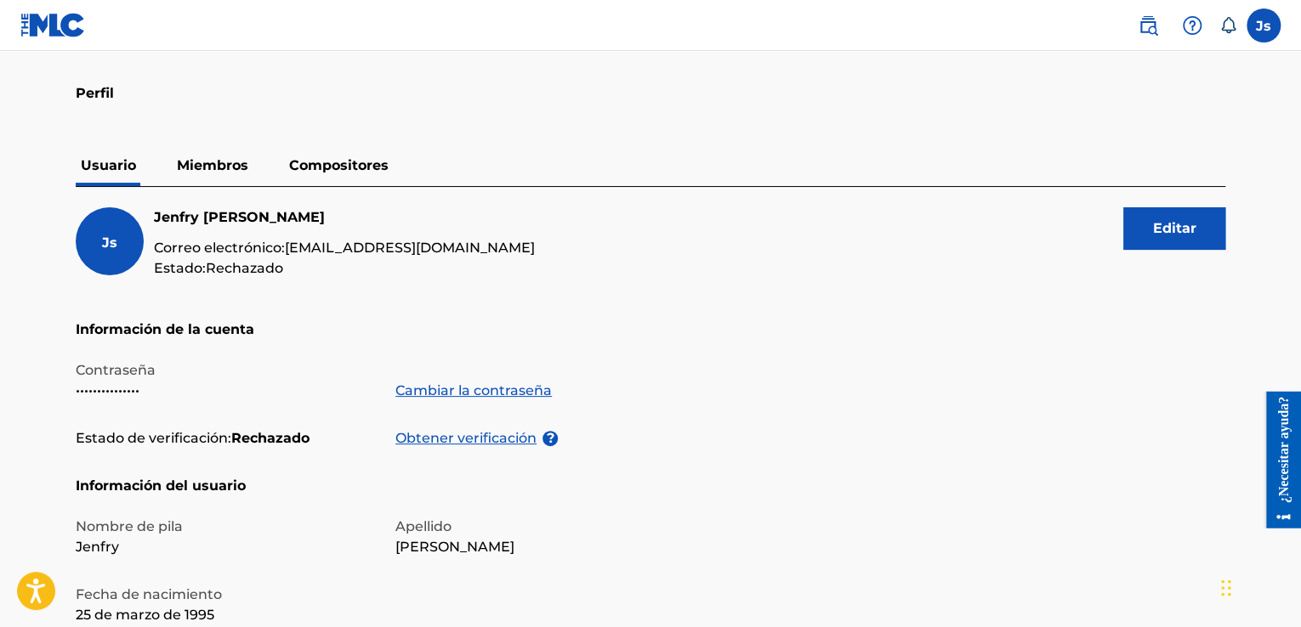
scroll to position [65, 0]
click at [456, 434] on font "Obtener verificación" at bounding box center [465, 437] width 141 height 16
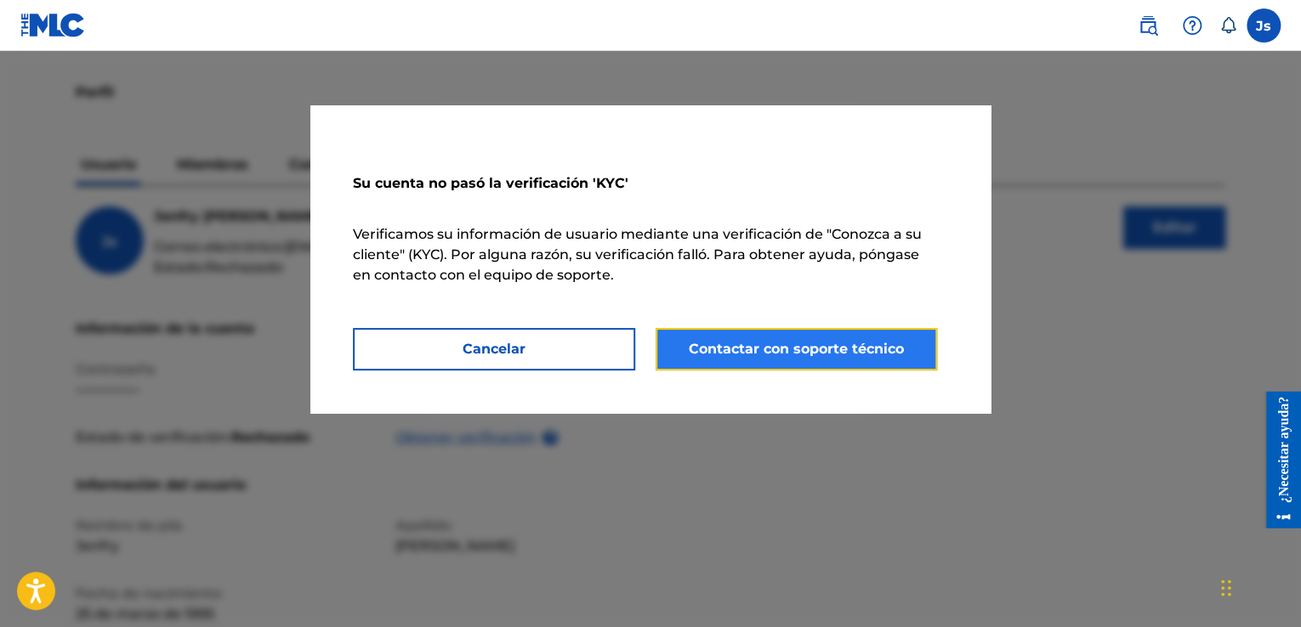
click at [745, 341] on font "Contactar con soporte técnico" at bounding box center [796, 349] width 215 height 16
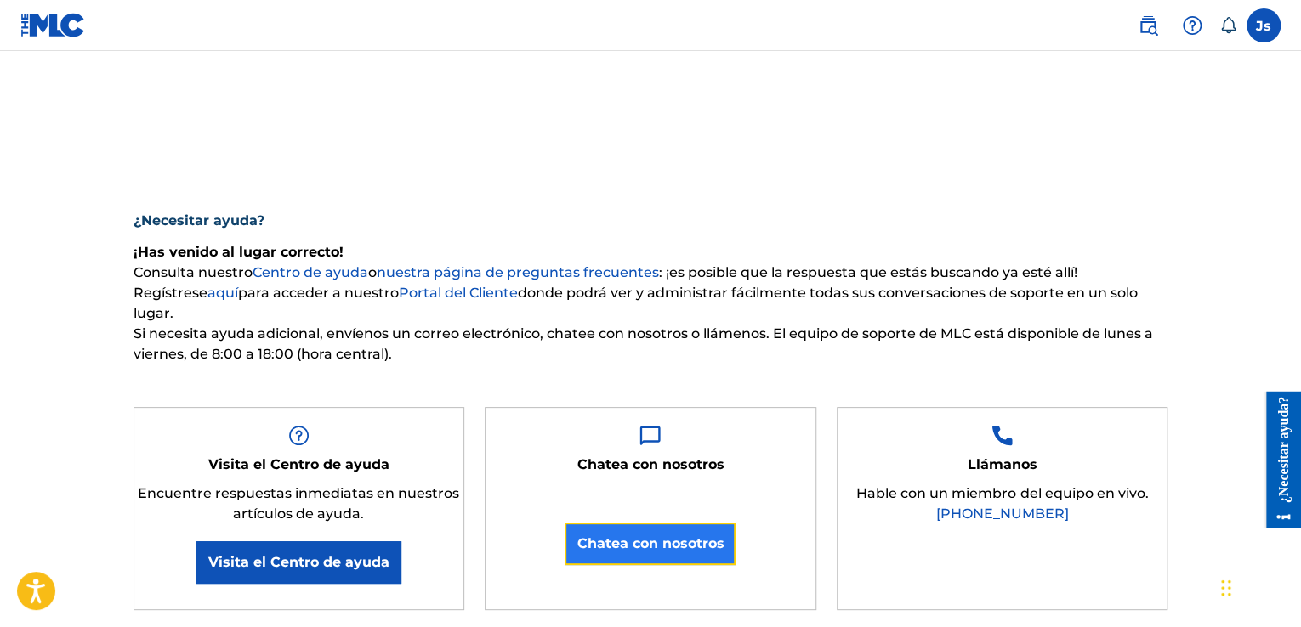
click at [672, 546] on font "Chatea con nosotros" at bounding box center [649, 544] width 147 height 16
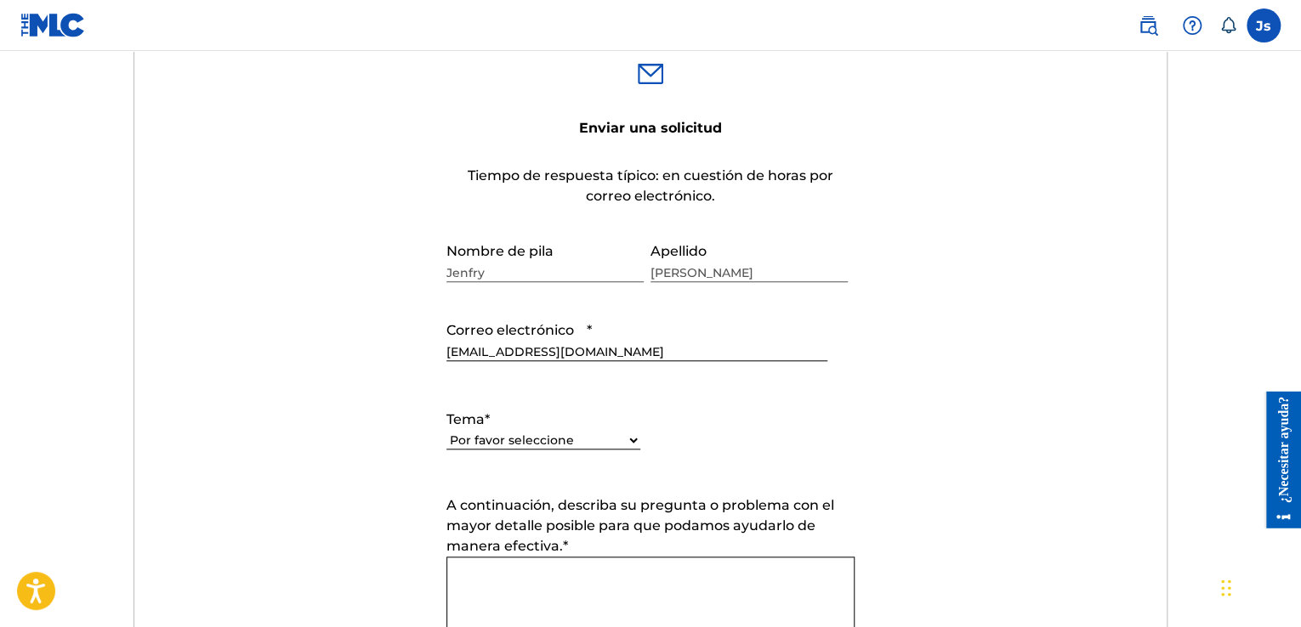
scroll to position [632, 0]
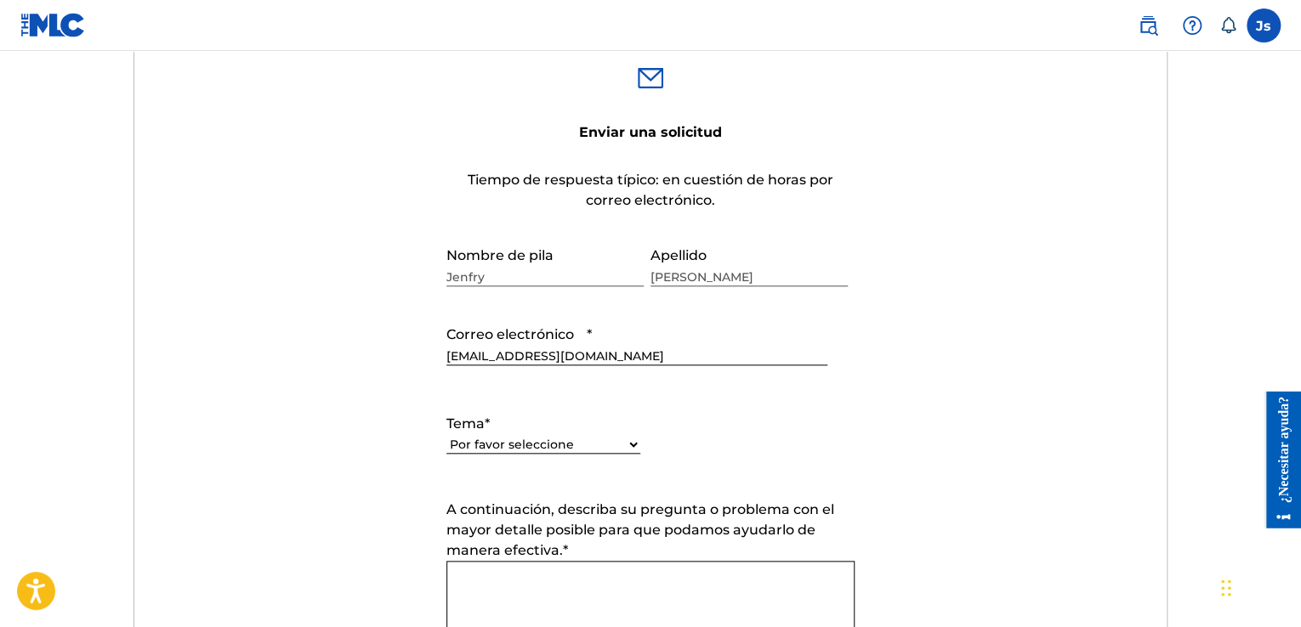
click at [616, 439] on select "Por favor seleccione Necesito ayuda con mi cuenta [PERSON_NAME] ayuda para gest…" at bounding box center [543, 445] width 194 height 18
select select "I need help with managing my catalog"
click at [446, 436] on select "Por favor seleccione Necesito ayuda con mi cuenta [PERSON_NAME] ayuda para gest…" at bounding box center [543, 445] width 194 height 18
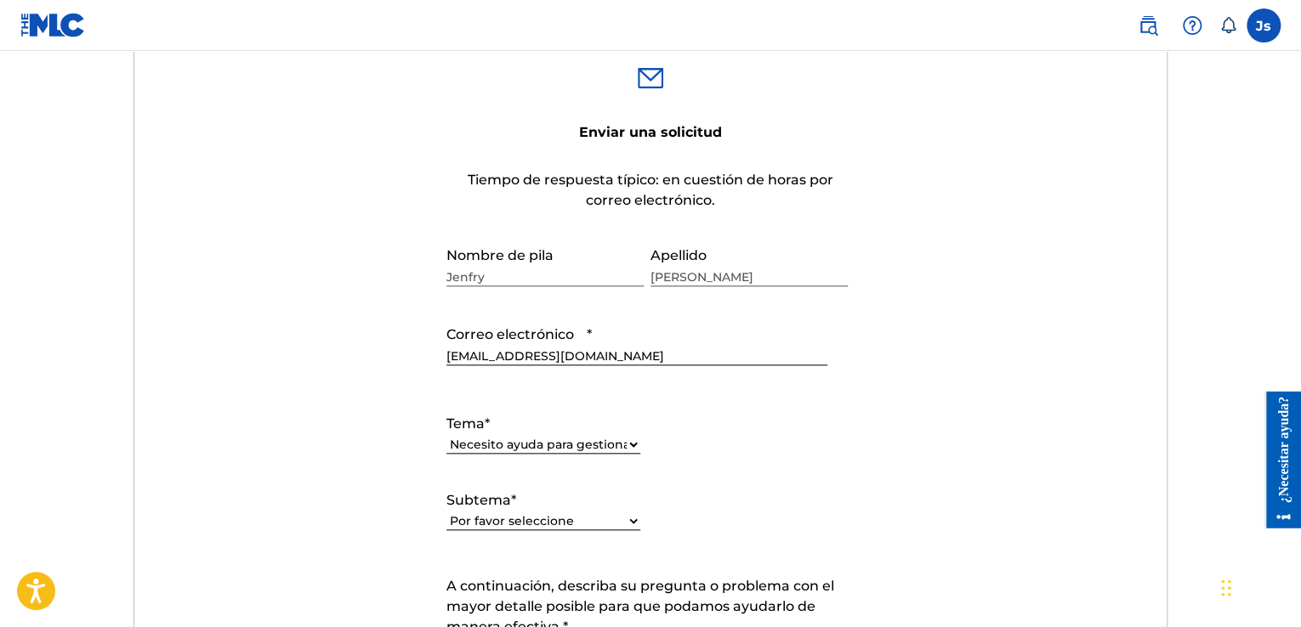
click at [627, 521] on select "Por favor seleccione Necesito ayuda con CWR Necesito ayuda para registrar mi(s)…" at bounding box center [543, 522] width 194 height 18
select select "I need help registering my work(s) in The MLC Portal"
click at [446, 513] on select "Por favor seleccione Necesito ayuda con CWR Necesito ayuda para registrar mi(s)…" at bounding box center [543, 522] width 194 height 18
click at [886, 63] on div "Enviar una solicitud Tiempo de respuesta típico: en cuestión de horas por corre…" at bounding box center [650, 547] width 1035 height 1019
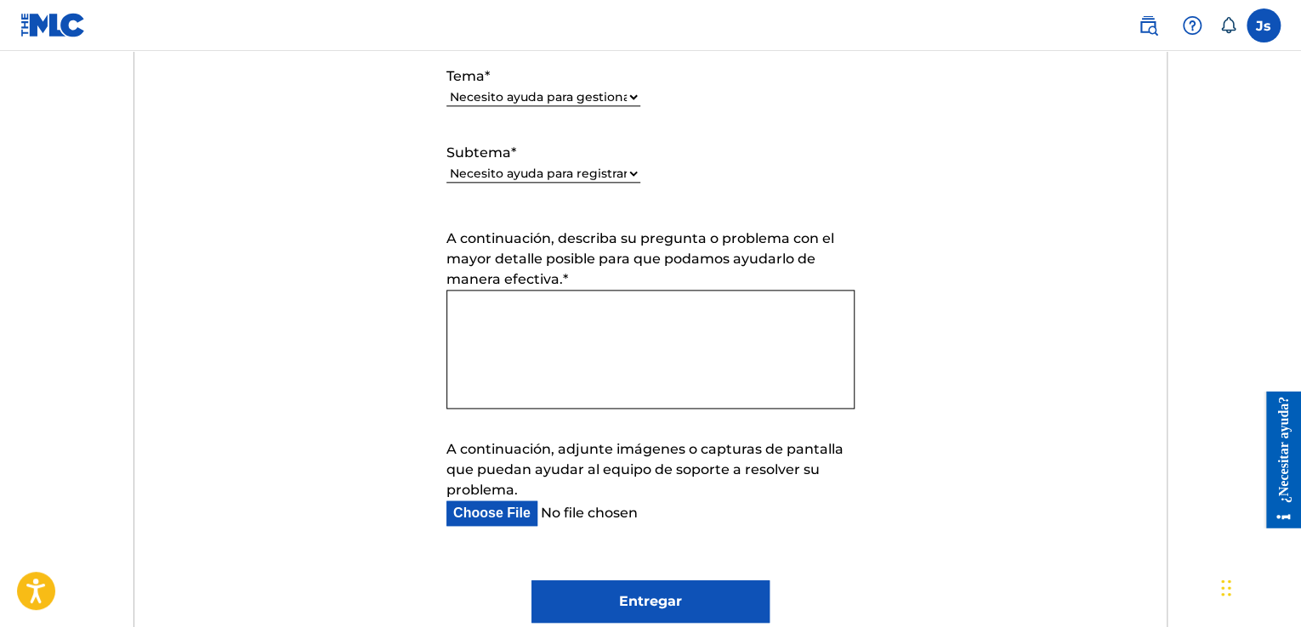
scroll to position [984, 0]
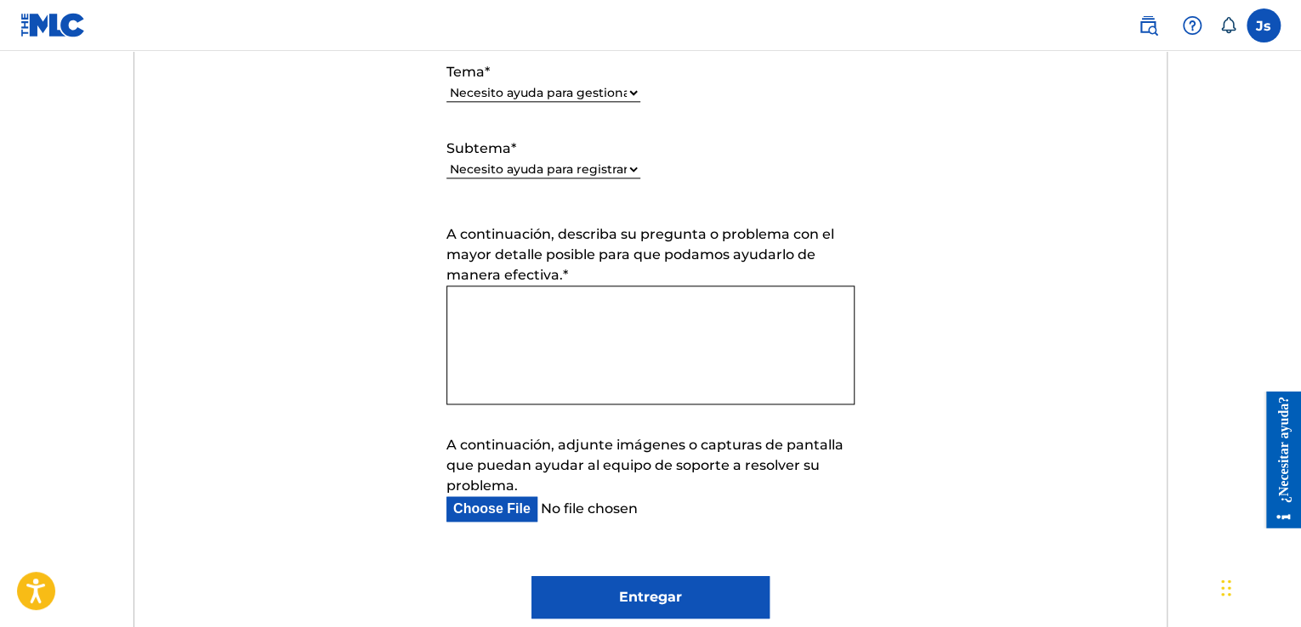
click at [516, 303] on textarea "A continuación, describa su pregunta o problema con el mayor detalle posible pa…" at bounding box center [650, 345] width 408 height 119
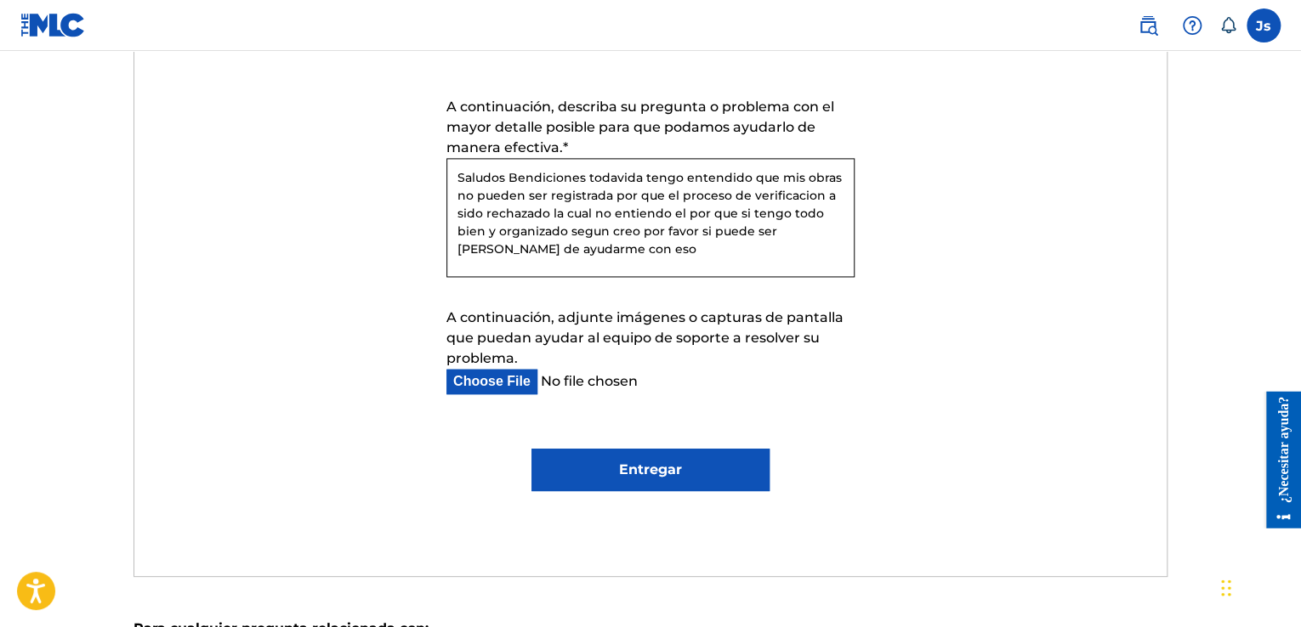
type textarea "Saludos Bendiciones todavida tengo entendido que mis obras no pueden ser regist…"
click at [684, 465] on input "Entregar" at bounding box center [649, 470] width 237 height 43
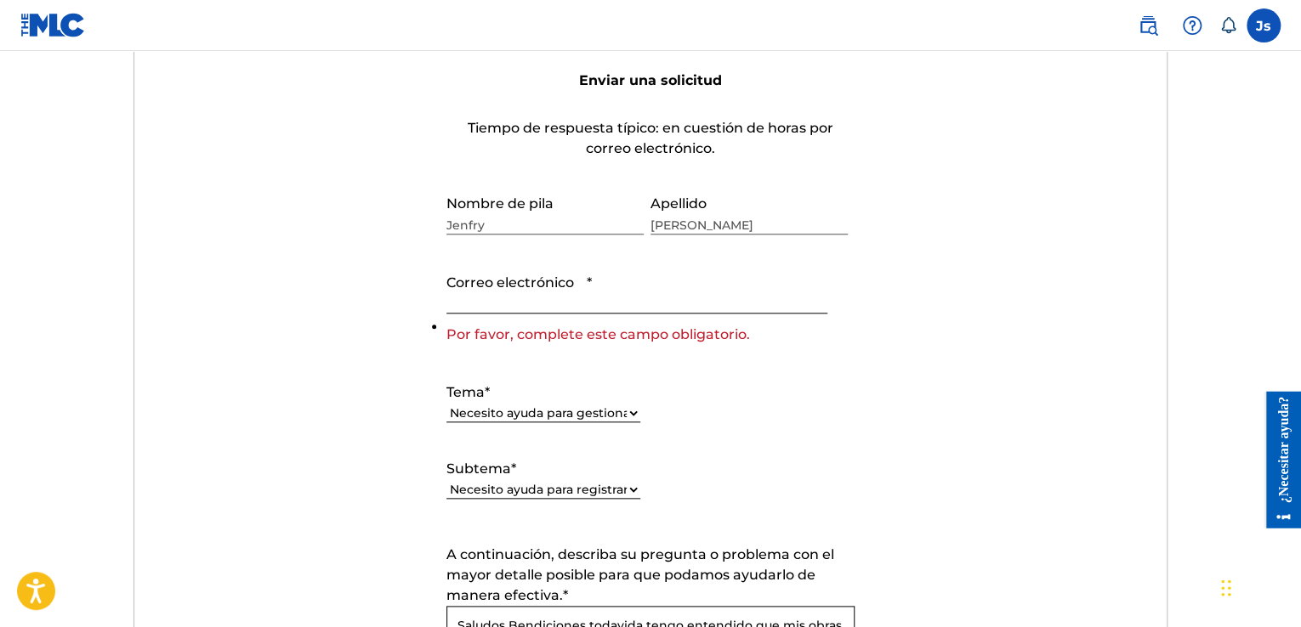
scroll to position [673, 0]
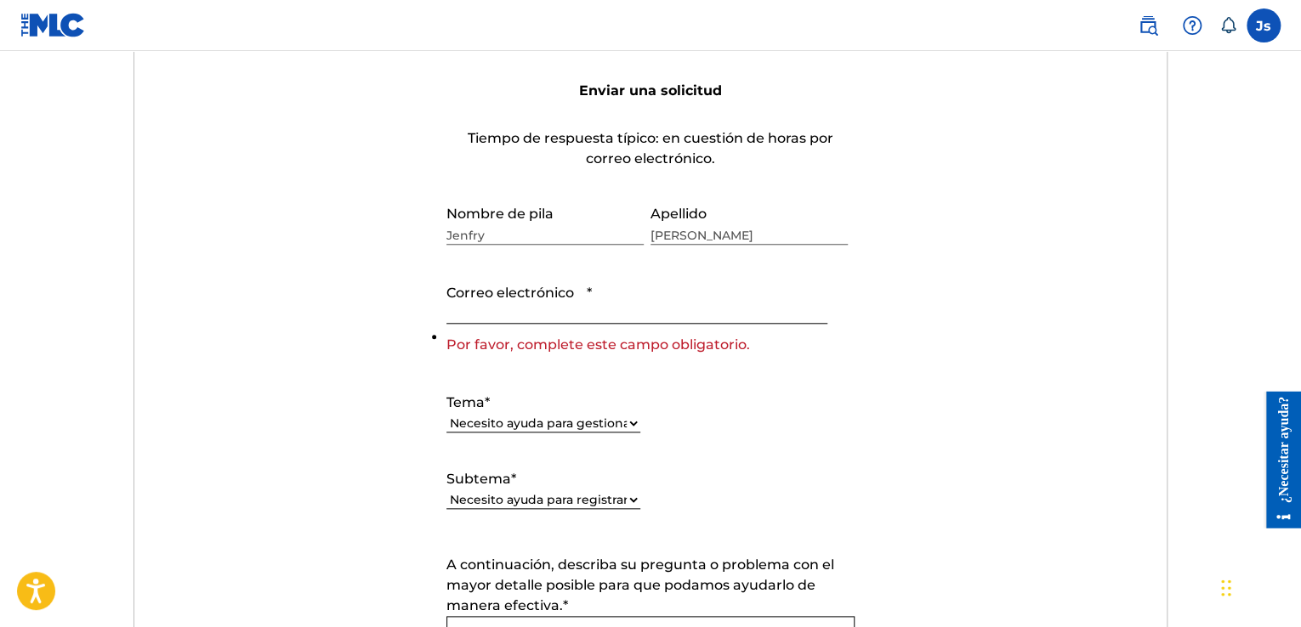
click at [588, 312] on input "Correo electrónico *" at bounding box center [636, 299] width 381 height 48
type input "[EMAIL_ADDRESS][DOMAIN_NAME]"
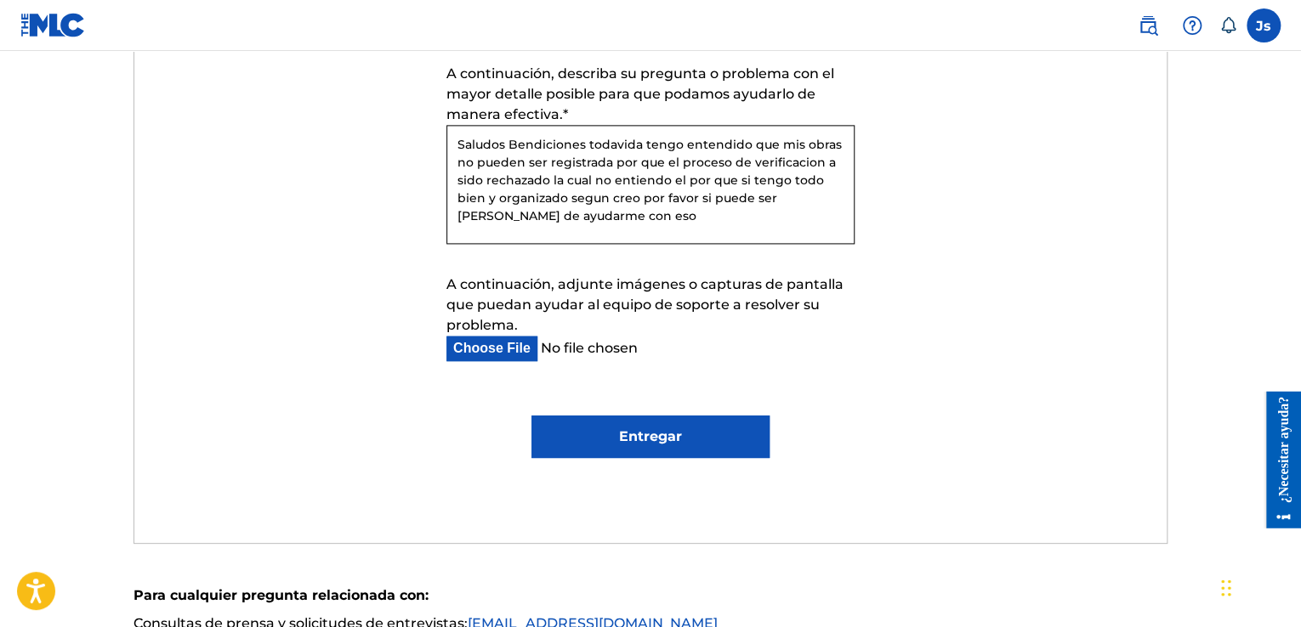
scroll to position [1173, 0]
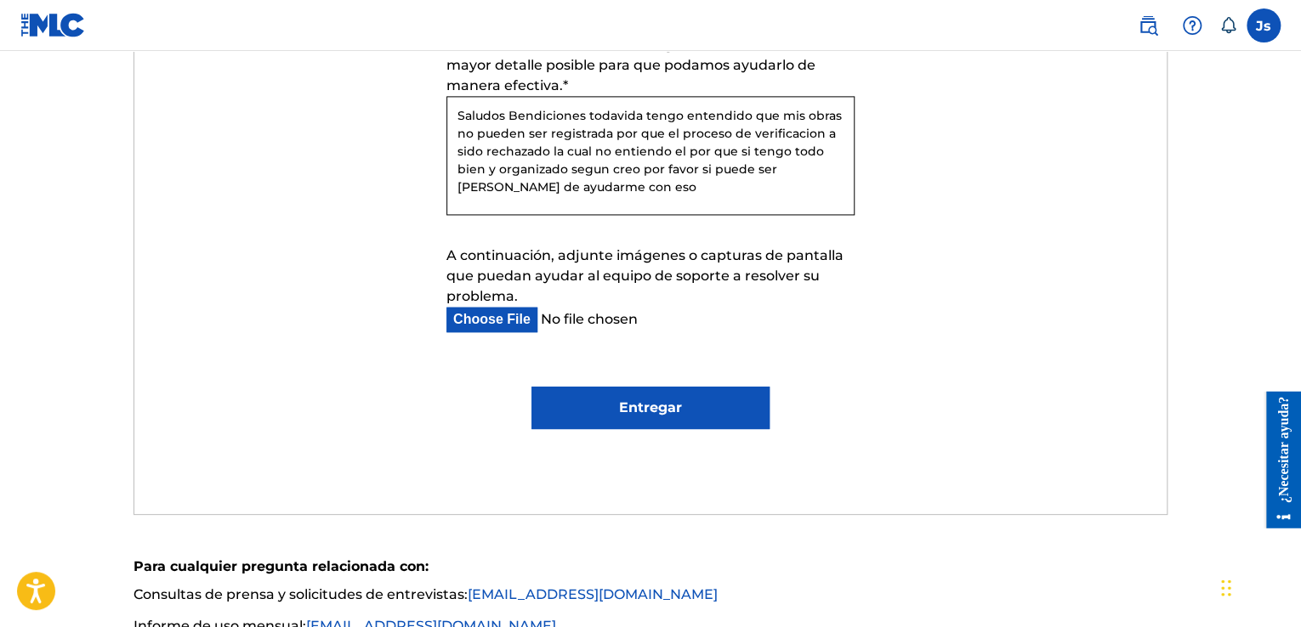
click at [699, 402] on input "Entregar" at bounding box center [649, 408] width 237 height 43
type input "Submit"
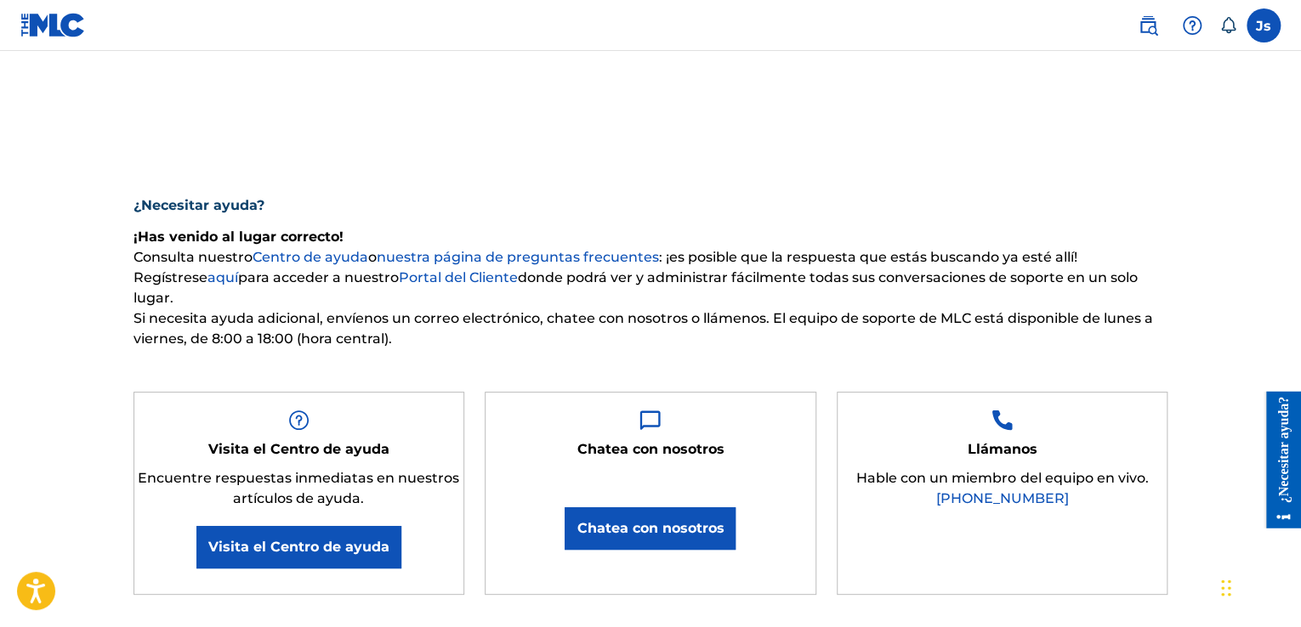
scroll to position [0, 0]
